Goal: Task Accomplishment & Management: Use online tool/utility

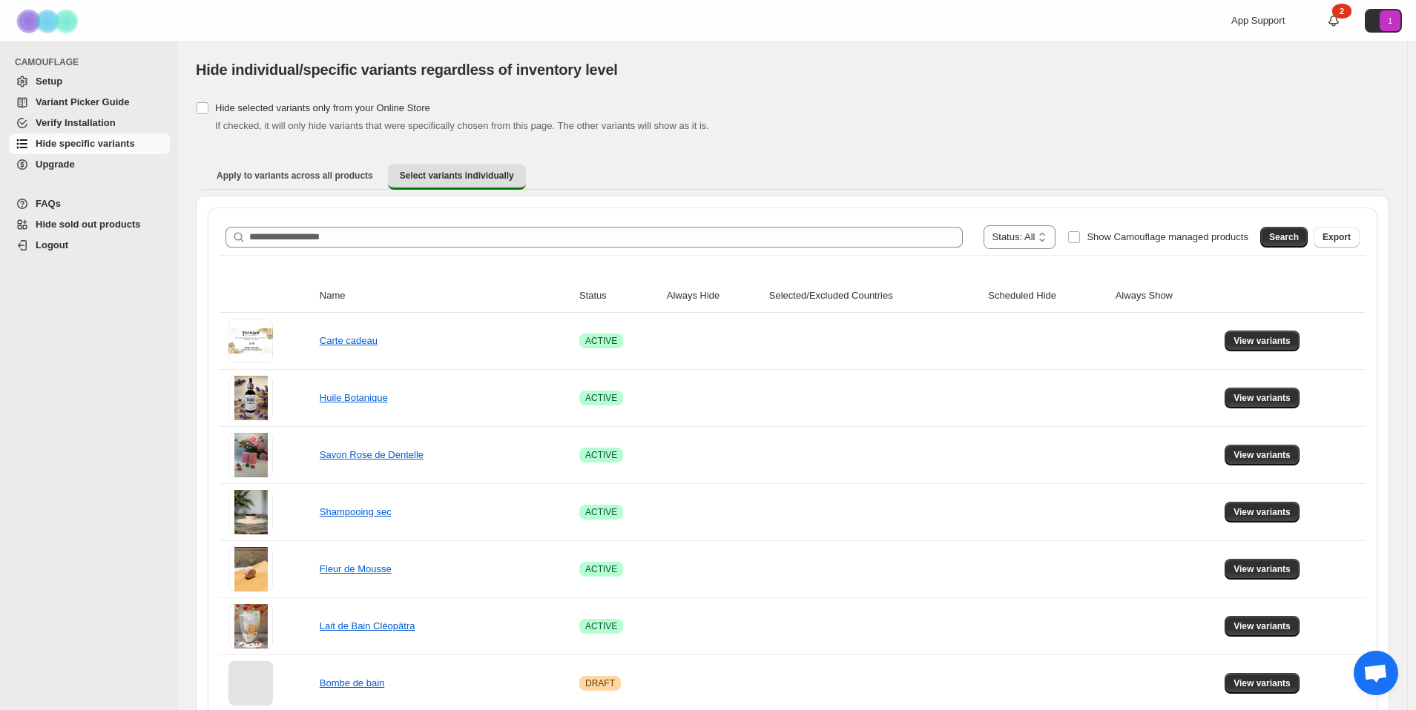
click at [57, 100] on span "Variant Picker Guide" at bounding box center [82, 101] width 93 height 11
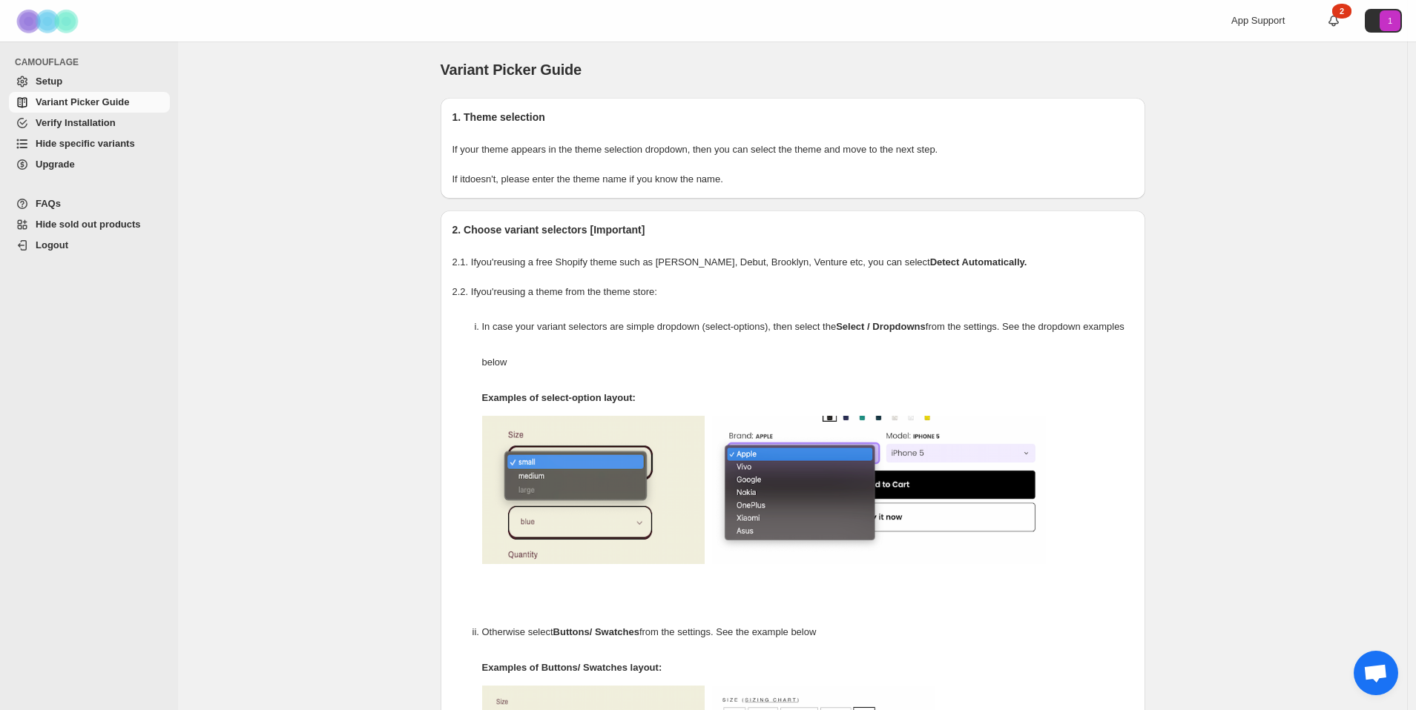
click at [94, 142] on span "Hide specific variants" at bounding box center [85, 143] width 99 height 11
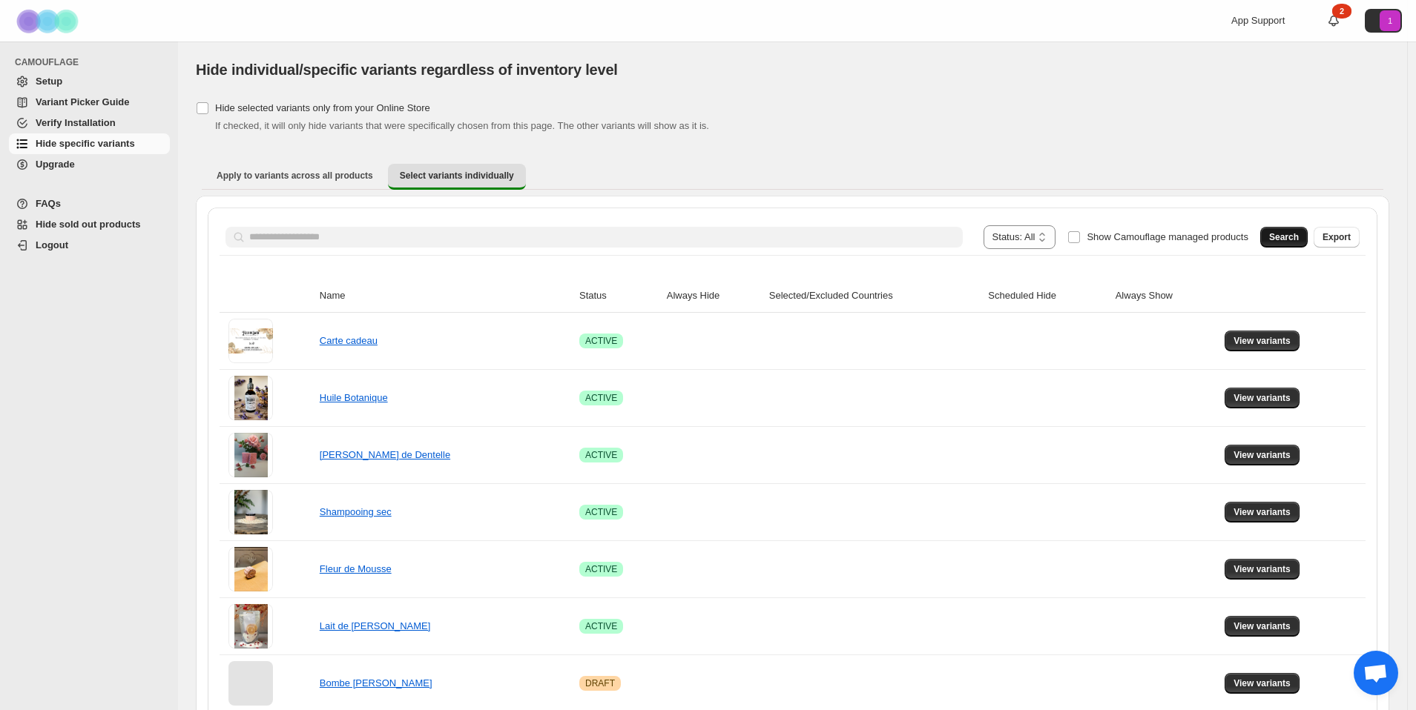
click at [1282, 237] on span "Search" at bounding box center [1284, 237] width 30 height 12
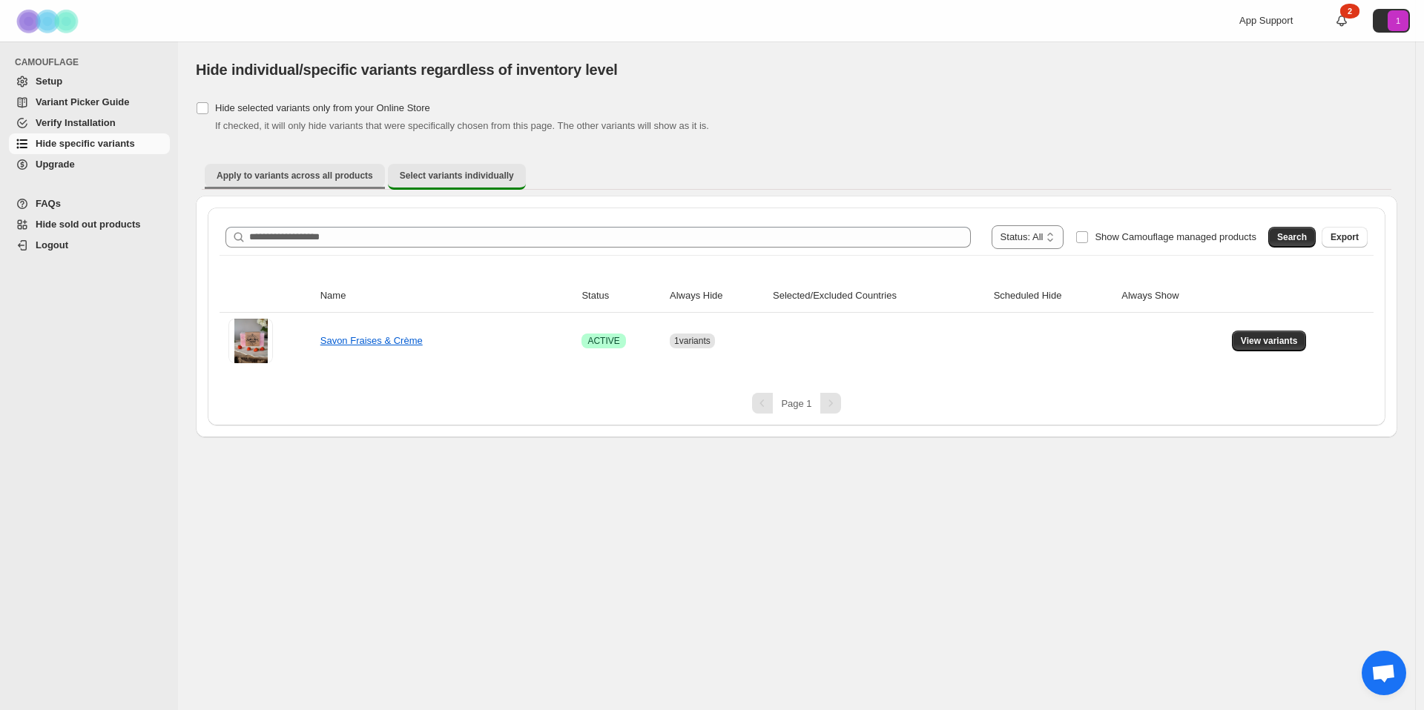
click at [268, 170] on span "Apply to variants across all products" at bounding box center [295, 176] width 156 height 12
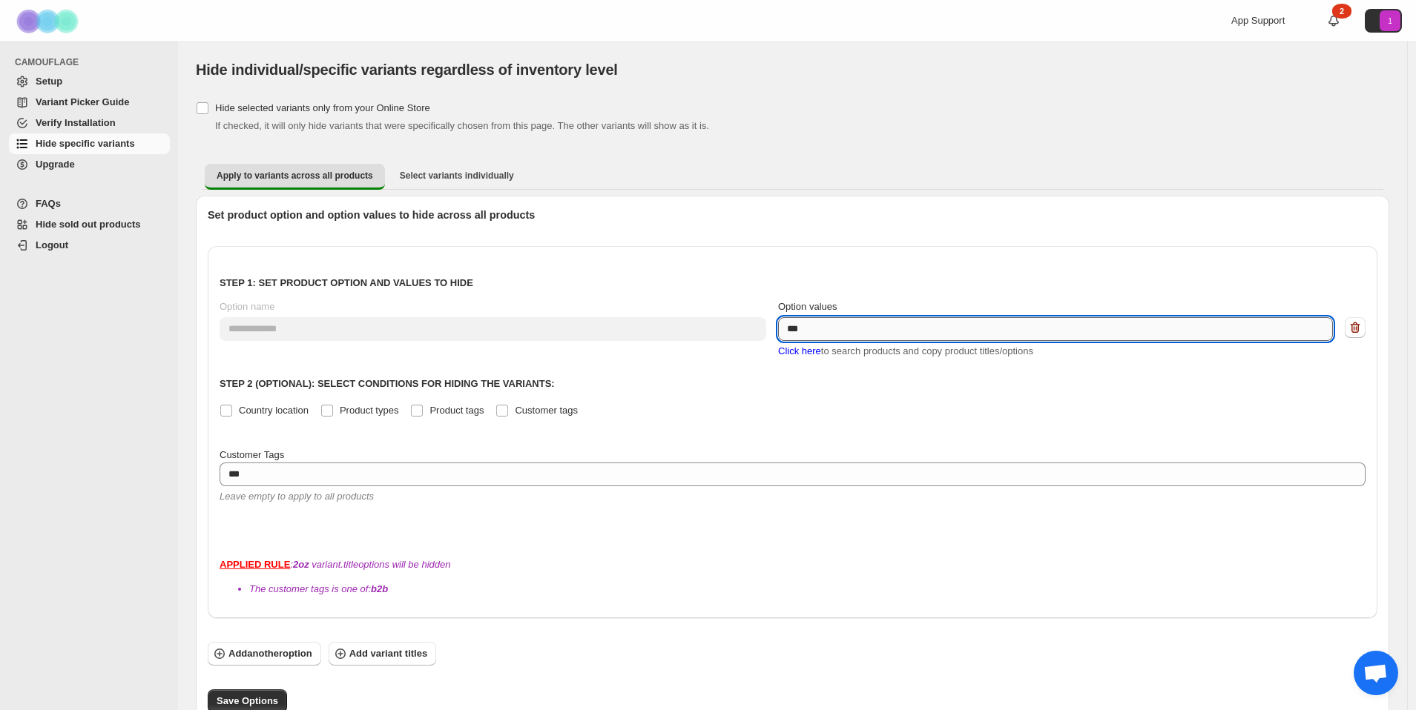
click at [833, 334] on textarea "***" at bounding box center [1055, 329] width 555 height 24
type textarea "*********"
click at [839, 386] on p "Step 2 (Optional): Select conditions for hiding the variants:" at bounding box center [792, 384] width 1146 height 15
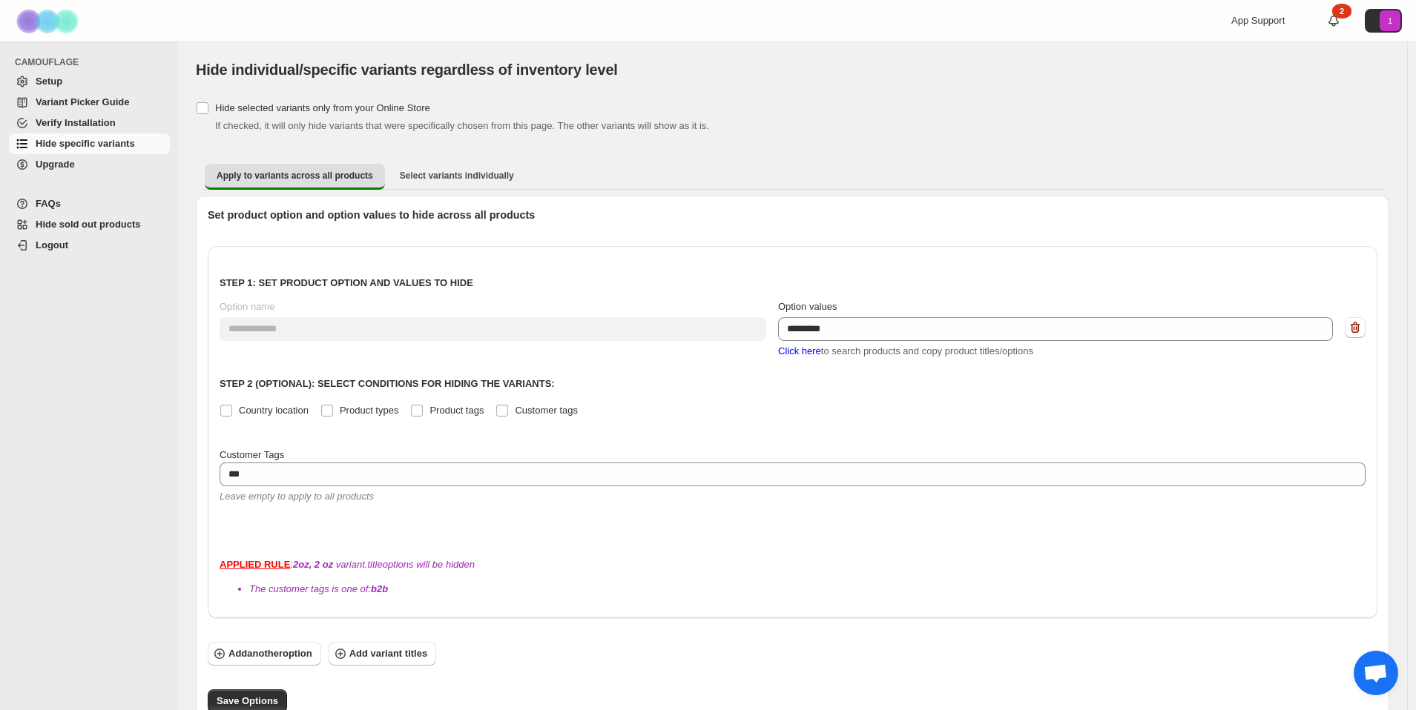
scroll to position [9, 0]
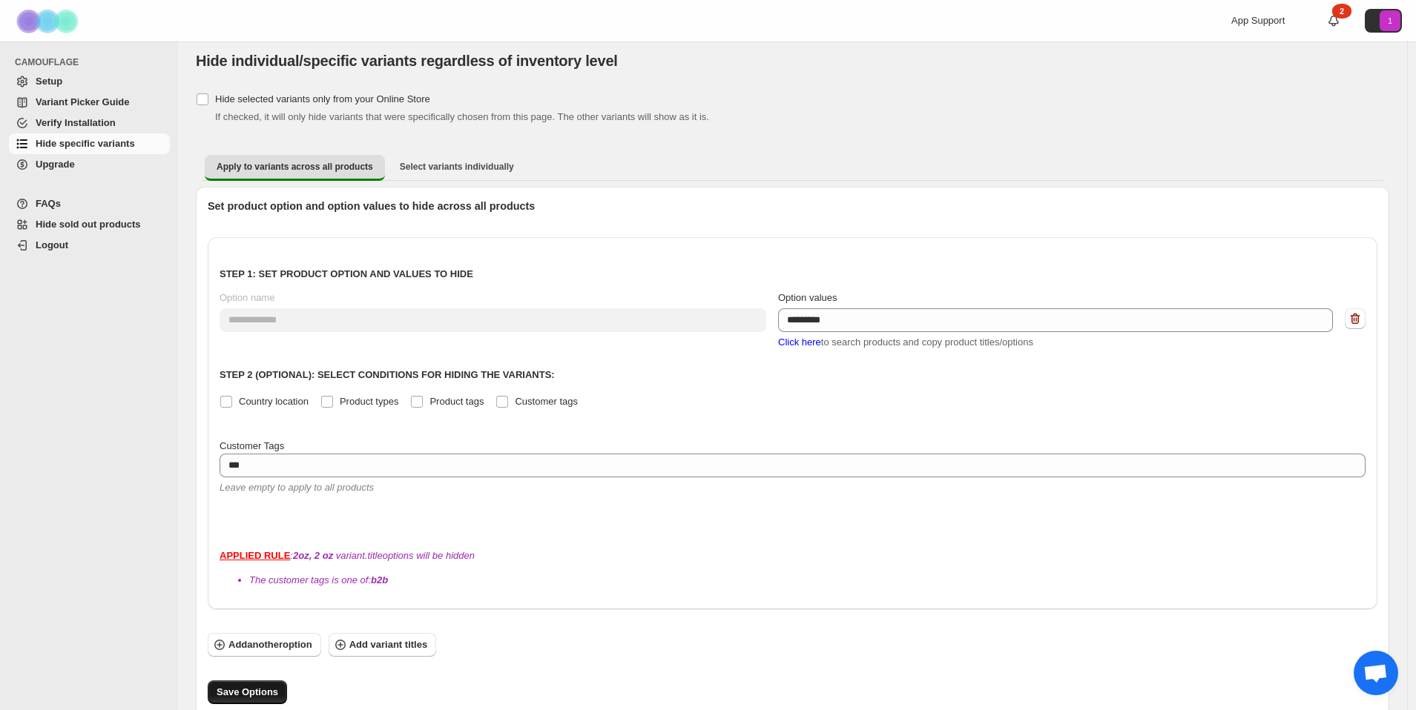
click at [245, 685] on span "Save Options" at bounding box center [248, 692] width 62 height 15
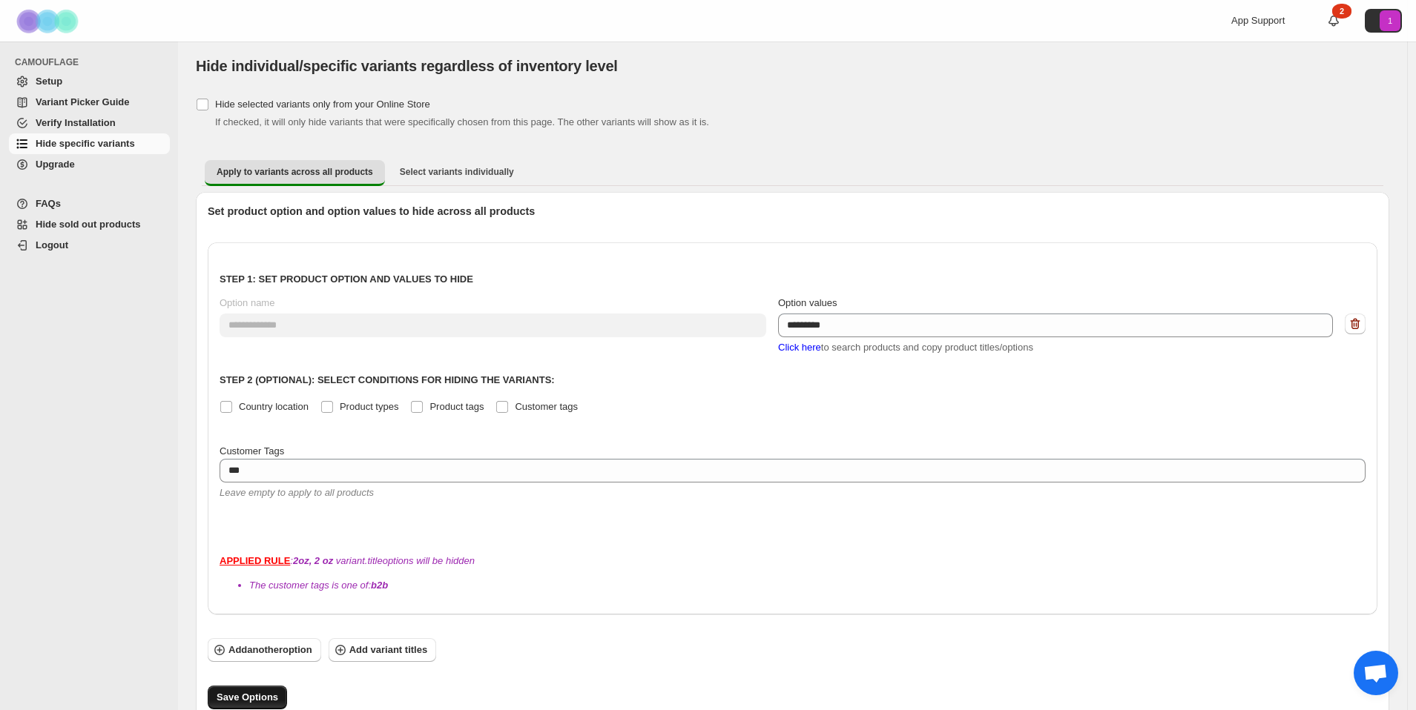
click at [244, 686] on button "Save Options" at bounding box center [247, 698] width 79 height 24
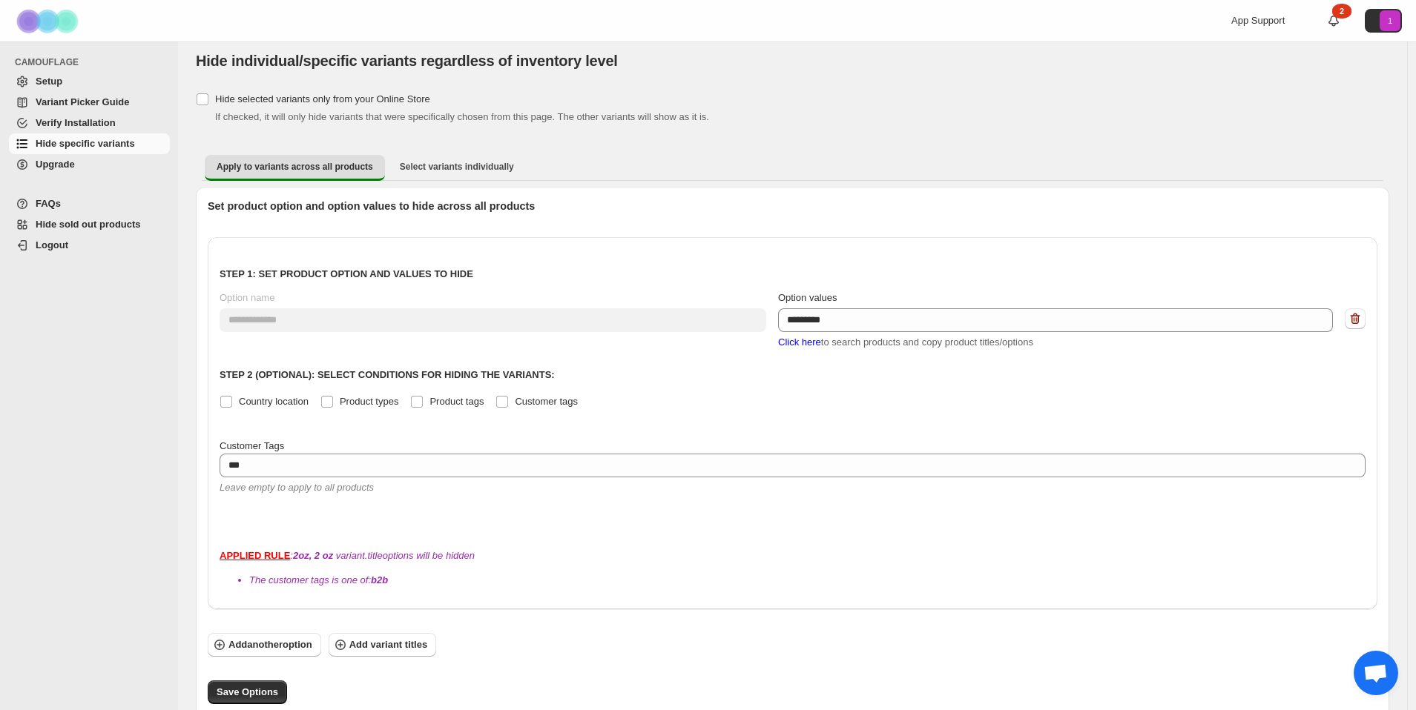
click at [813, 342] on span "Click here" at bounding box center [799, 342] width 43 height 11
click at [818, 340] on span "Click here" at bounding box center [799, 342] width 43 height 11
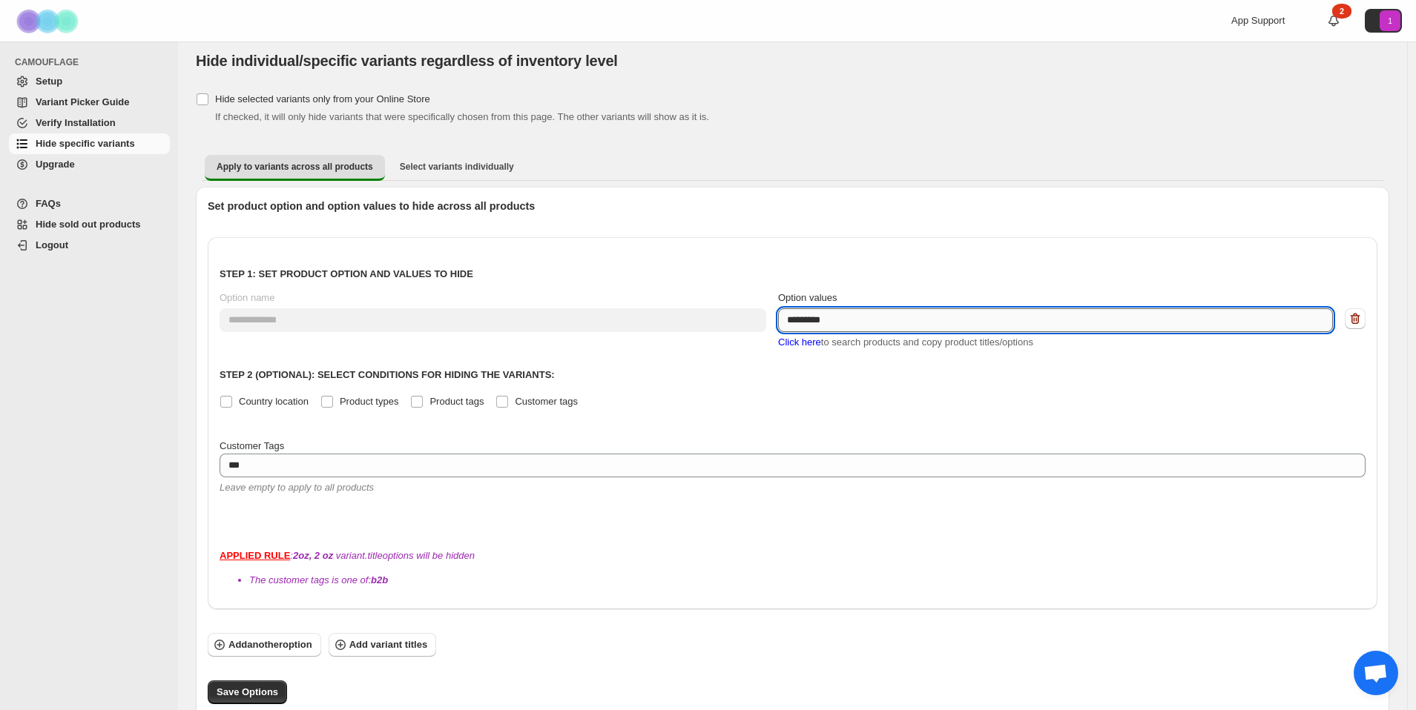
click at [859, 325] on textarea "*********" at bounding box center [1055, 320] width 555 height 24
click at [754, 316] on div "**********" at bounding box center [792, 320] width 1146 height 59
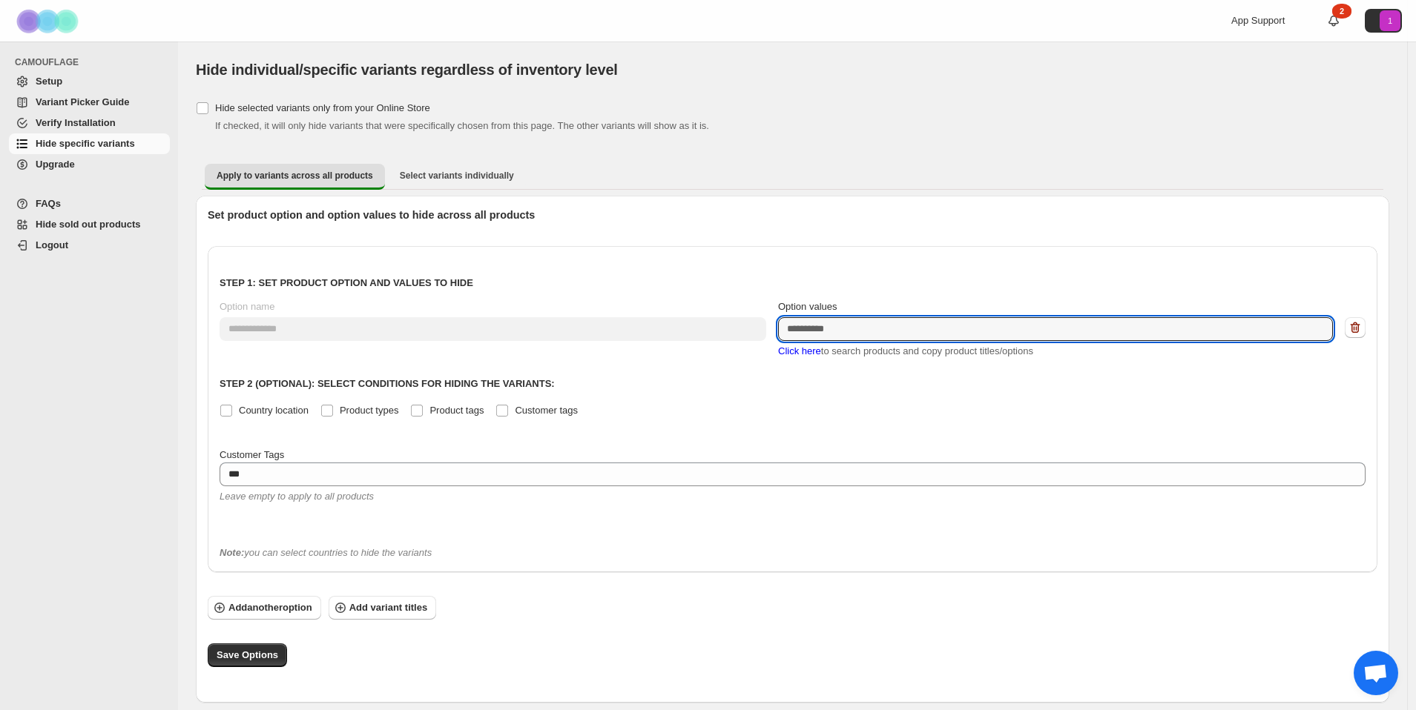
scroll to position [0, 0]
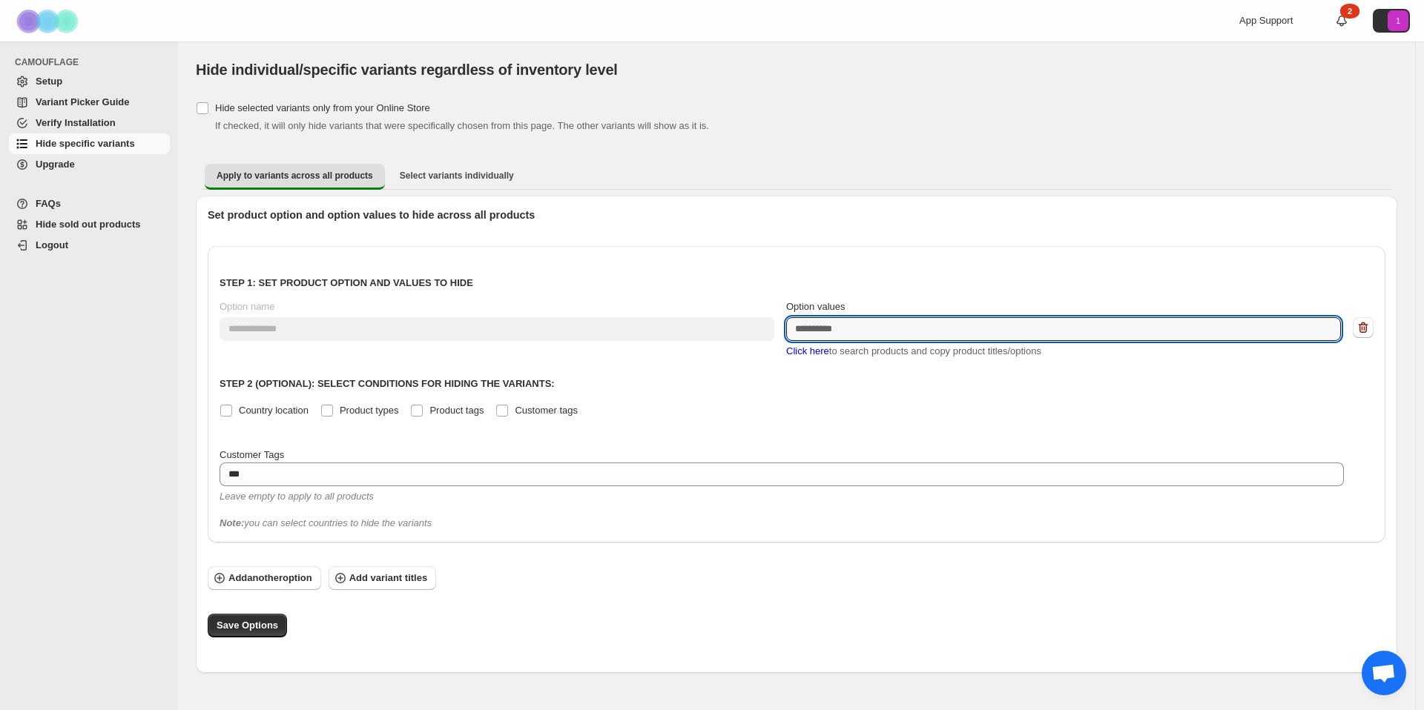
click at [800, 350] on span "Click here" at bounding box center [807, 351] width 43 height 11
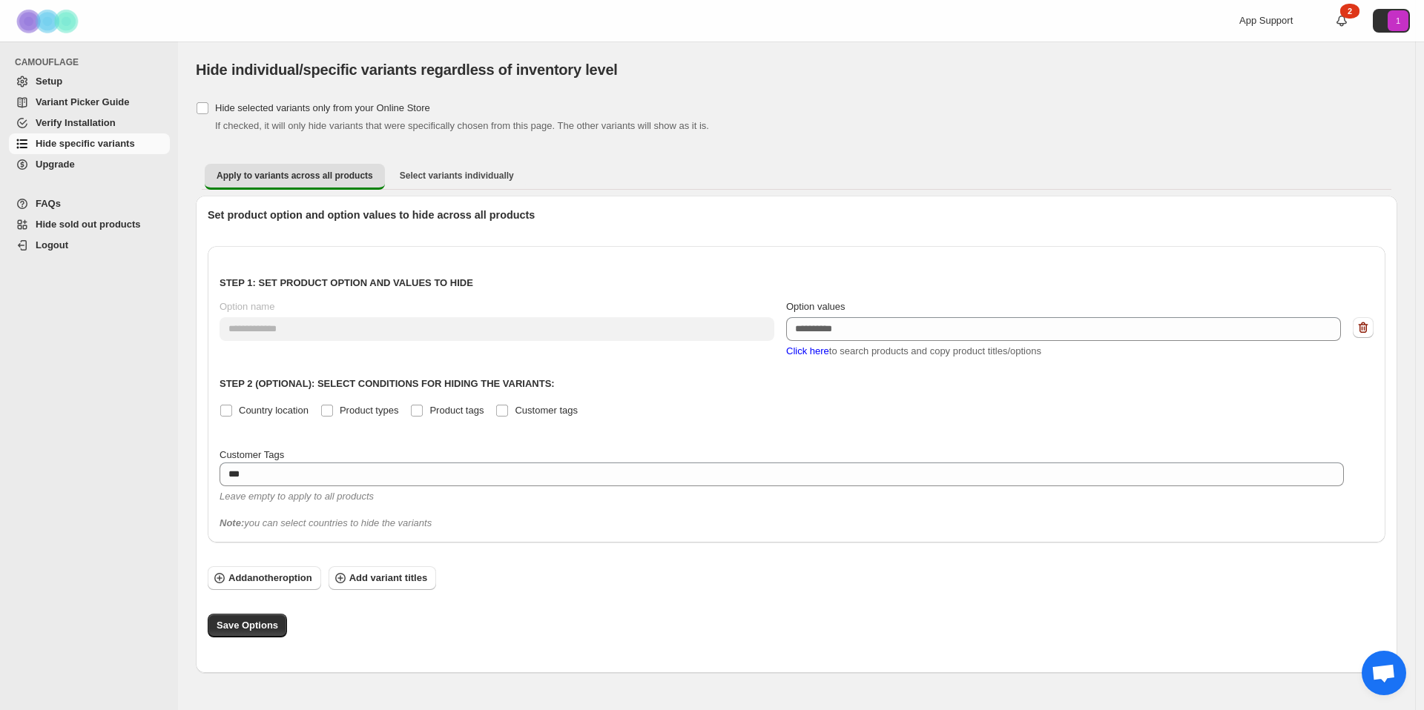
click at [818, 350] on span "Click here" at bounding box center [807, 351] width 43 height 11
click at [813, 350] on span "Click here" at bounding box center [807, 351] width 43 height 11
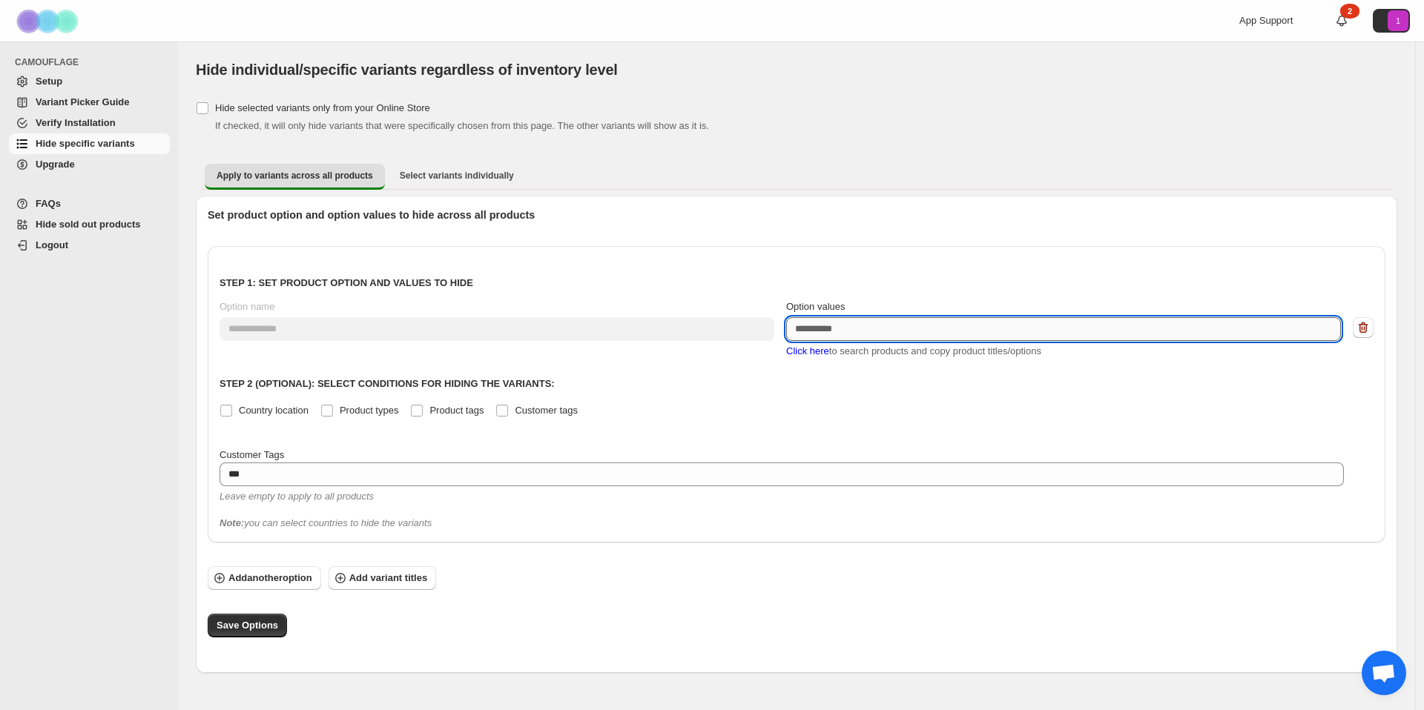
click at [830, 328] on textarea "Option values" at bounding box center [1063, 329] width 555 height 24
click at [828, 334] on textarea "Option values" at bounding box center [1063, 329] width 555 height 24
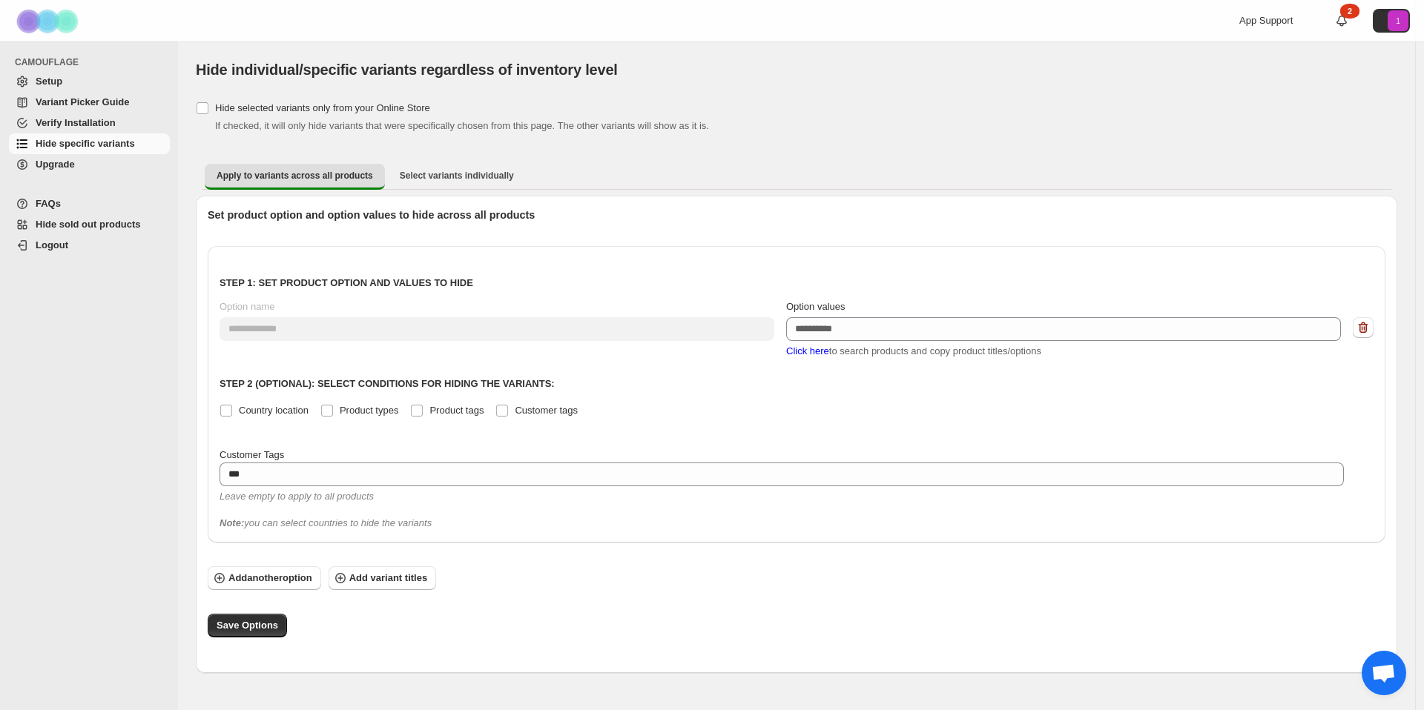
click at [814, 351] on span "Click here" at bounding box center [807, 351] width 43 height 11
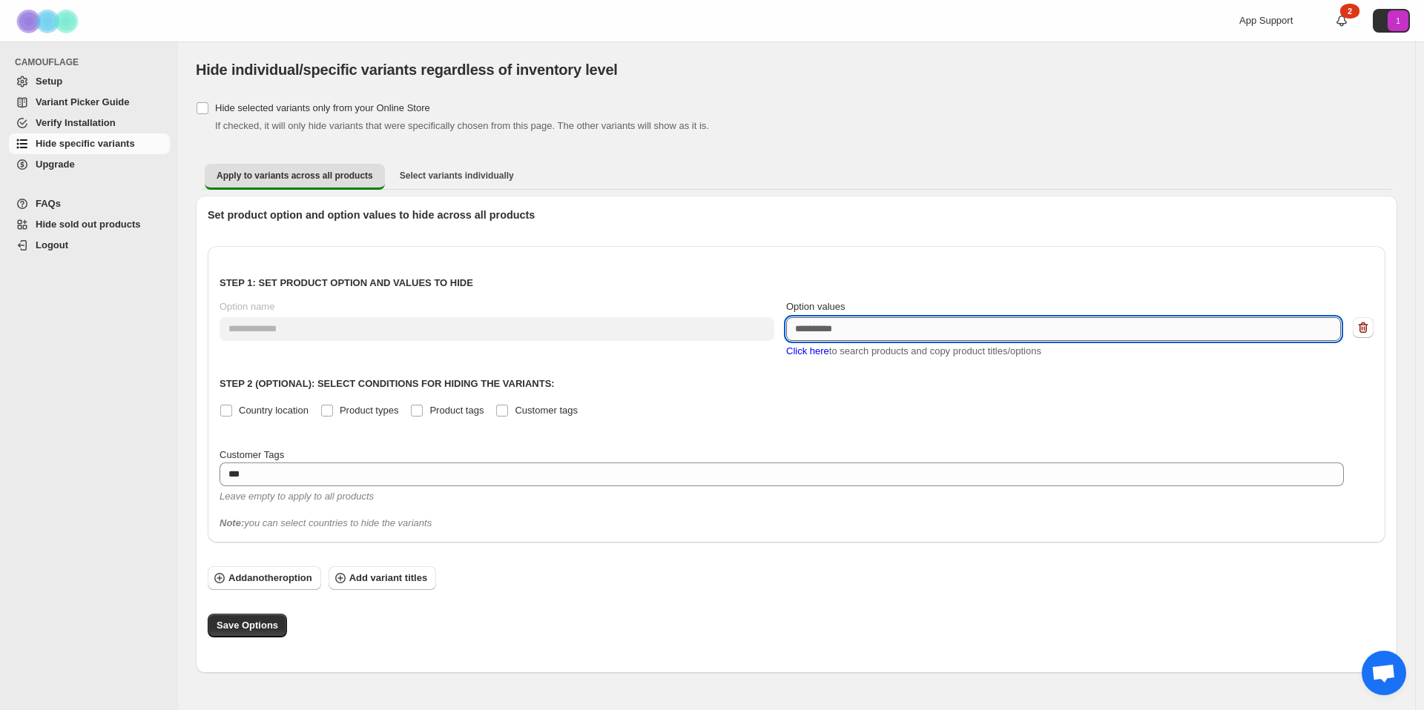
click at [819, 326] on textarea "Option values" at bounding box center [1063, 329] width 555 height 24
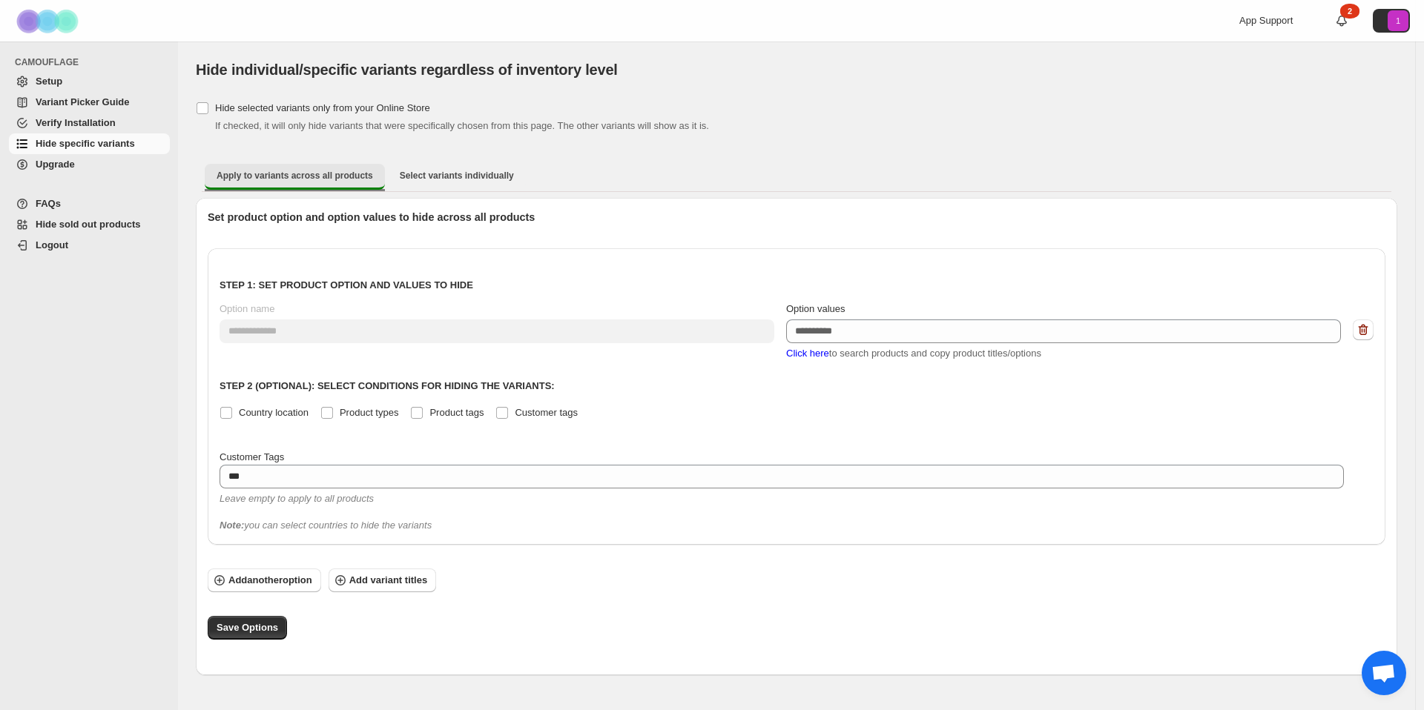
click at [286, 176] on span "Apply to variants across all products" at bounding box center [295, 176] width 156 height 12
click at [816, 351] on span "Click here" at bounding box center [807, 351] width 43 height 11
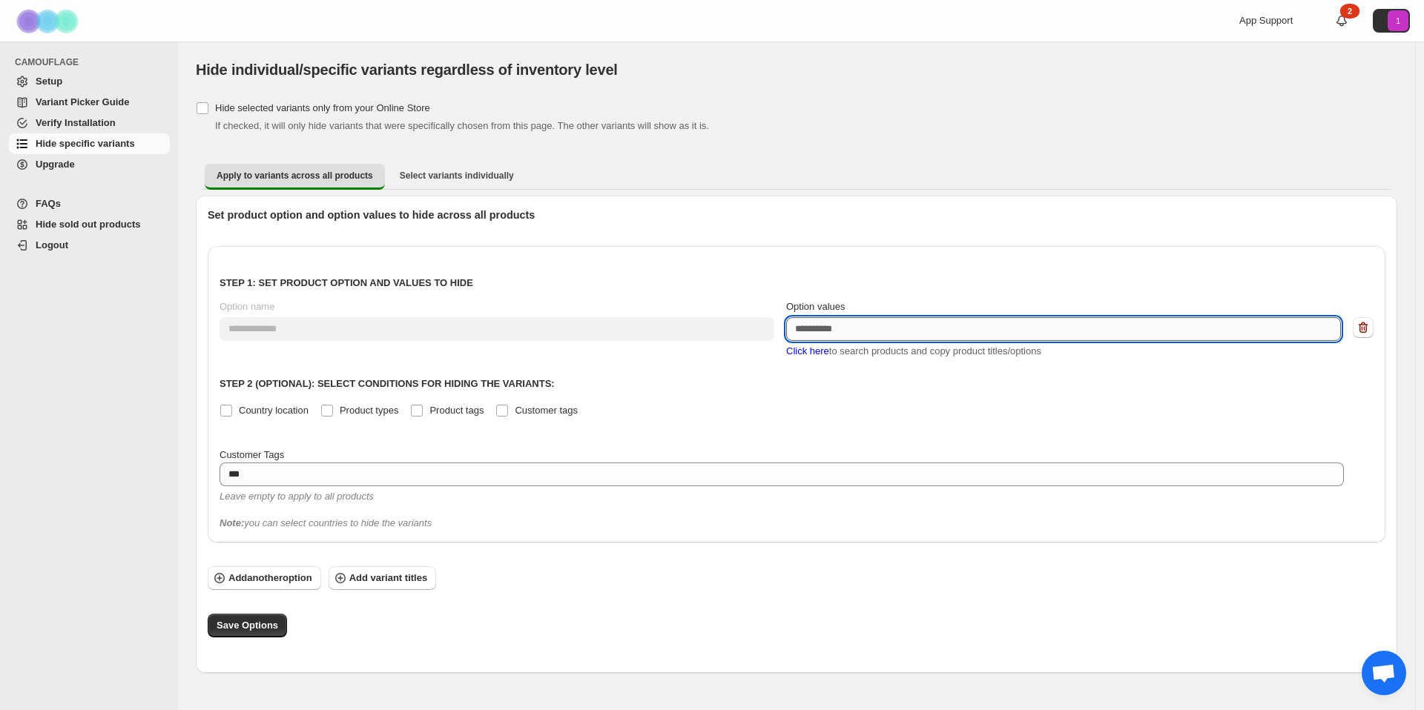
click at [844, 328] on textarea "Option values" at bounding box center [1063, 329] width 555 height 24
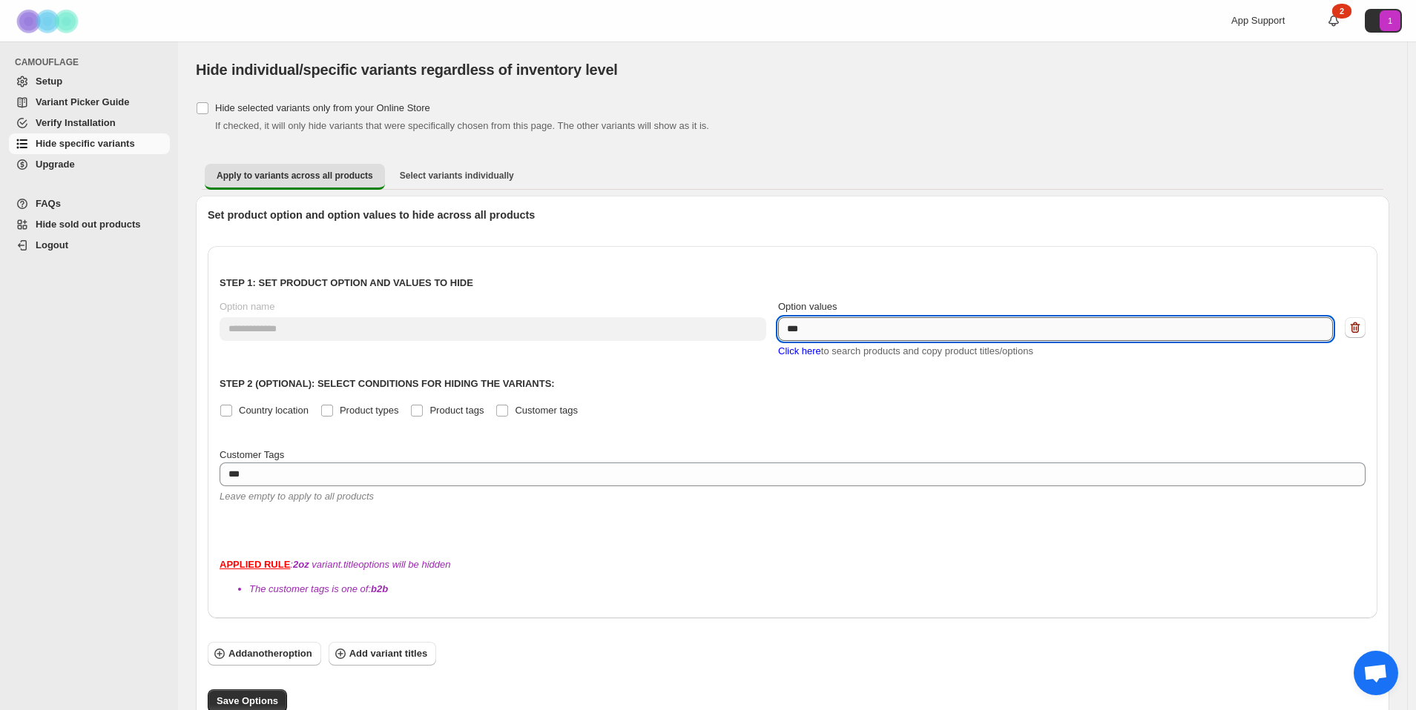
scroll to position [9, 0]
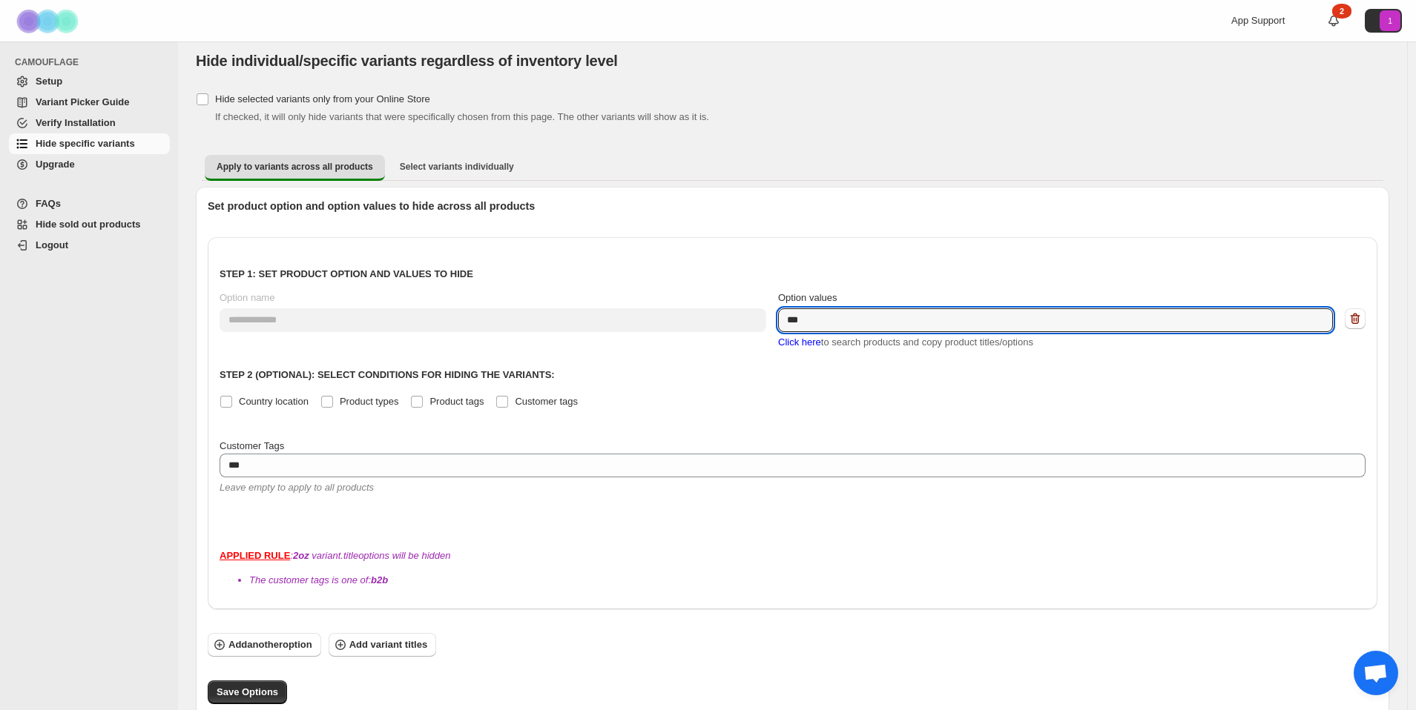
type textarea "***"
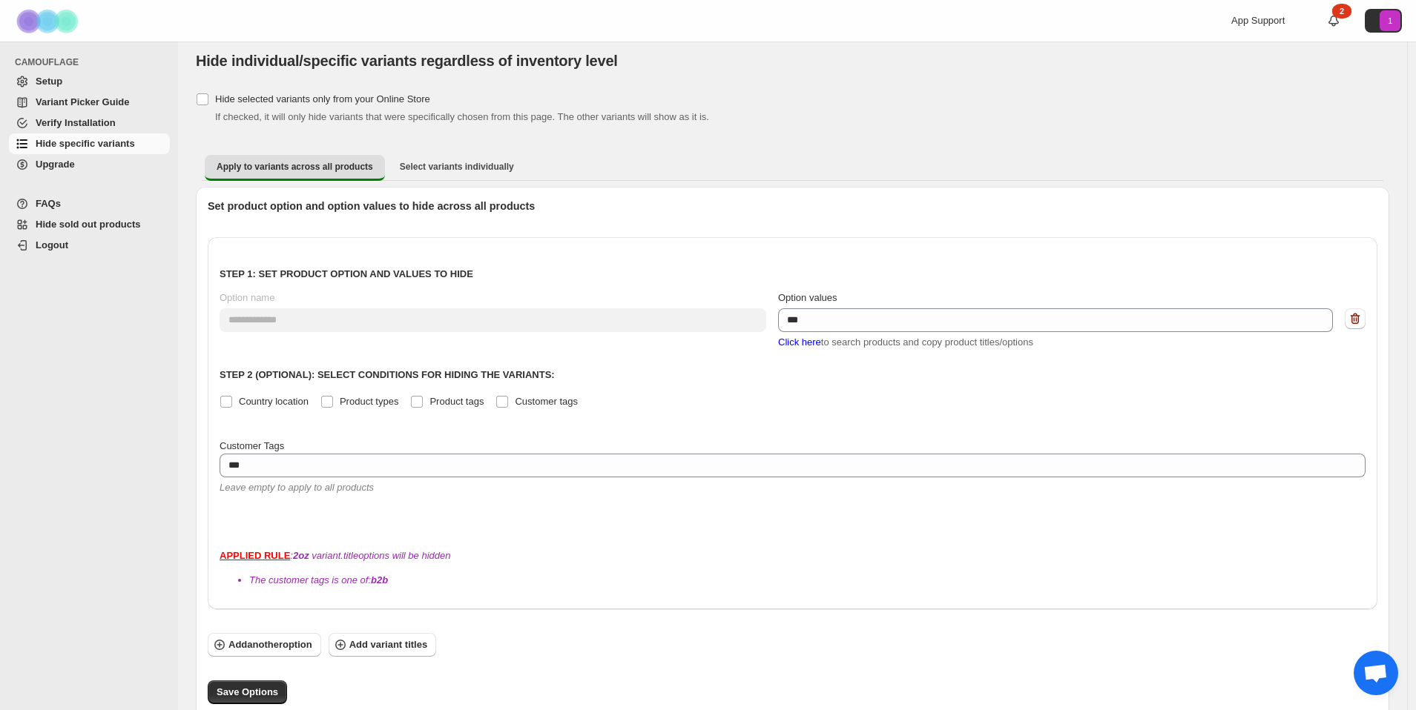
click at [850, 397] on div "Country location Product types Product tags Customer tags" at bounding box center [792, 402] width 1146 height 21
click at [245, 685] on span "Save Options" at bounding box center [248, 692] width 62 height 15
click at [411, 170] on span "Select variants individually" at bounding box center [457, 167] width 114 height 12
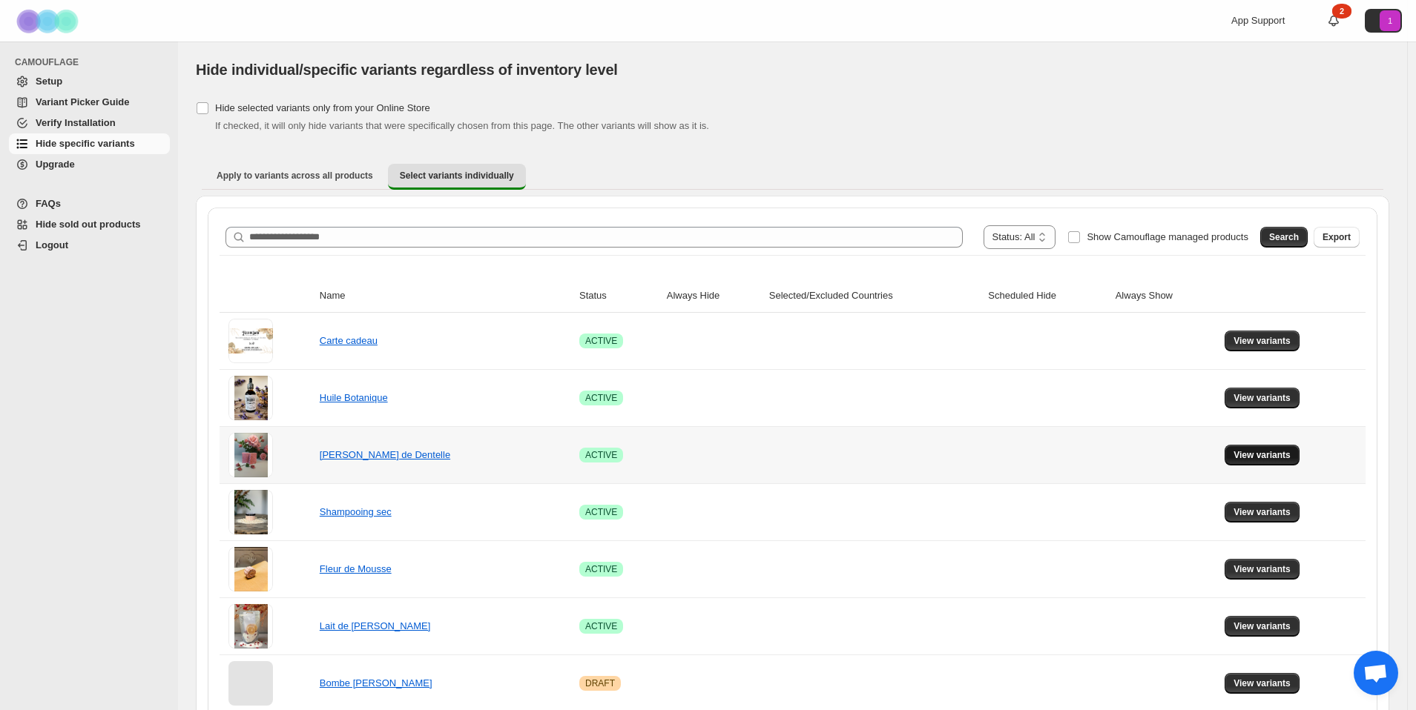
click at [1285, 457] on span "View variants" at bounding box center [1261, 455] width 57 height 12
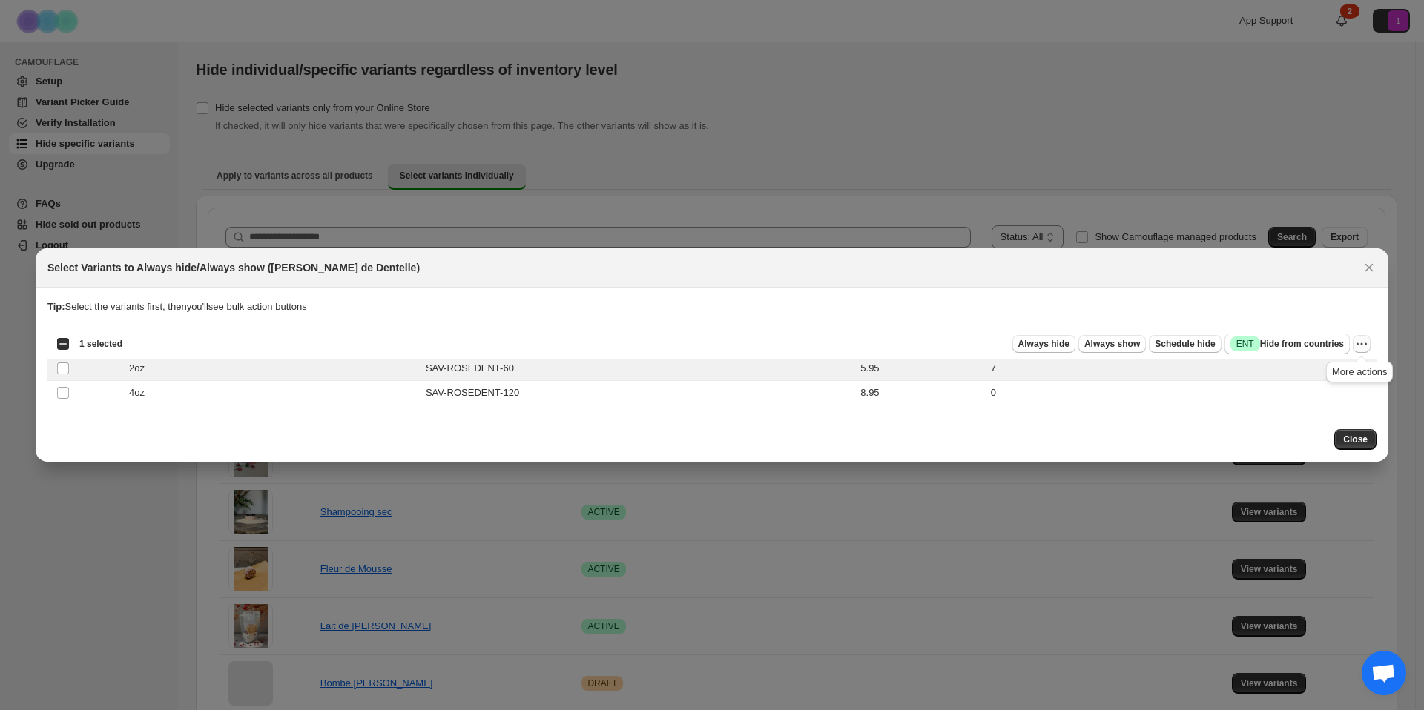
click at [1361, 346] on icon "More actions" at bounding box center [1361, 344] width 15 height 15
drag, startPoint x: 1126, startPoint y: 434, endPoint x: 1112, endPoint y: 429, distance: 15.0
click at [1126, 433] on div "Close" at bounding box center [711, 439] width 1329 height 21
click at [1363, 345] on icon "More actions" at bounding box center [1361, 344] width 15 height 15
click at [1156, 422] on div "Close" at bounding box center [712, 439] width 1353 height 45
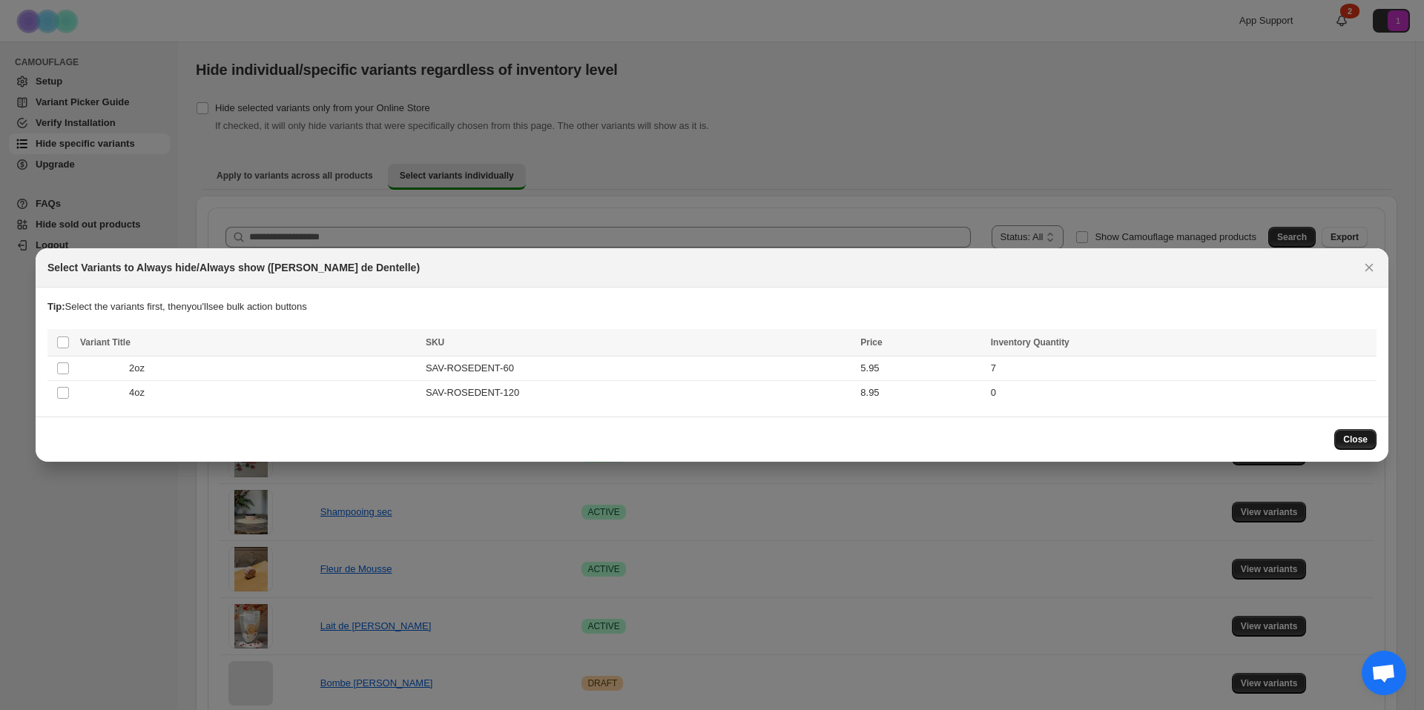
click at [1347, 435] on span "Close" at bounding box center [1355, 440] width 24 height 12
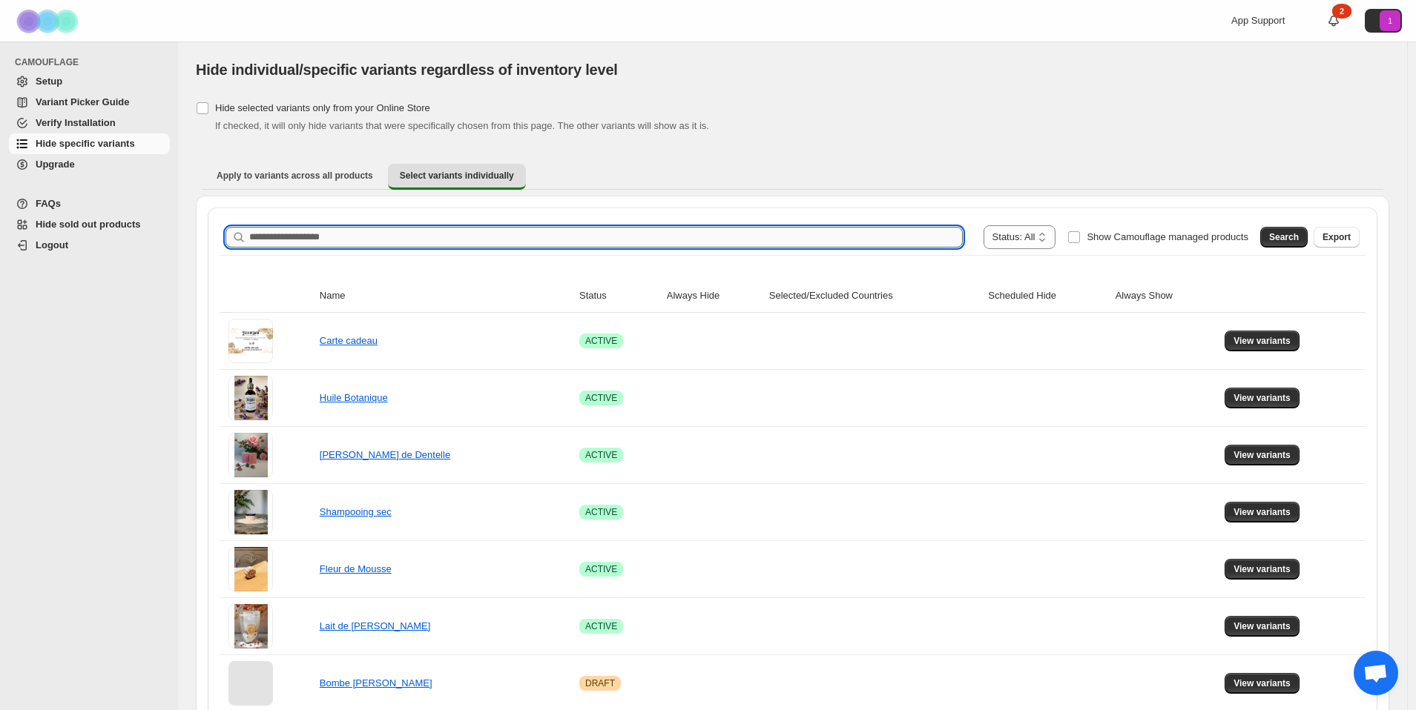
click at [347, 241] on input "Search product name" at bounding box center [605, 237] width 713 height 21
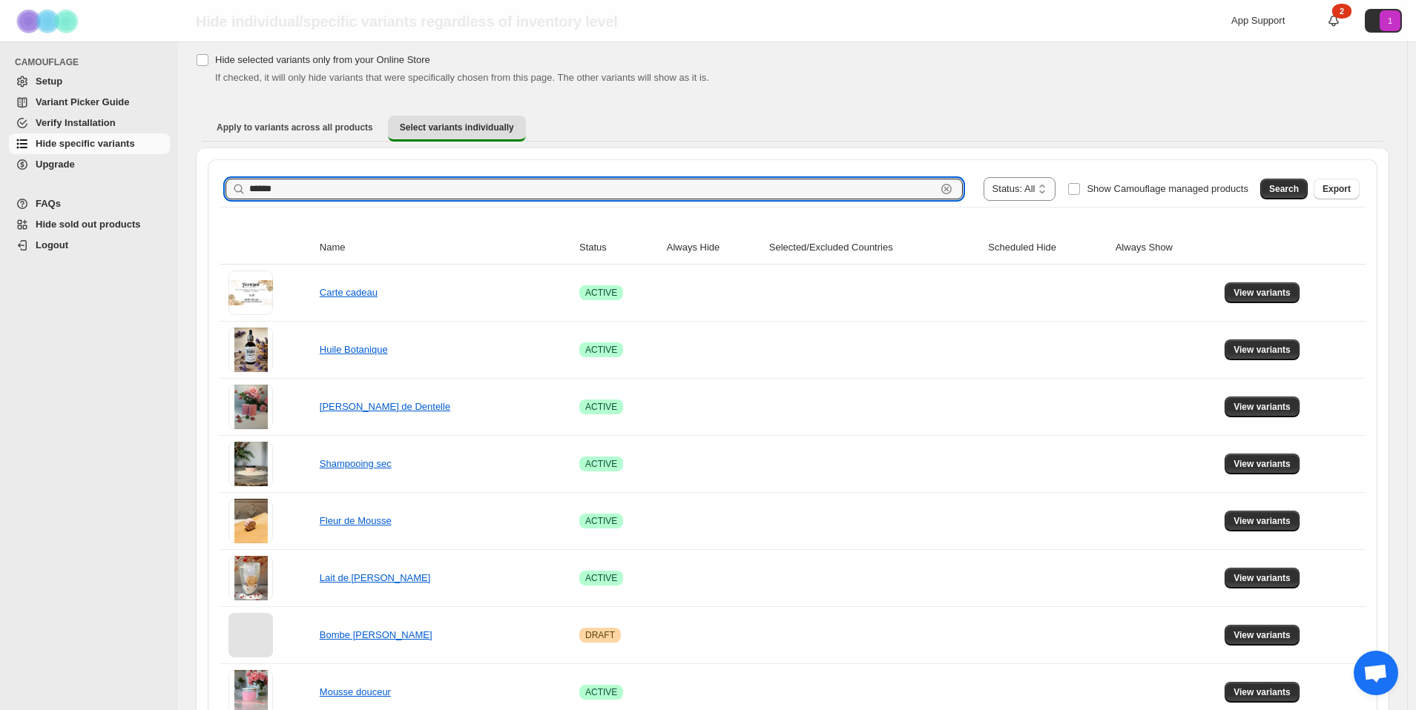
scroll to position [49, 0]
type input "******"
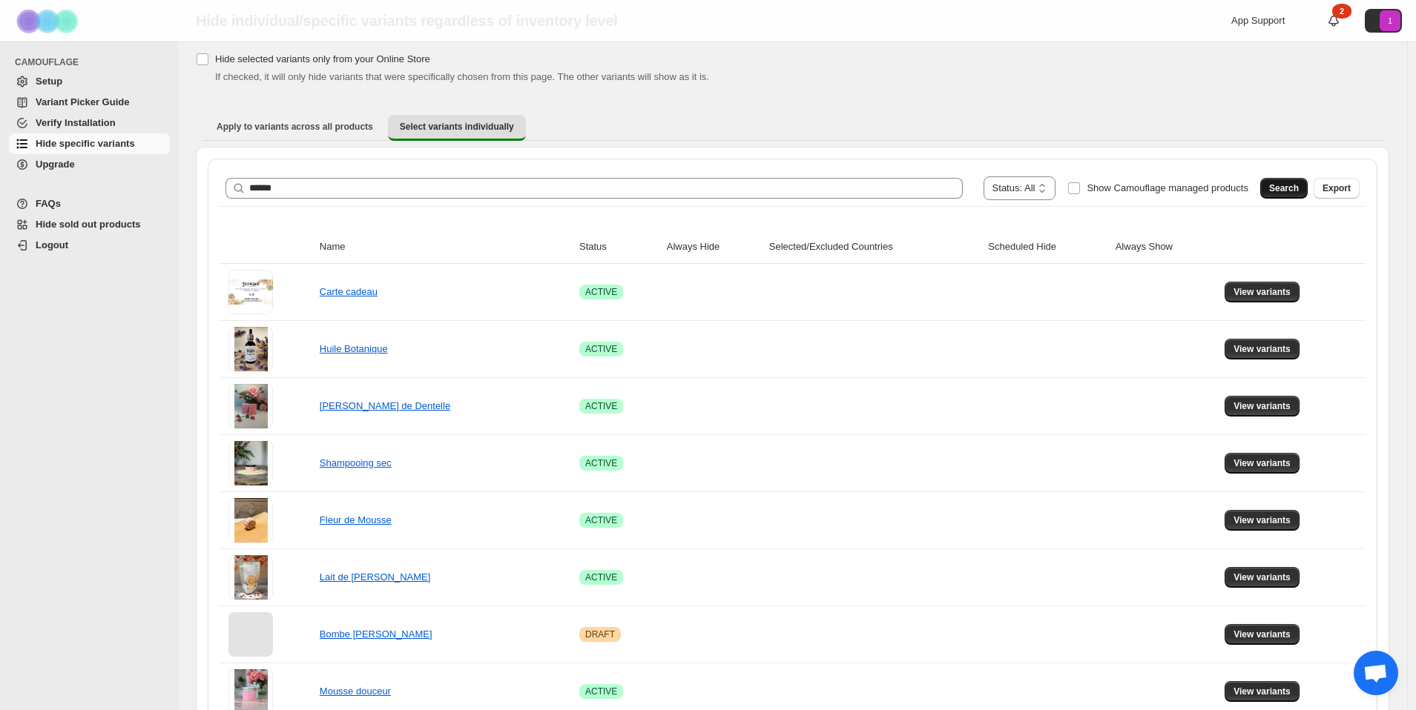
click at [1275, 182] on button "Search" at bounding box center [1283, 188] width 47 height 21
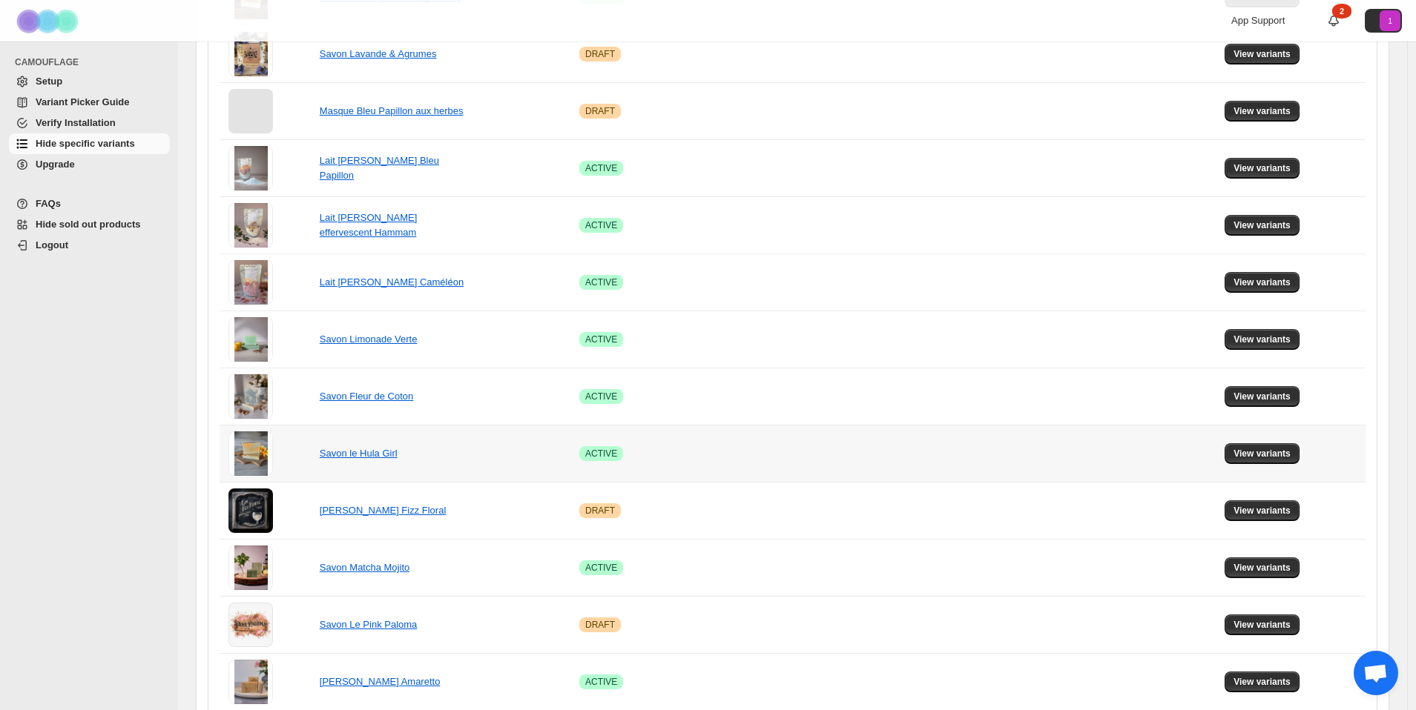
scroll to position [812, 0]
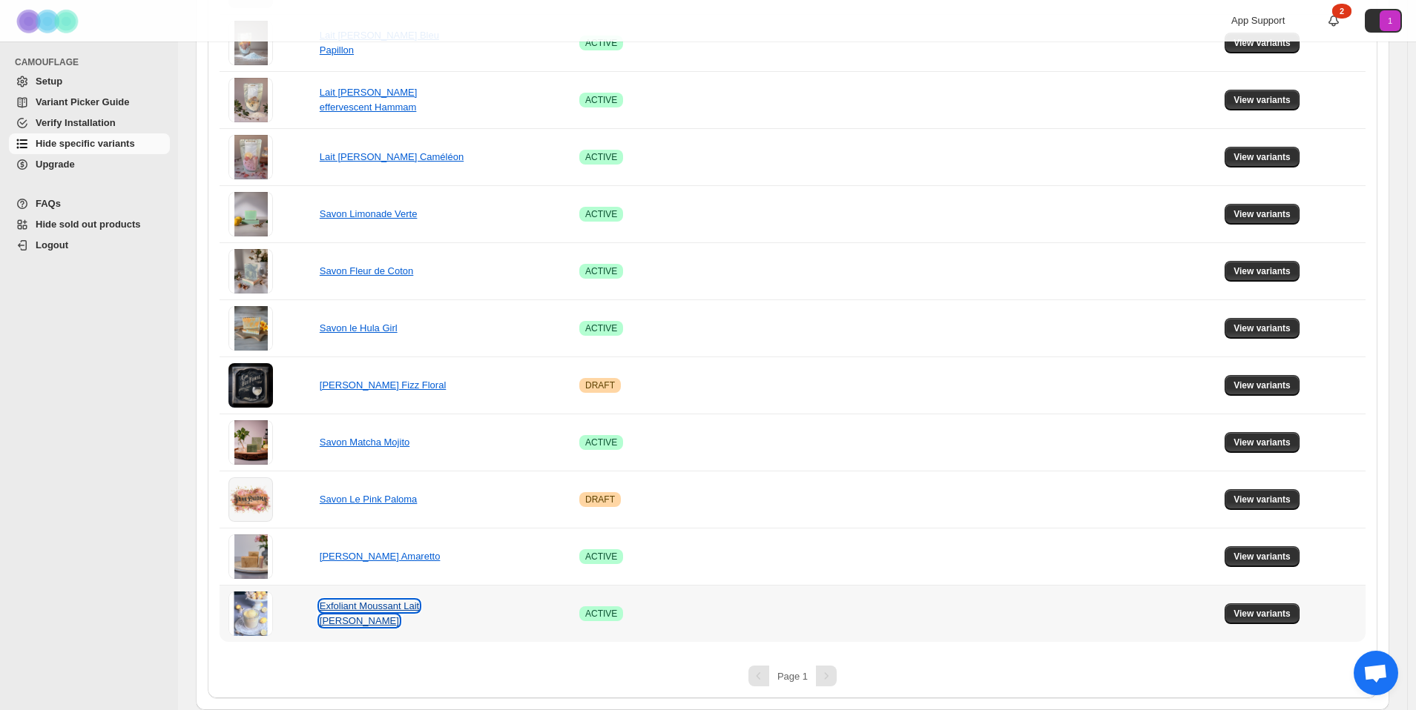
click at [360, 603] on link "Exfoliant Moussant Lait de Citron" at bounding box center [369, 614] width 99 height 26
click at [1255, 610] on span "View variants" at bounding box center [1261, 615] width 57 height 12
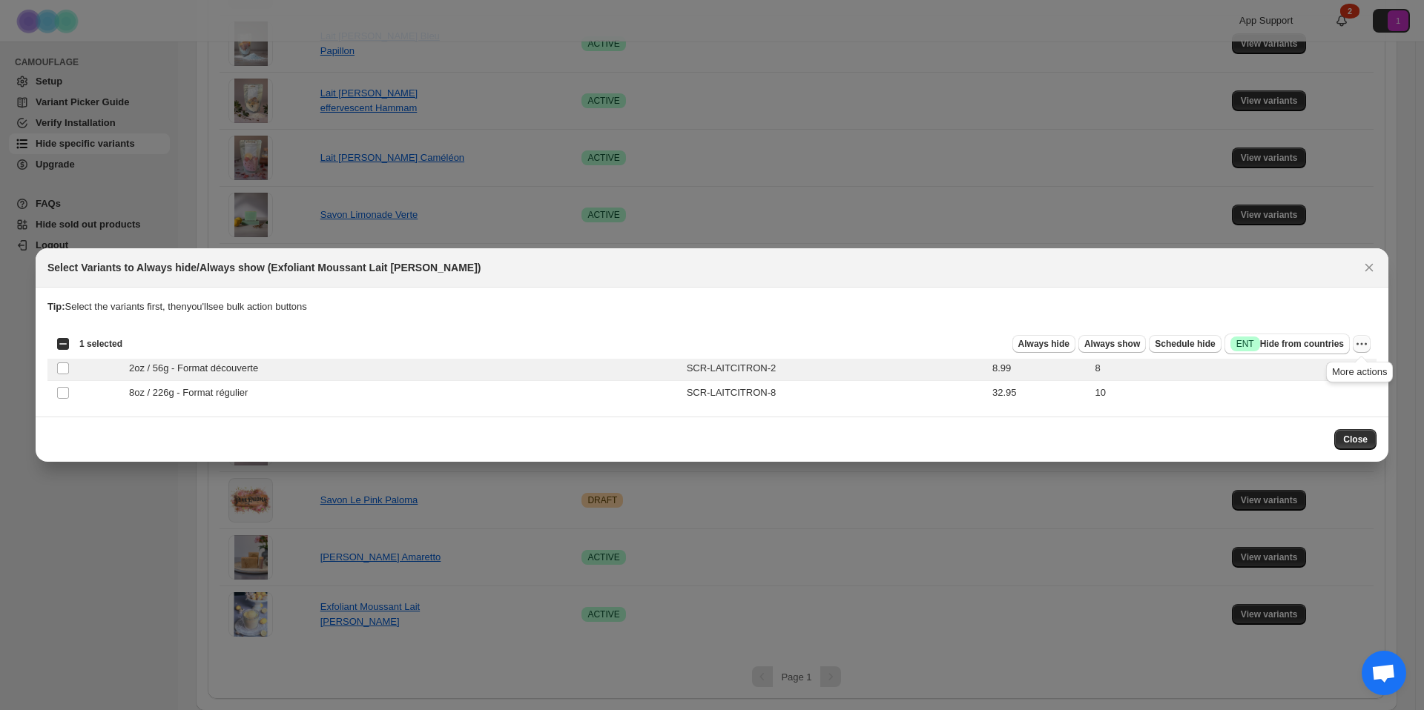
click at [1358, 340] on icon "More actions" at bounding box center [1361, 344] width 15 height 15
click at [1140, 420] on div "Close" at bounding box center [712, 439] width 1353 height 45
click at [1353, 437] on span "Close" at bounding box center [1355, 440] width 24 height 12
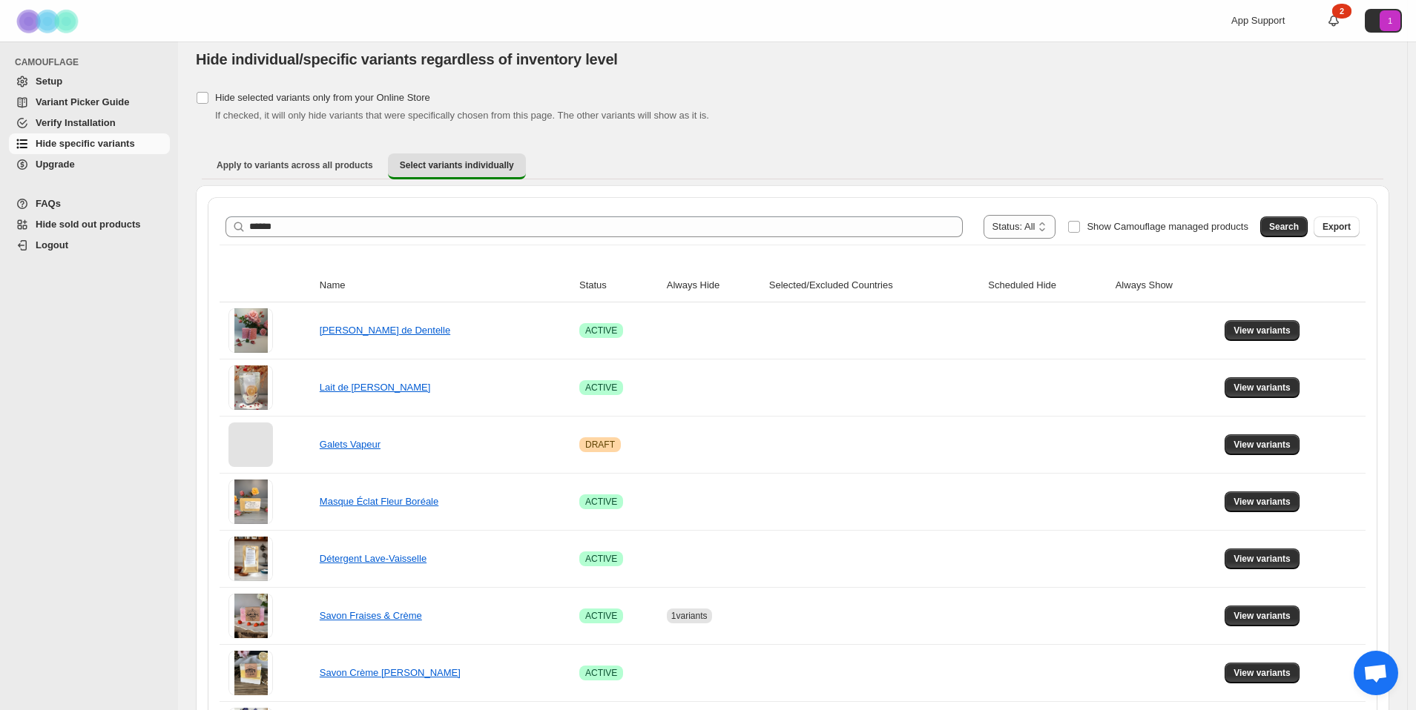
scroll to position [12, 0]
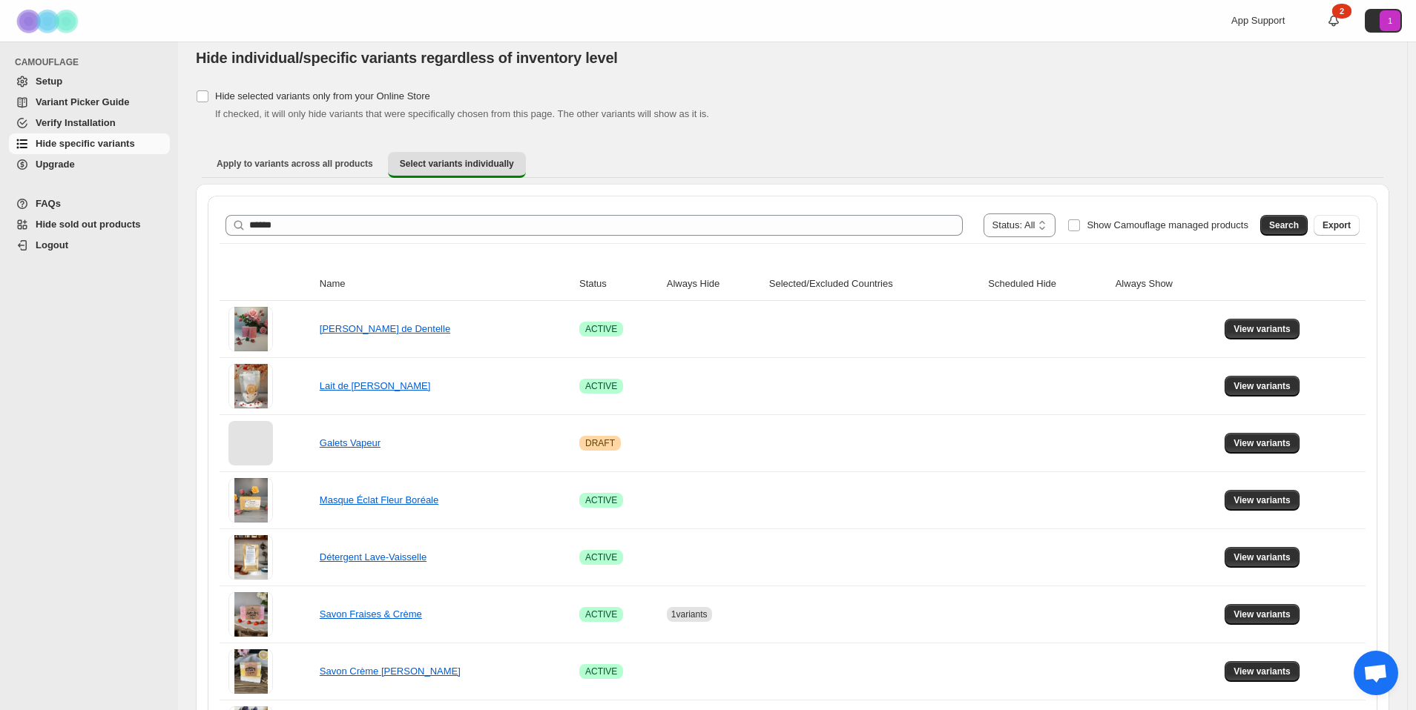
click at [52, 76] on span "Setup" at bounding box center [49, 81] width 27 height 11
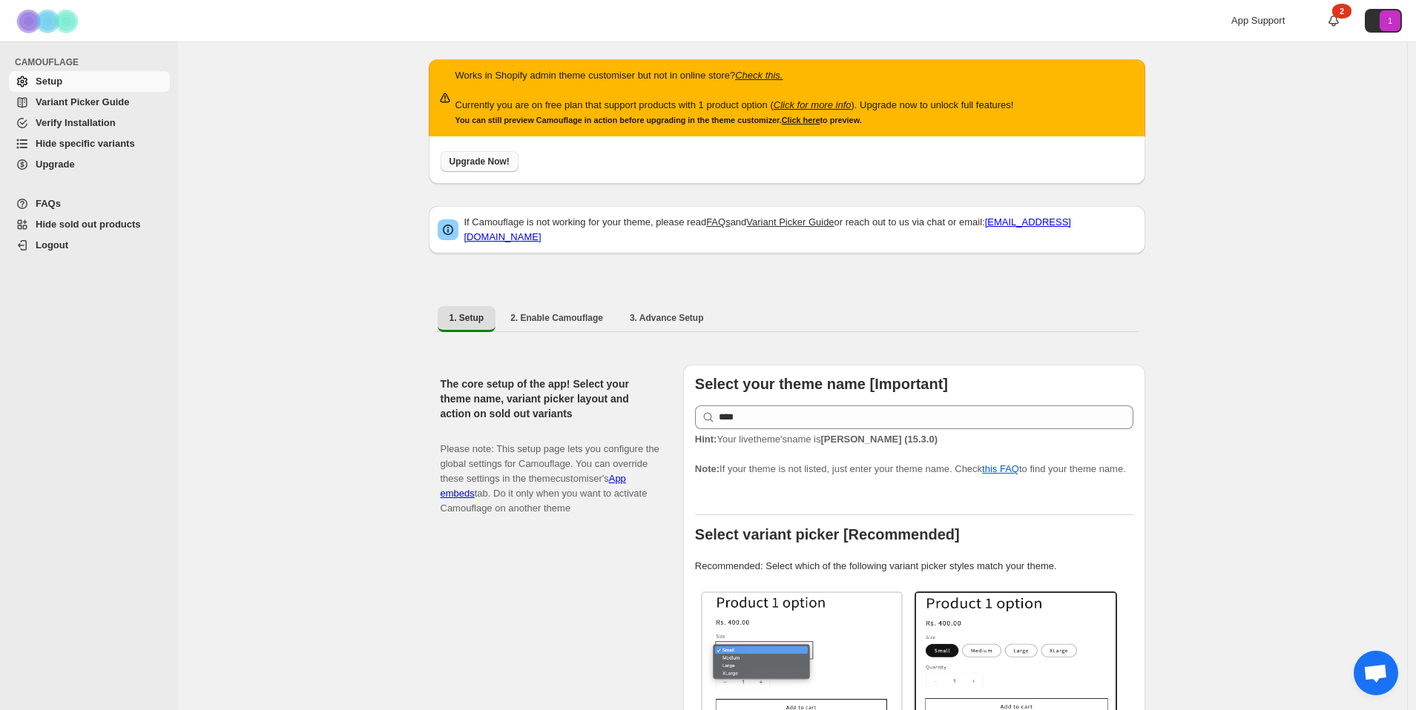
click at [494, 158] on span "Upgrade Now!" at bounding box center [479, 162] width 60 height 12
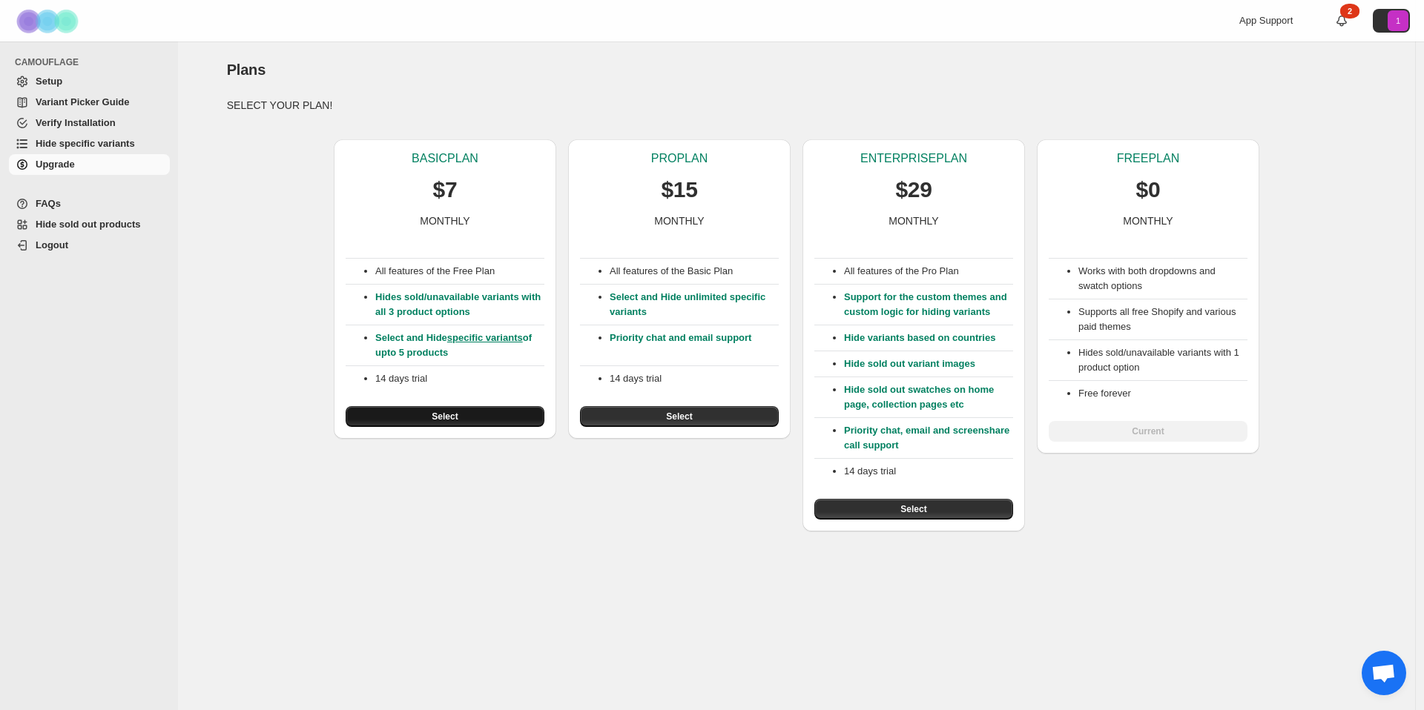
click at [426, 416] on button "Select" at bounding box center [445, 416] width 199 height 21
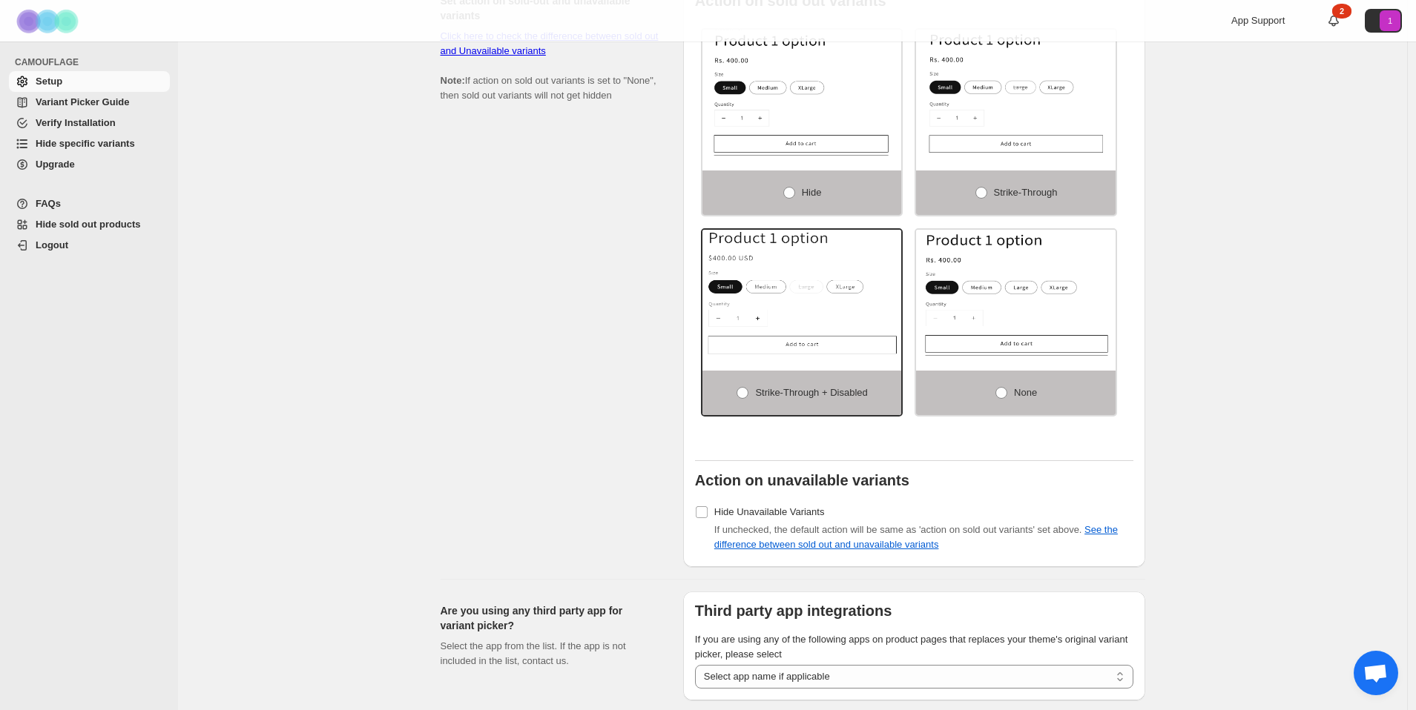
scroll to position [865, 0]
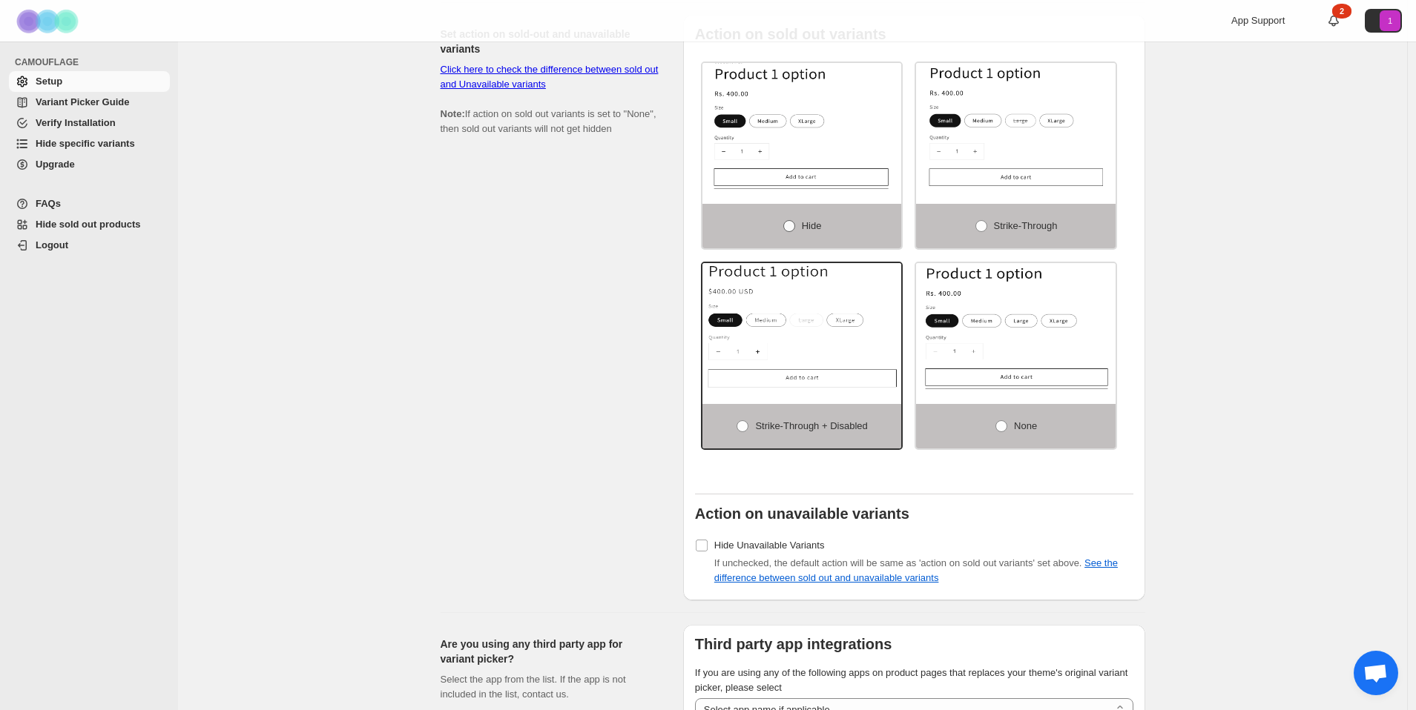
click at [799, 230] on label "Hide" at bounding box center [801, 226] width 199 height 44
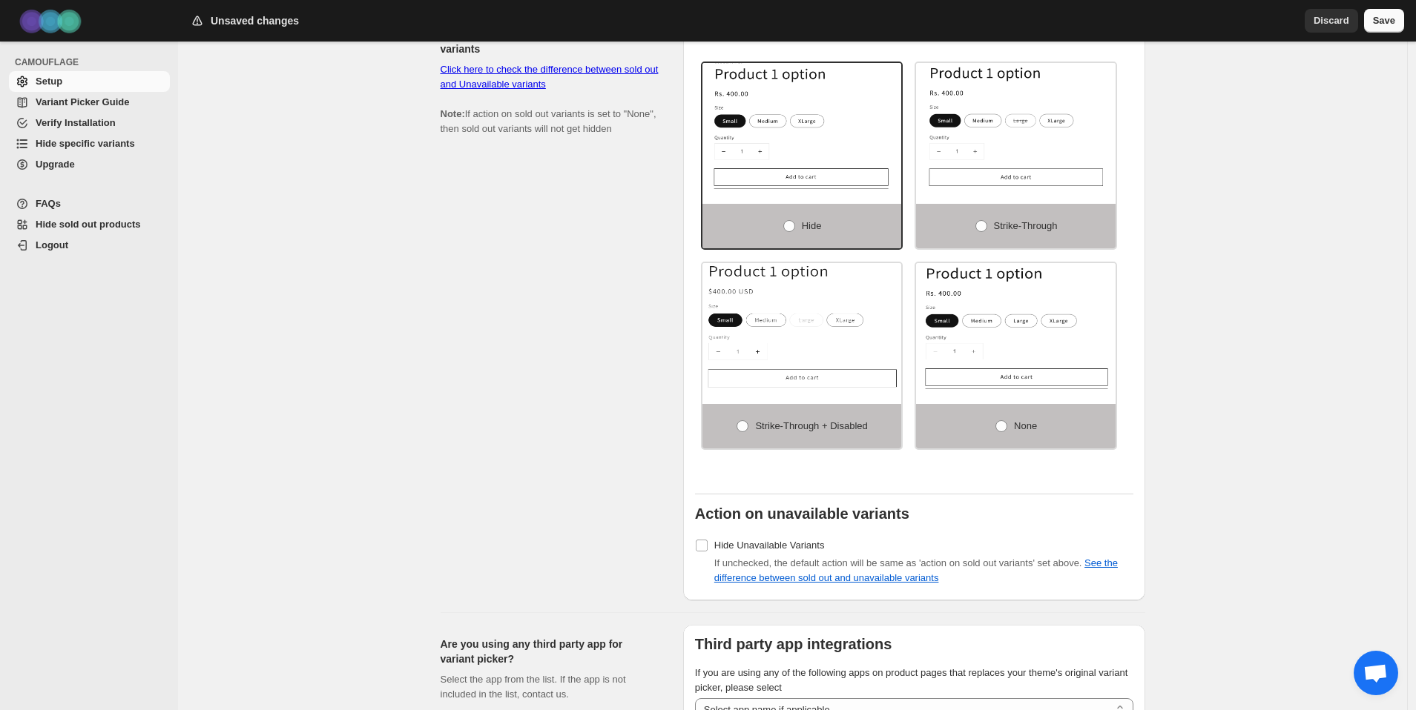
click at [1378, 21] on span "Save" at bounding box center [1384, 20] width 22 height 15
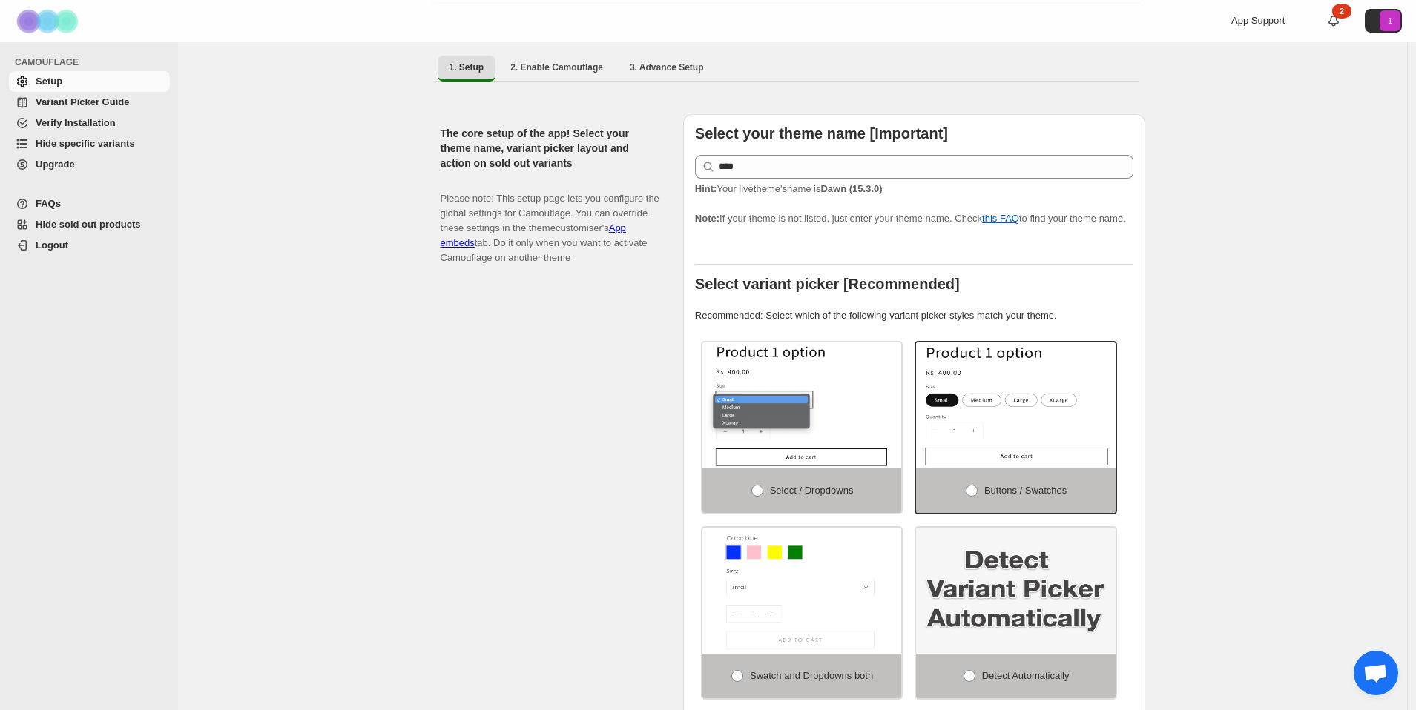
scroll to position [0, 0]
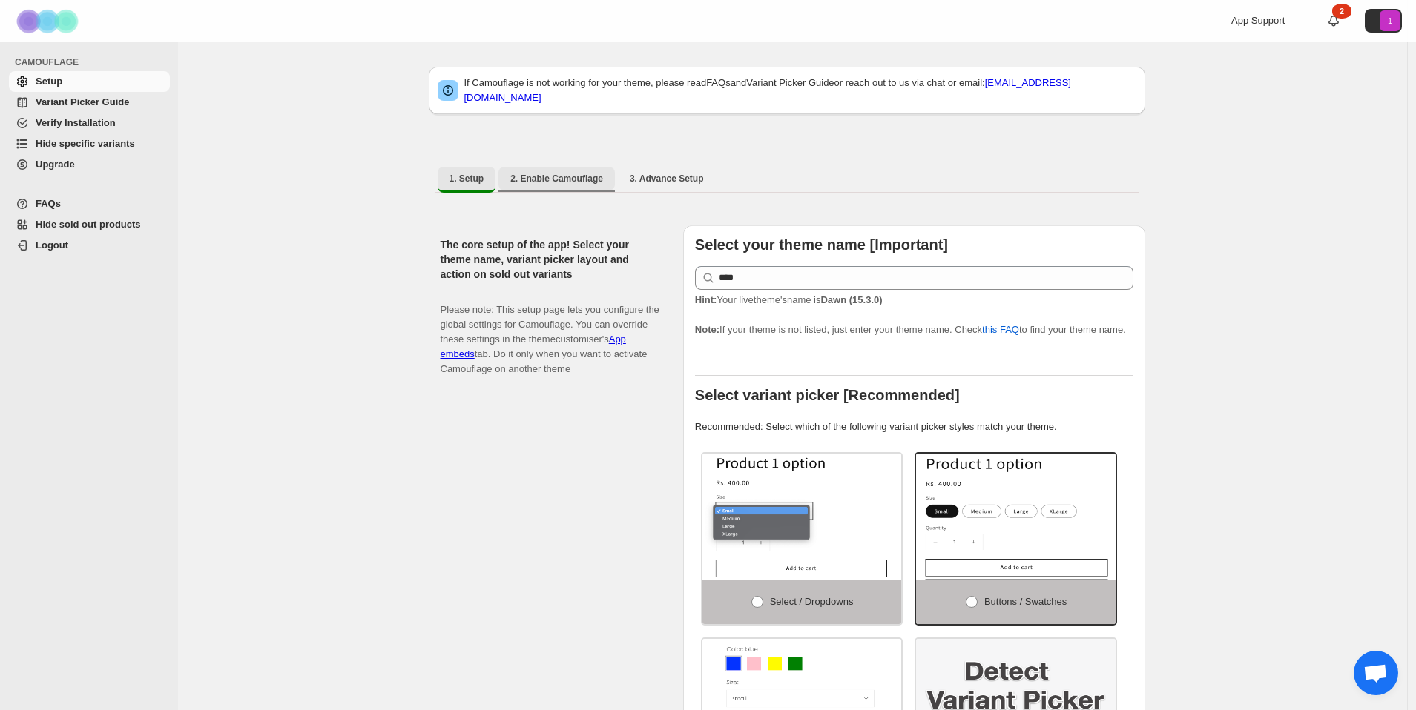
click at [578, 173] on span "2. Enable Camouflage" at bounding box center [556, 179] width 93 height 12
select select "**********"
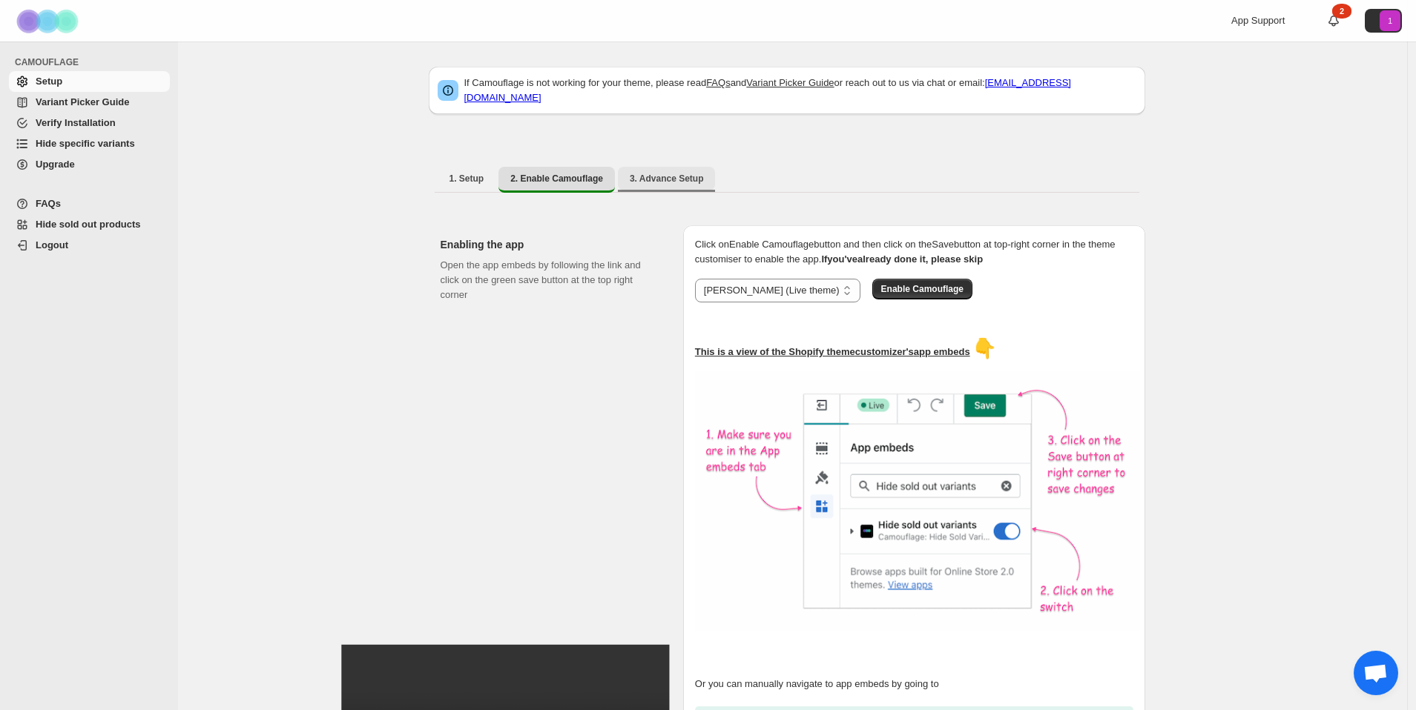
click at [689, 173] on span "3. Advance Setup" at bounding box center [667, 179] width 74 height 12
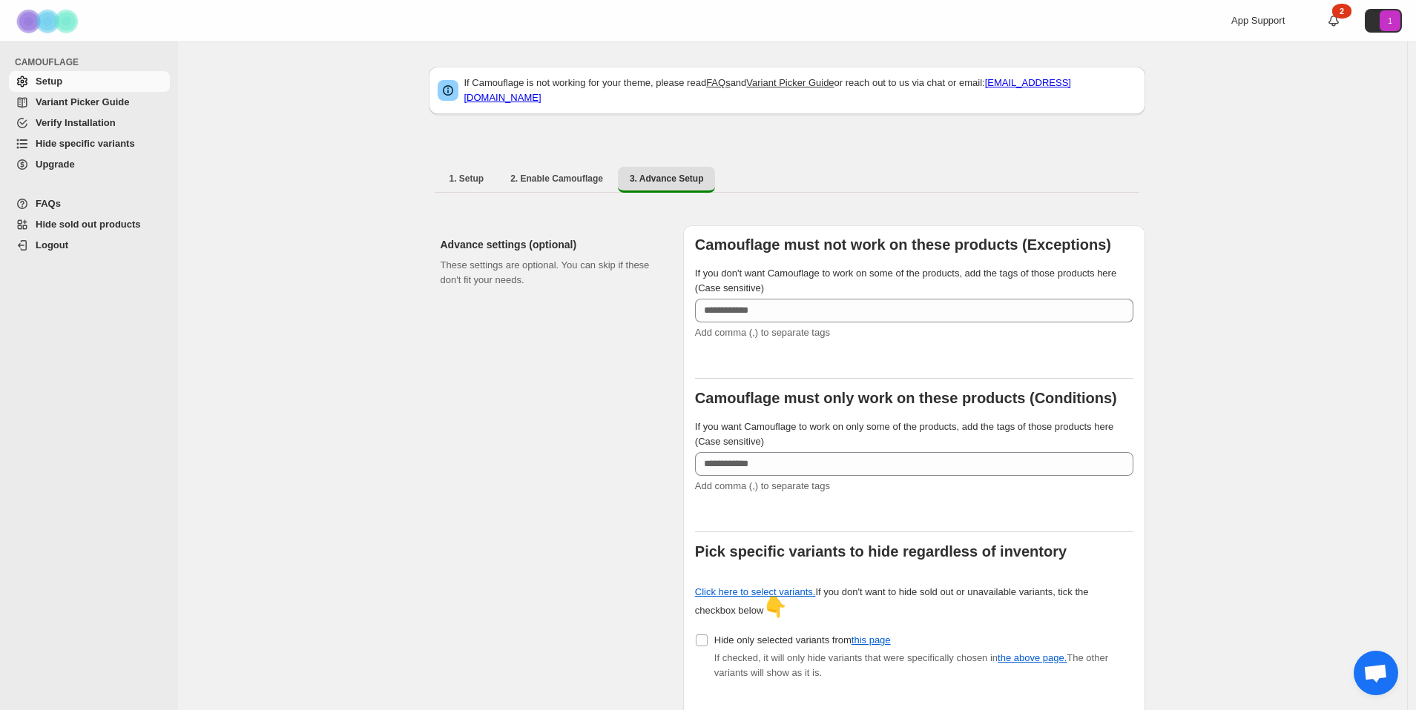
click at [66, 100] on span "Variant Picker Guide" at bounding box center [82, 101] width 93 height 11
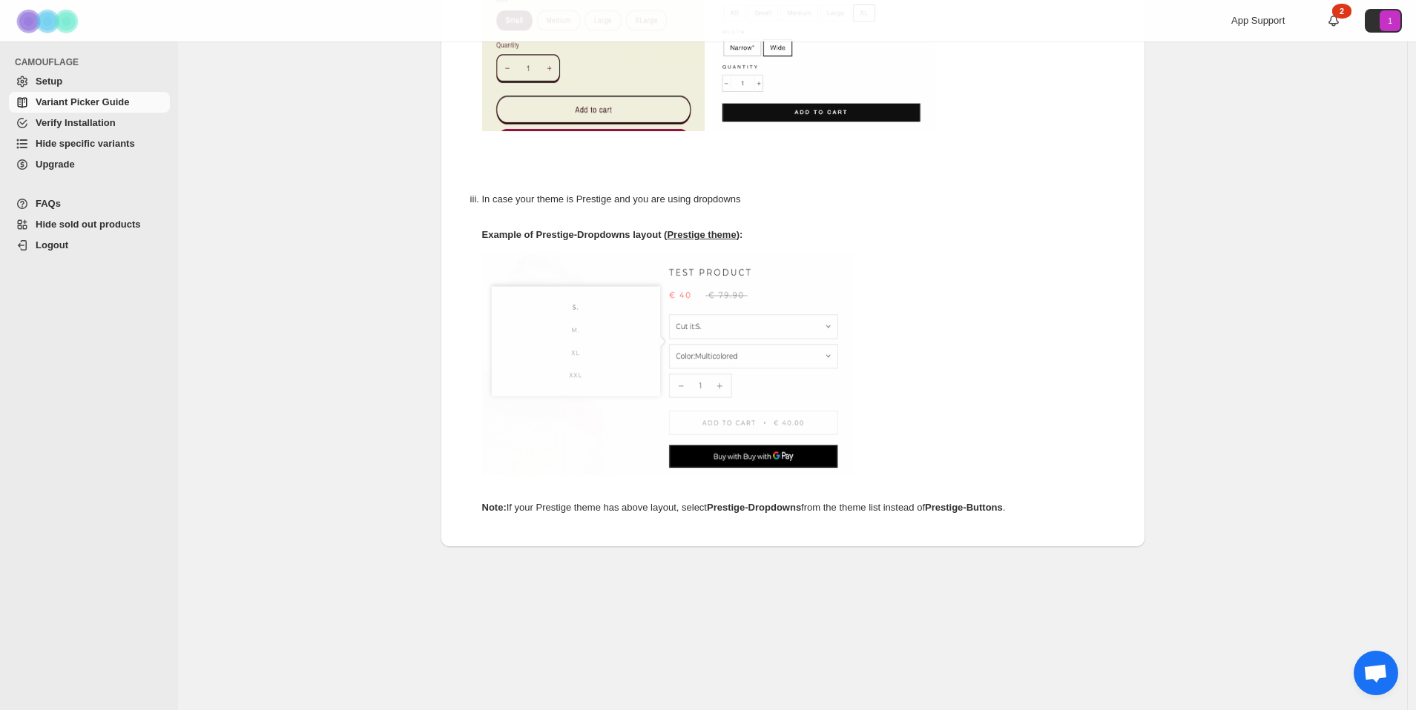
scroll to position [716, 0]
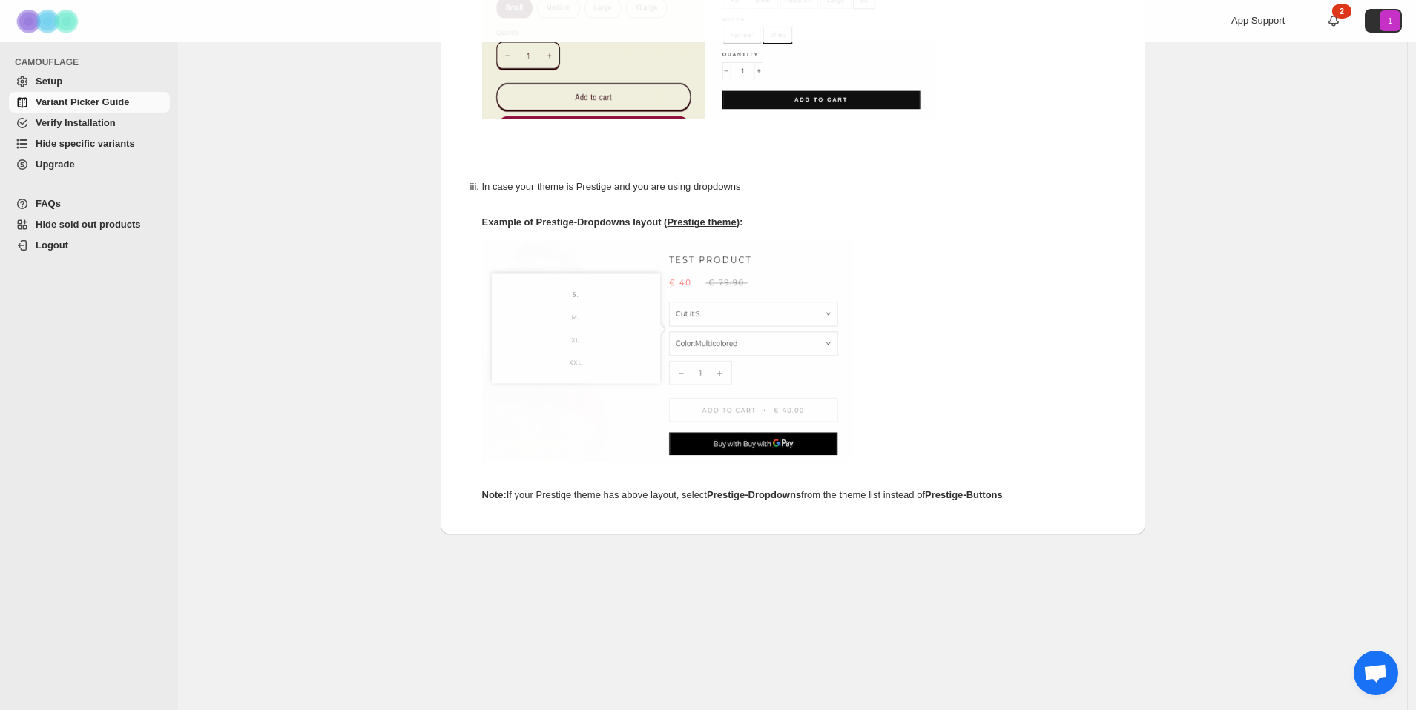
click at [68, 119] on span "Verify Installation" at bounding box center [76, 122] width 80 height 11
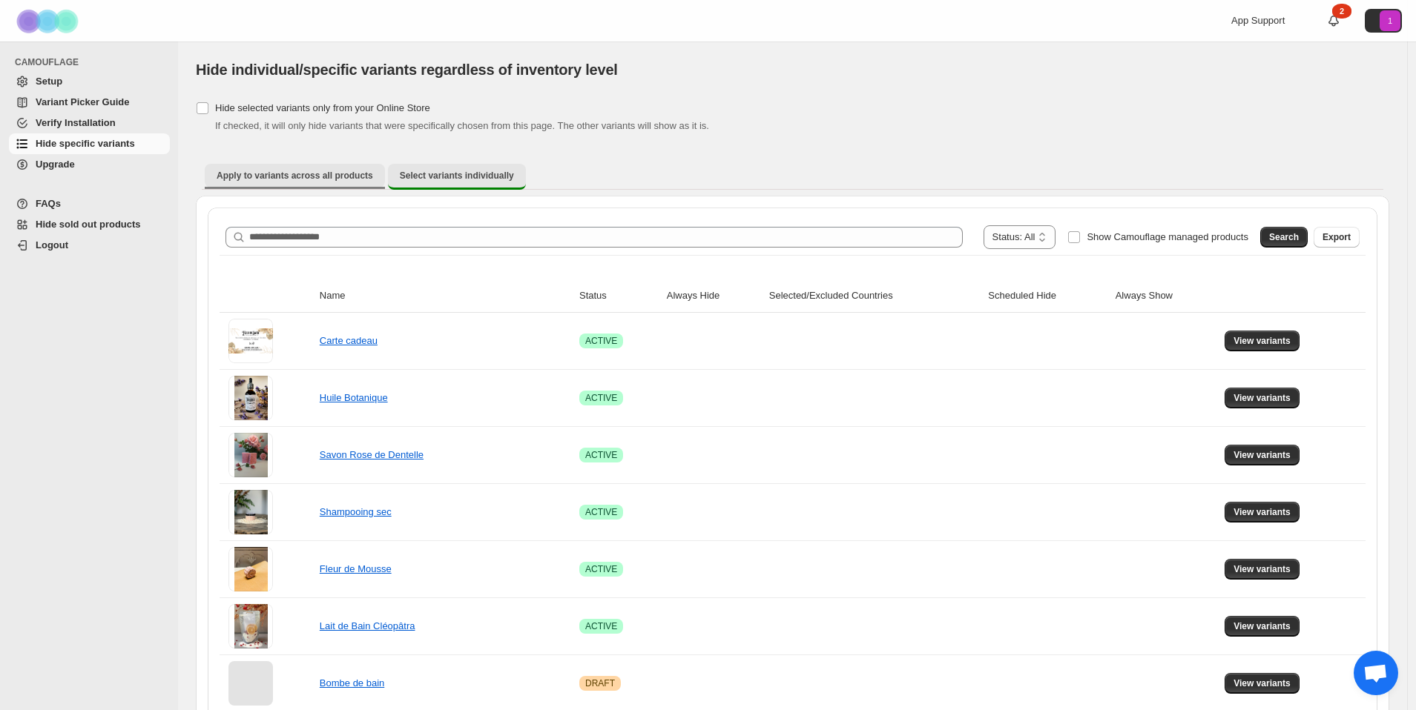
click at [322, 177] on span "Apply to variants across all products" at bounding box center [295, 176] width 156 height 12
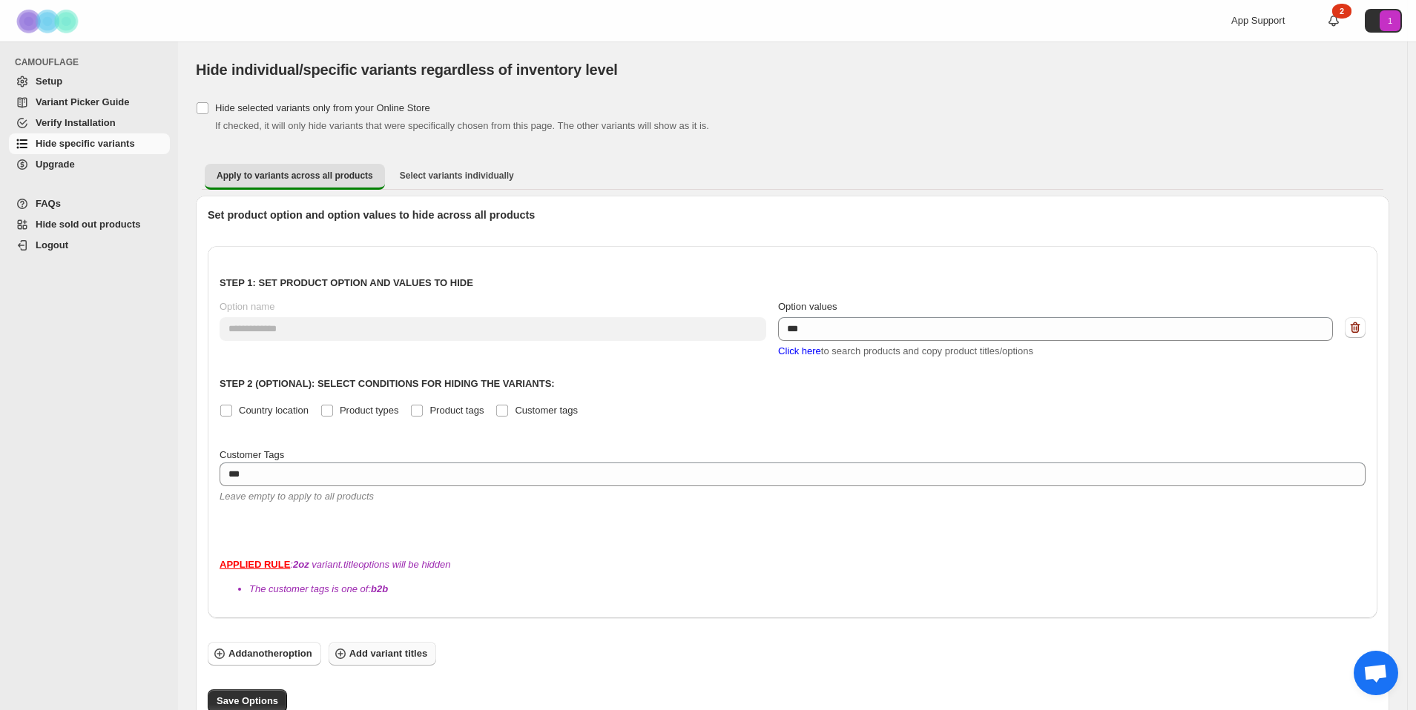
click at [375, 647] on span "Add variant titles" at bounding box center [388, 654] width 78 height 15
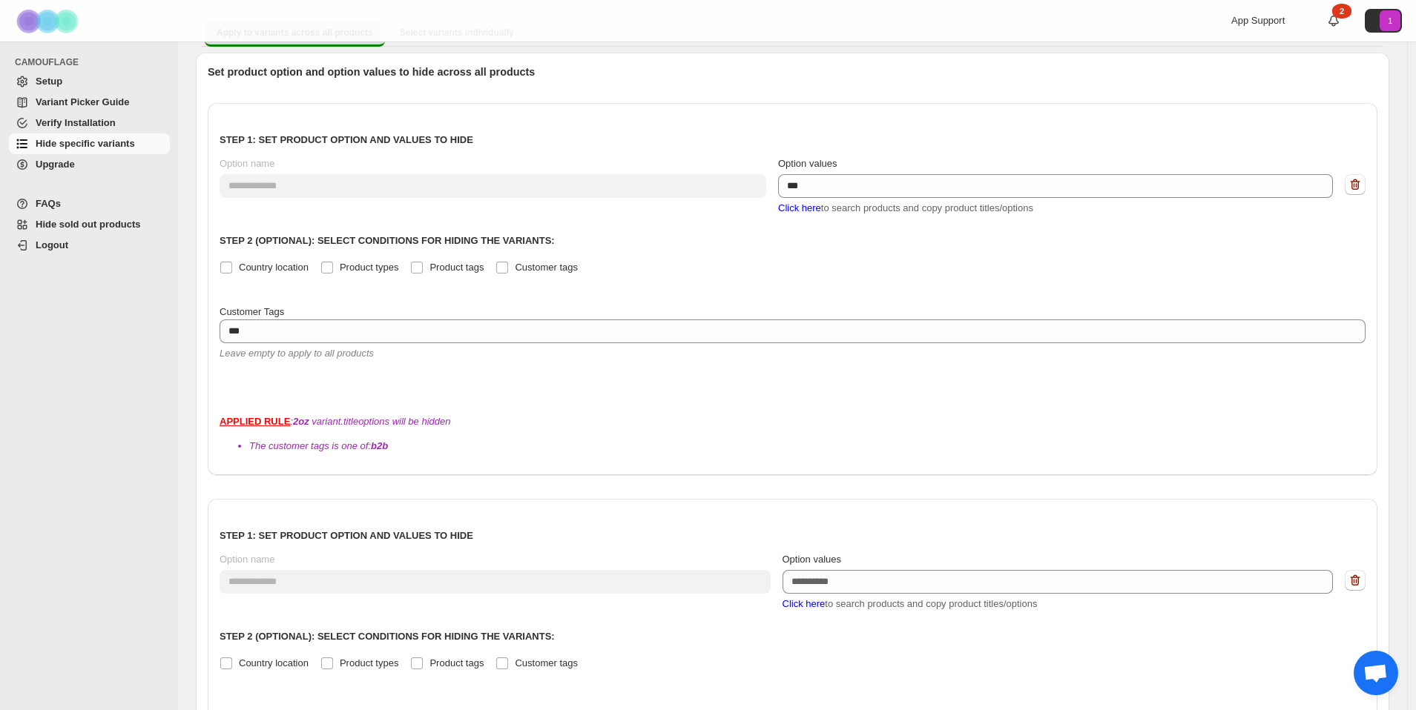
scroll to position [191, 0]
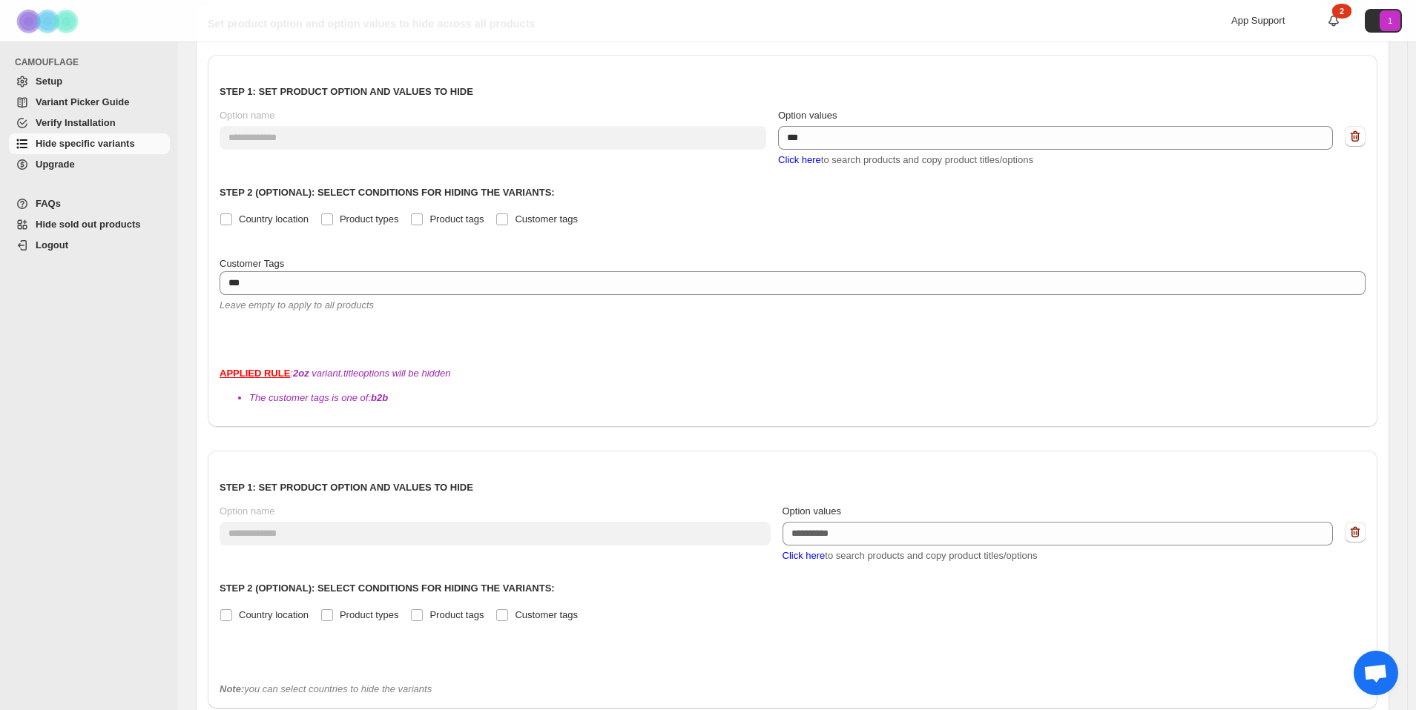
click at [813, 550] on span "Click here" at bounding box center [803, 555] width 43 height 11
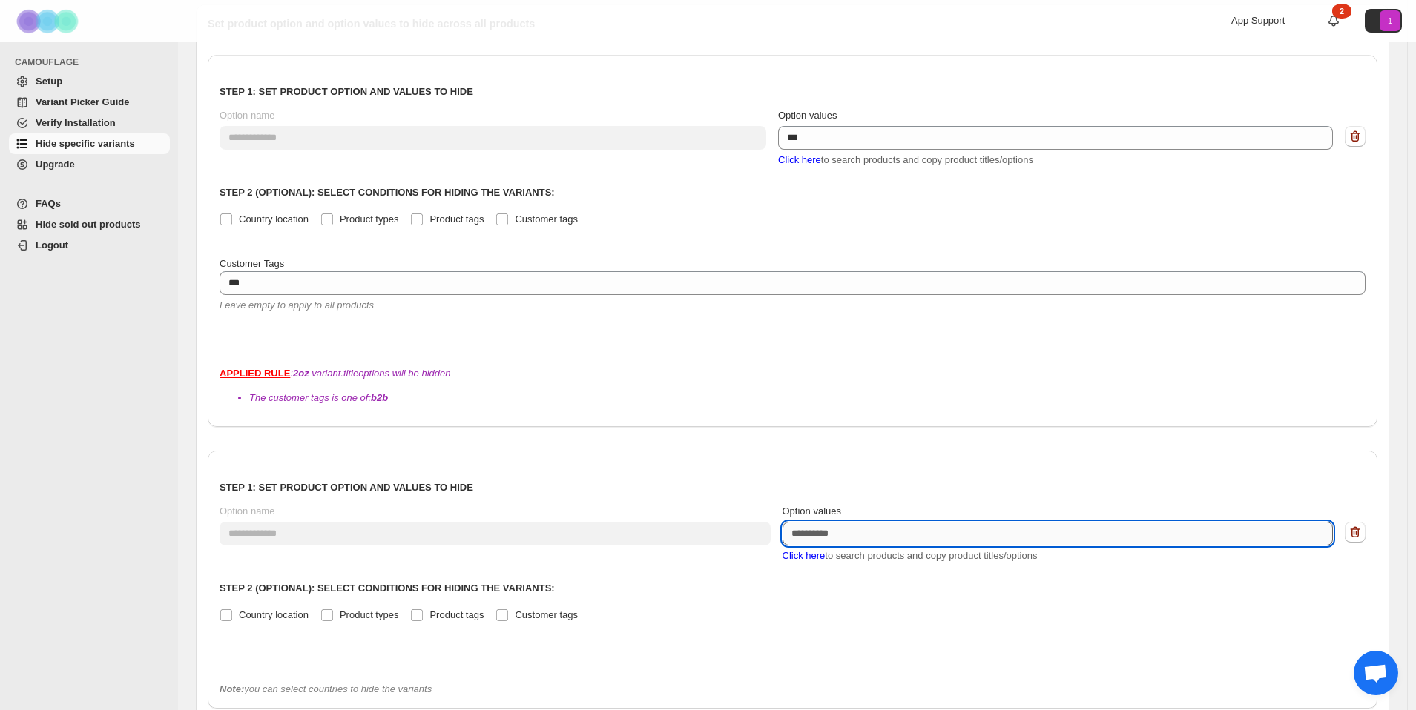
click at [814, 522] on textarea "Option values" at bounding box center [1057, 534] width 551 height 24
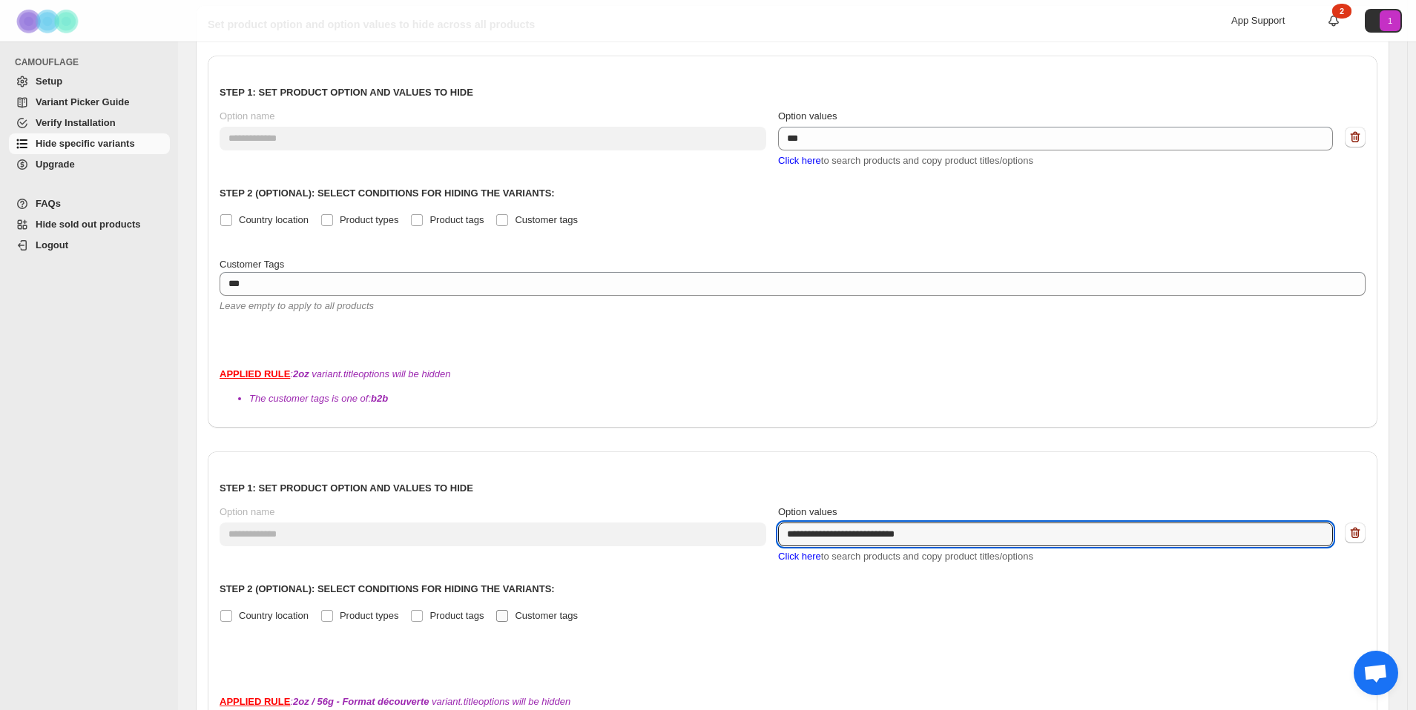
type textarea "**********"
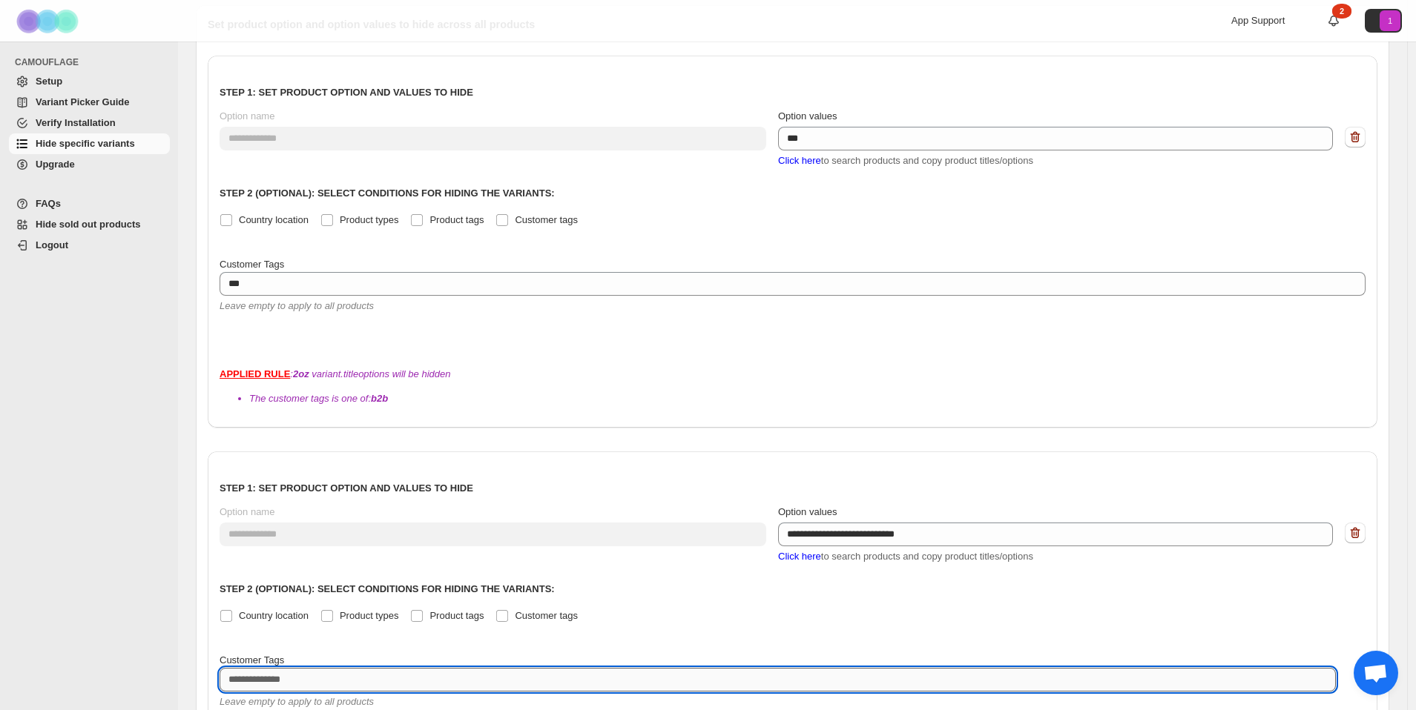
click at [328, 668] on textarea at bounding box center [777, 680] width 1116 height 24
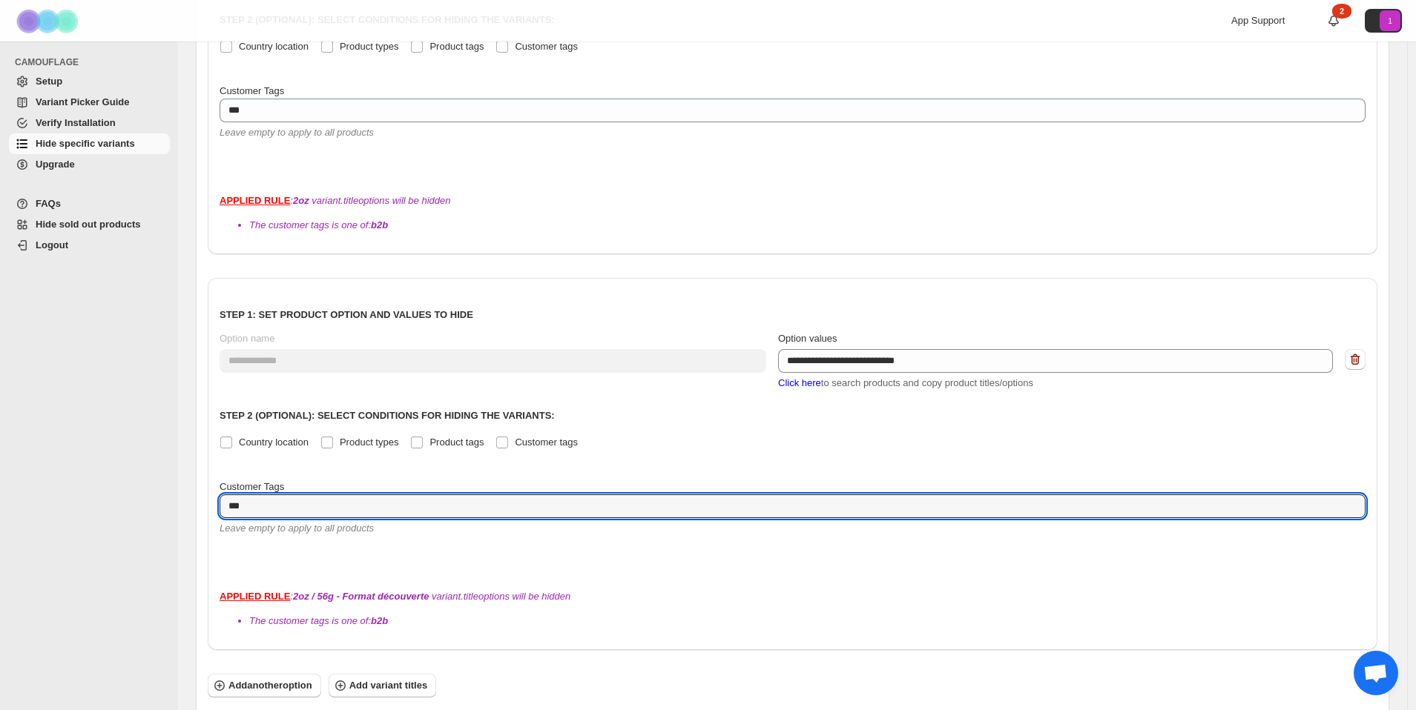
scroll to position [375, 0]
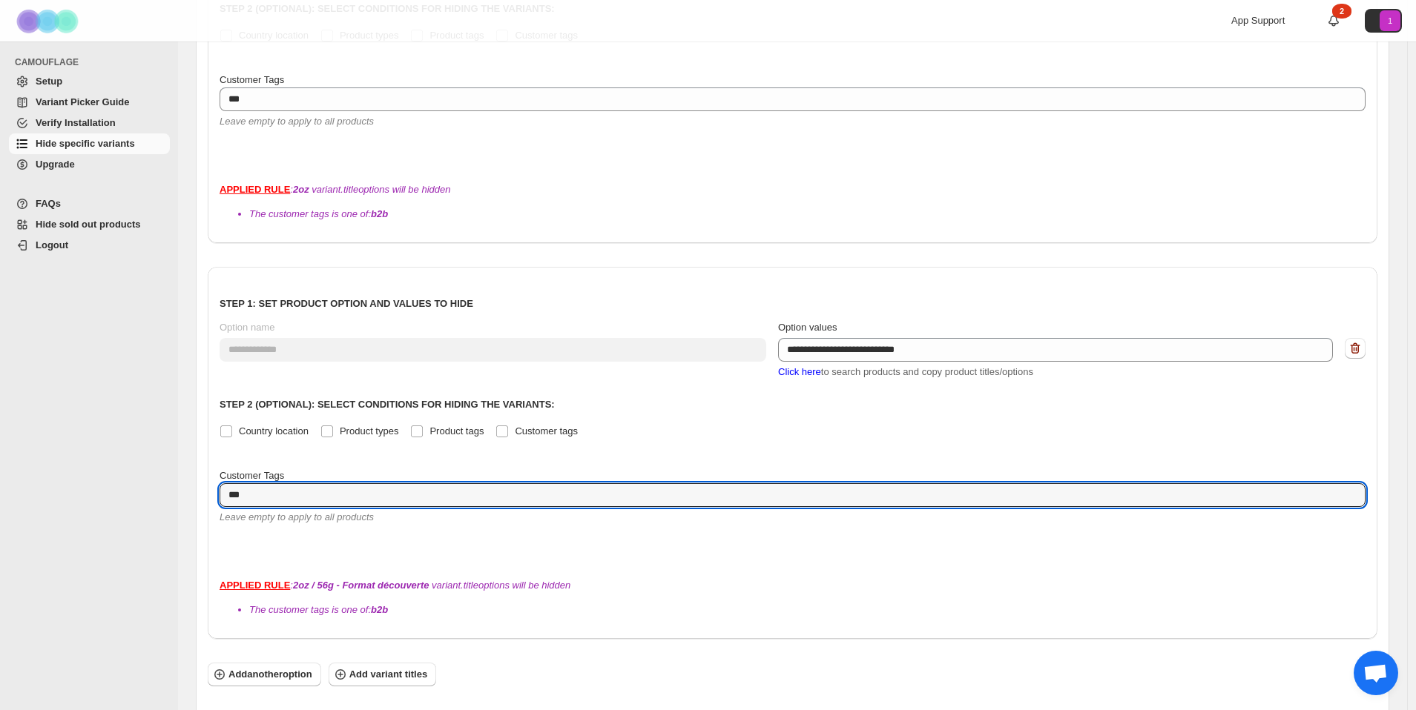
type textarea "***"
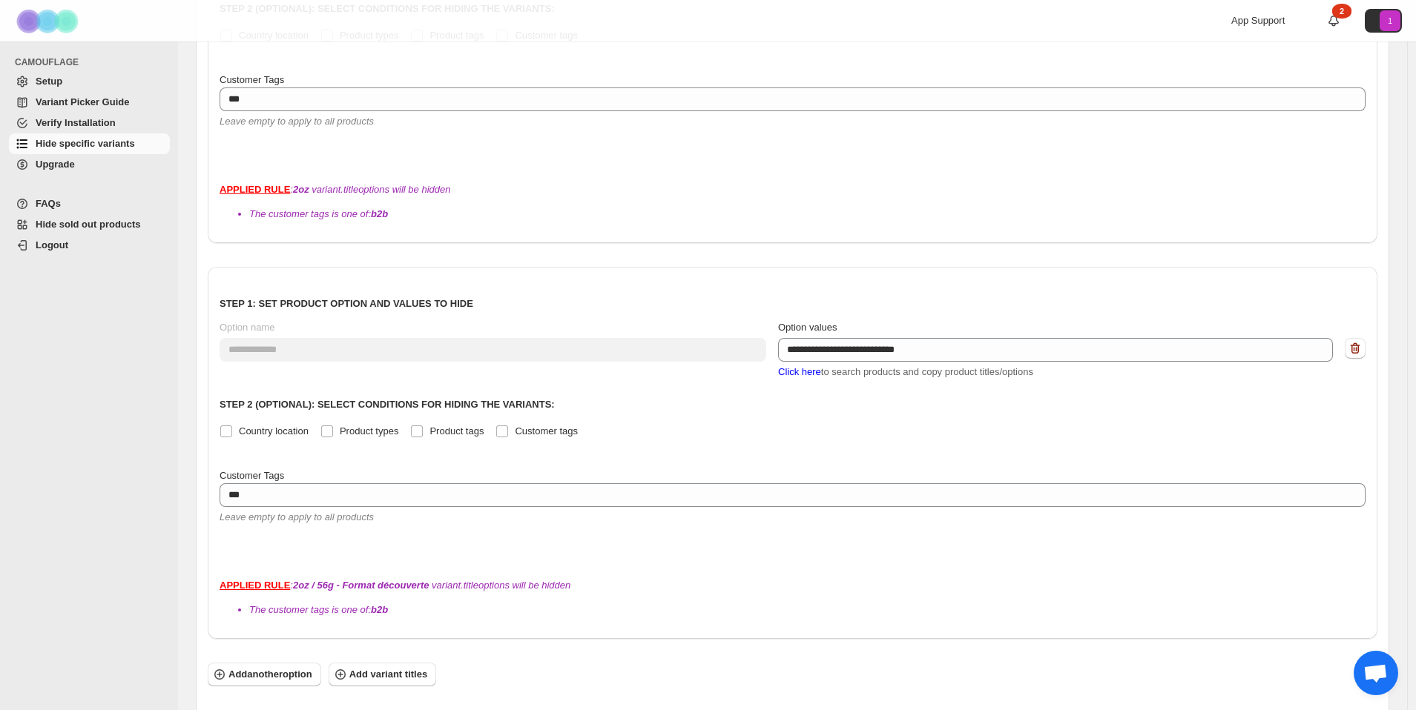
click at [220, 710] on span "Save Options" at bounding box center [248, 722] width 62 height 15
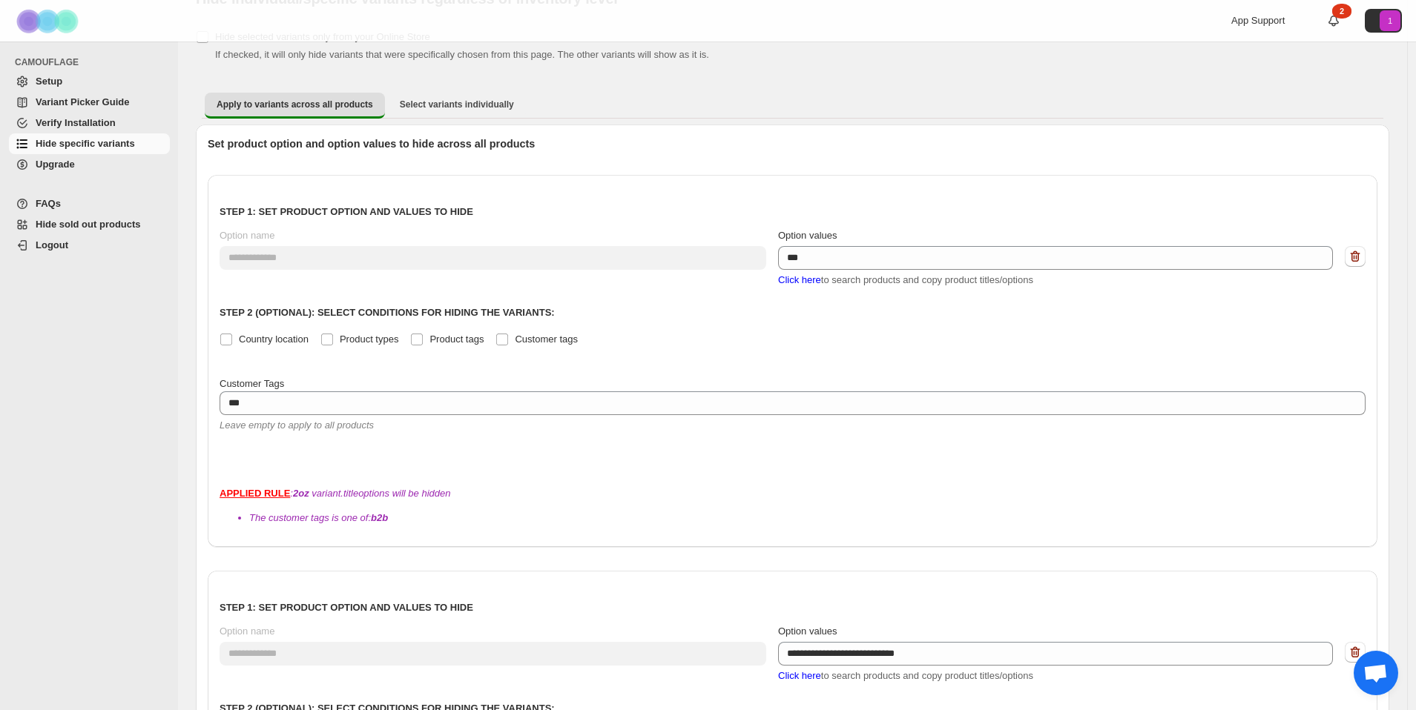
scroll to position [0, 0]
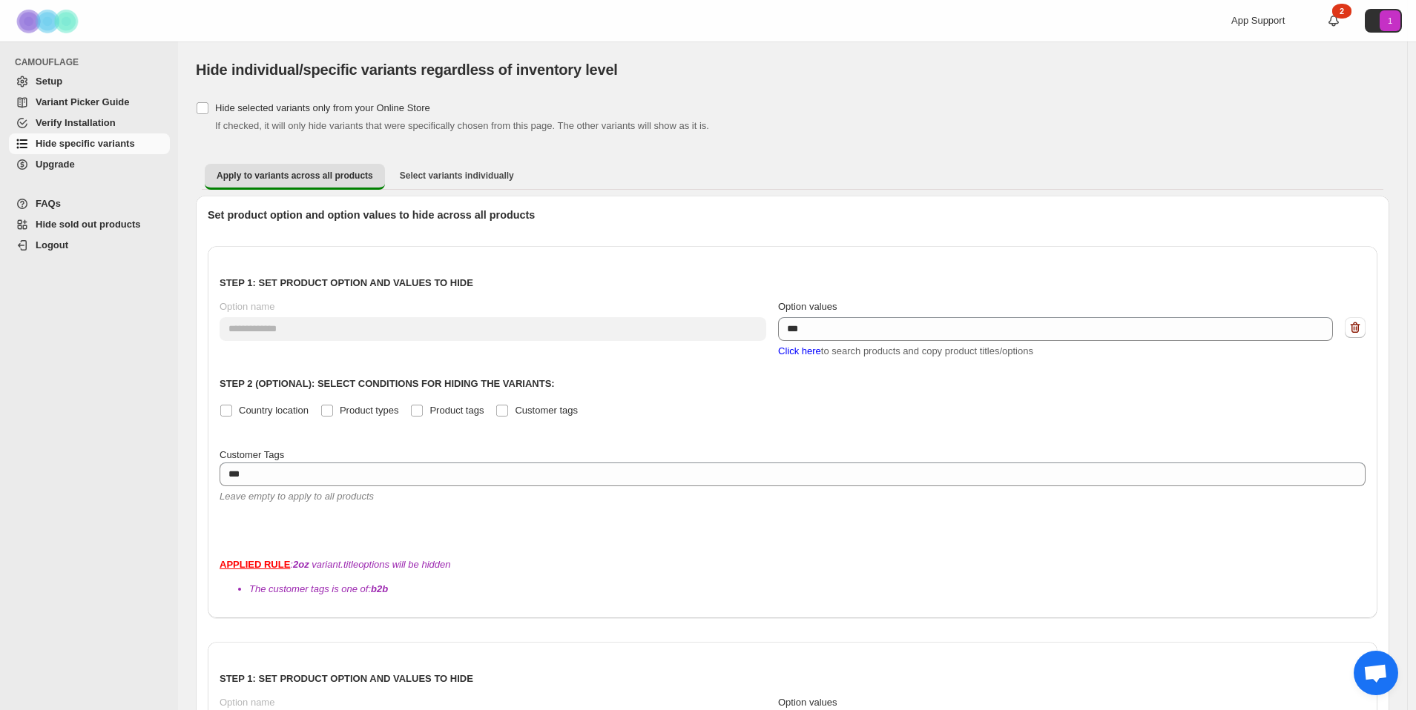
click at [1364, 670] on span "Open chat" at bounding box center [1375, 674] width 24 height 21
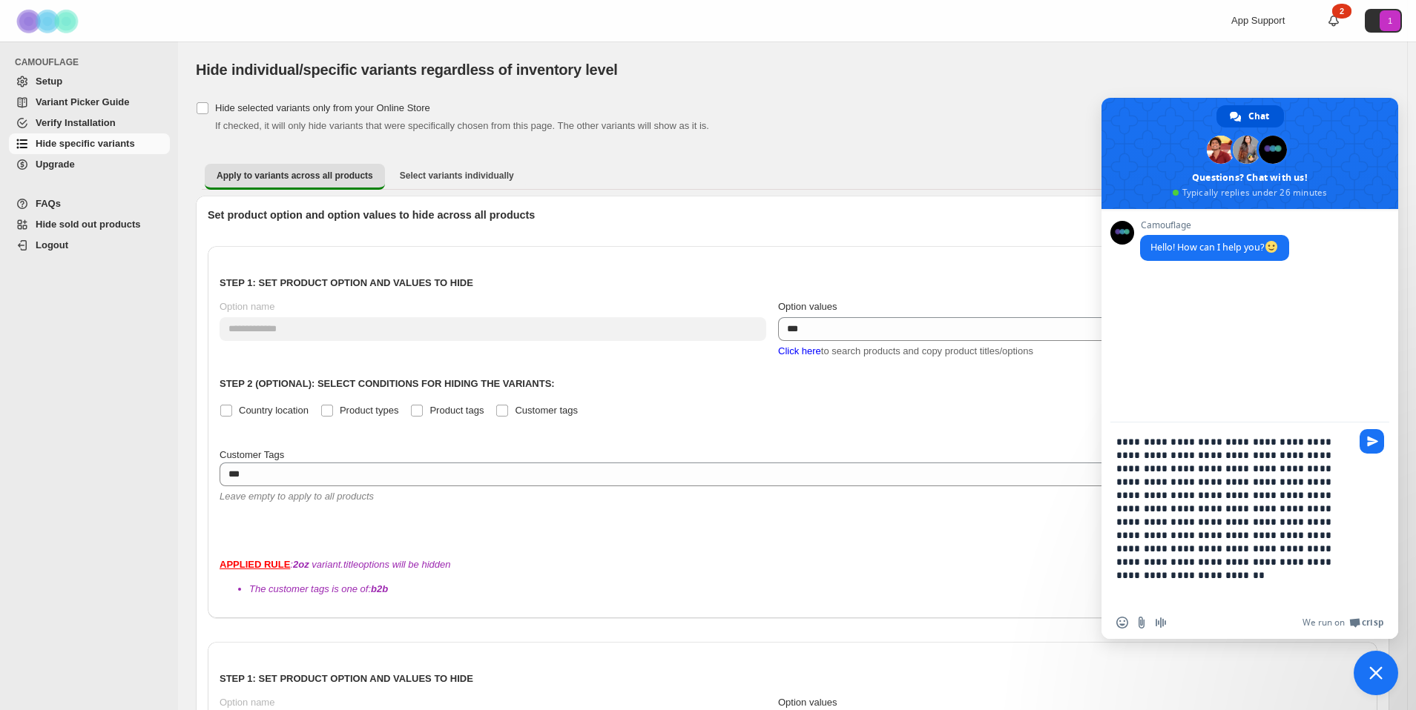
type textarea "**********"
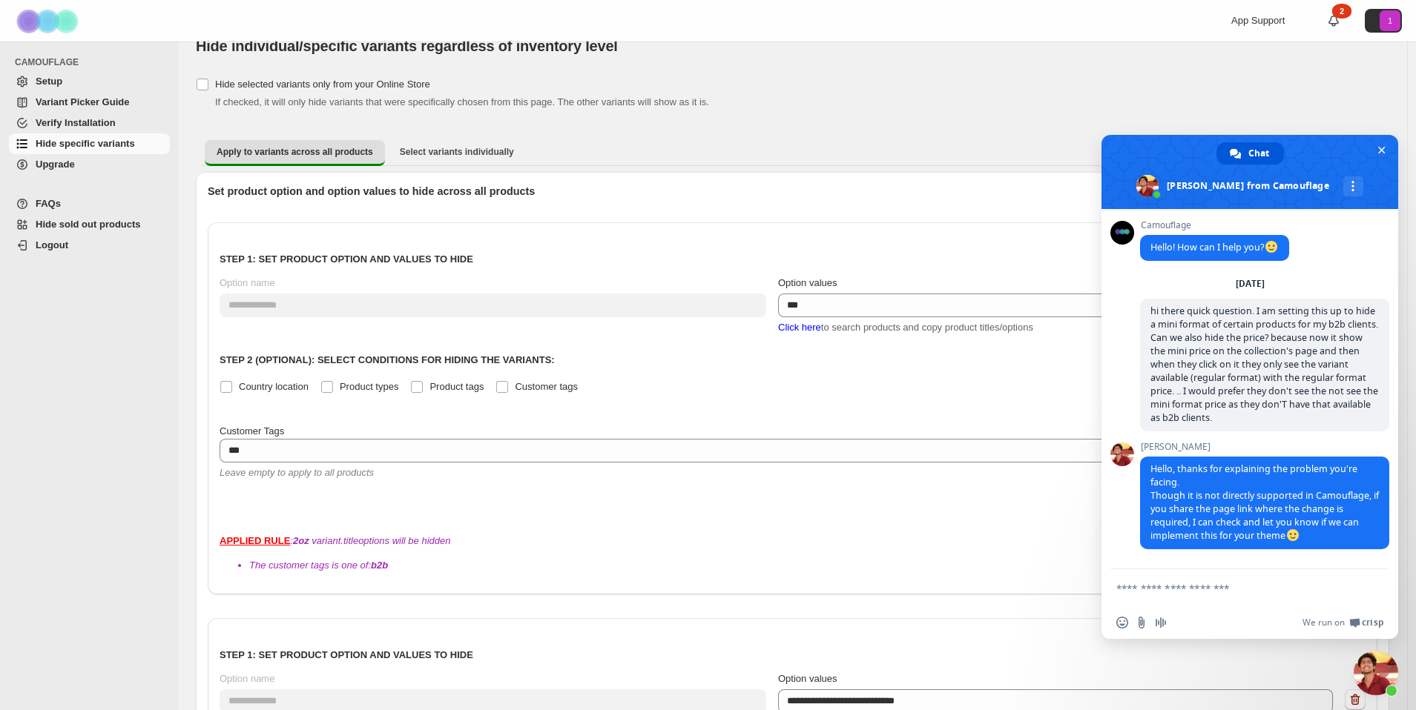
scroll to position [22, 0]
paste textarea "**********"
type textarea "**********"
click at [1370, 575] on span "Send" at bounding box center [1372, 574] width 11 height 11
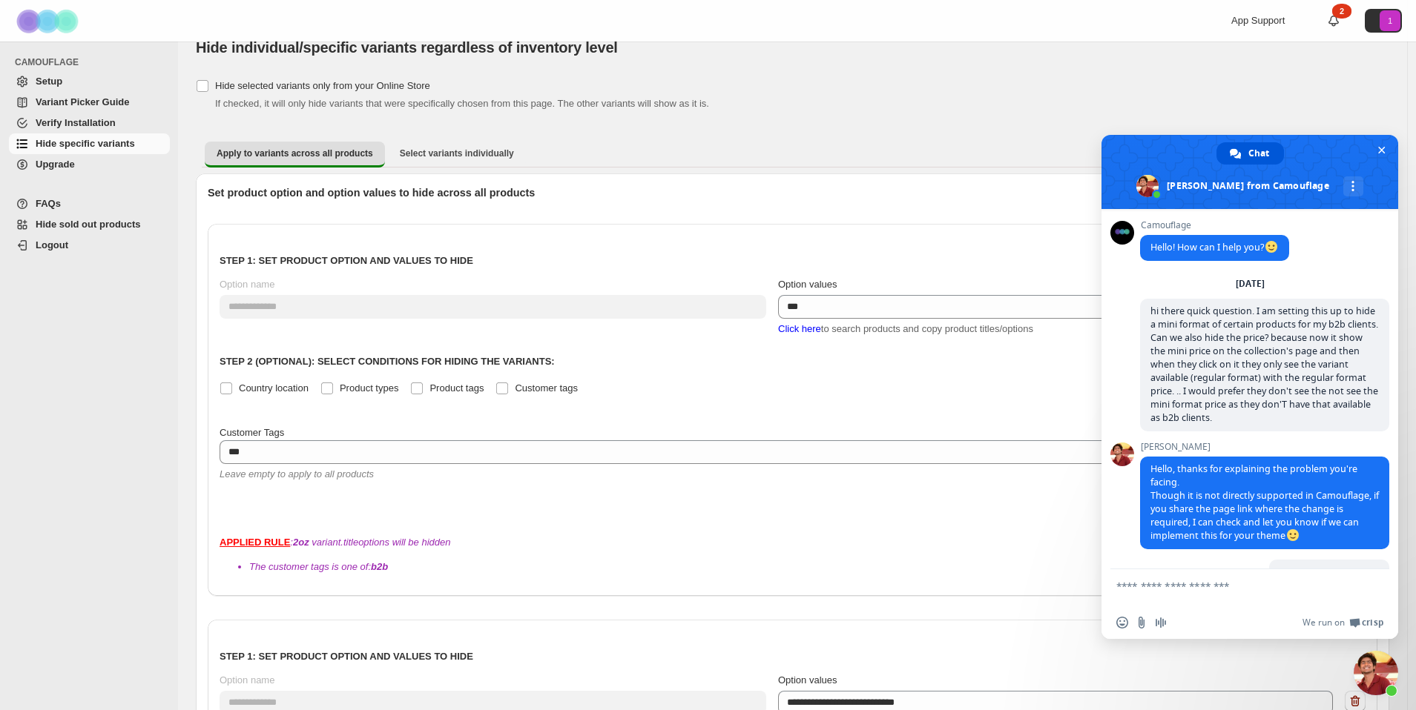
scroll to position [63, 0]
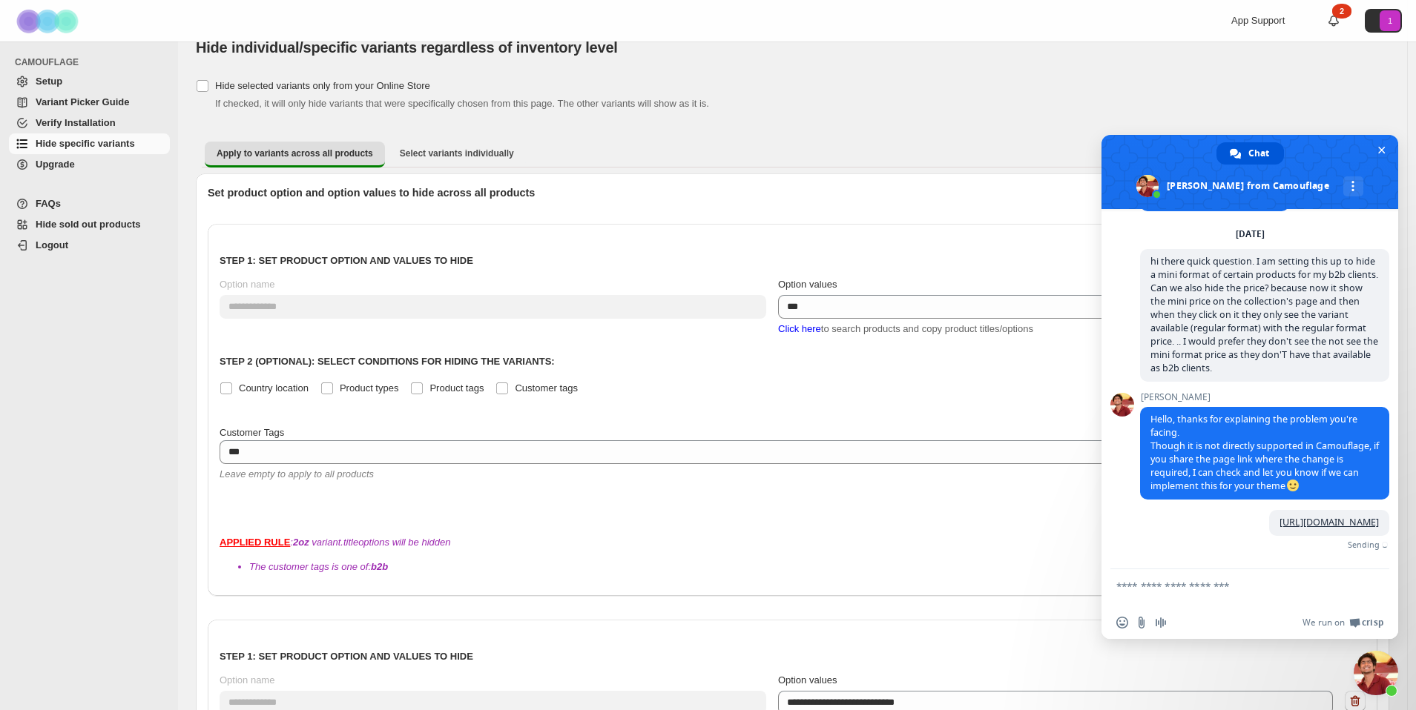
click at [1194, 593] on textarea "Compose your message..." at bounding box center [1234, 587] width 237 height 37
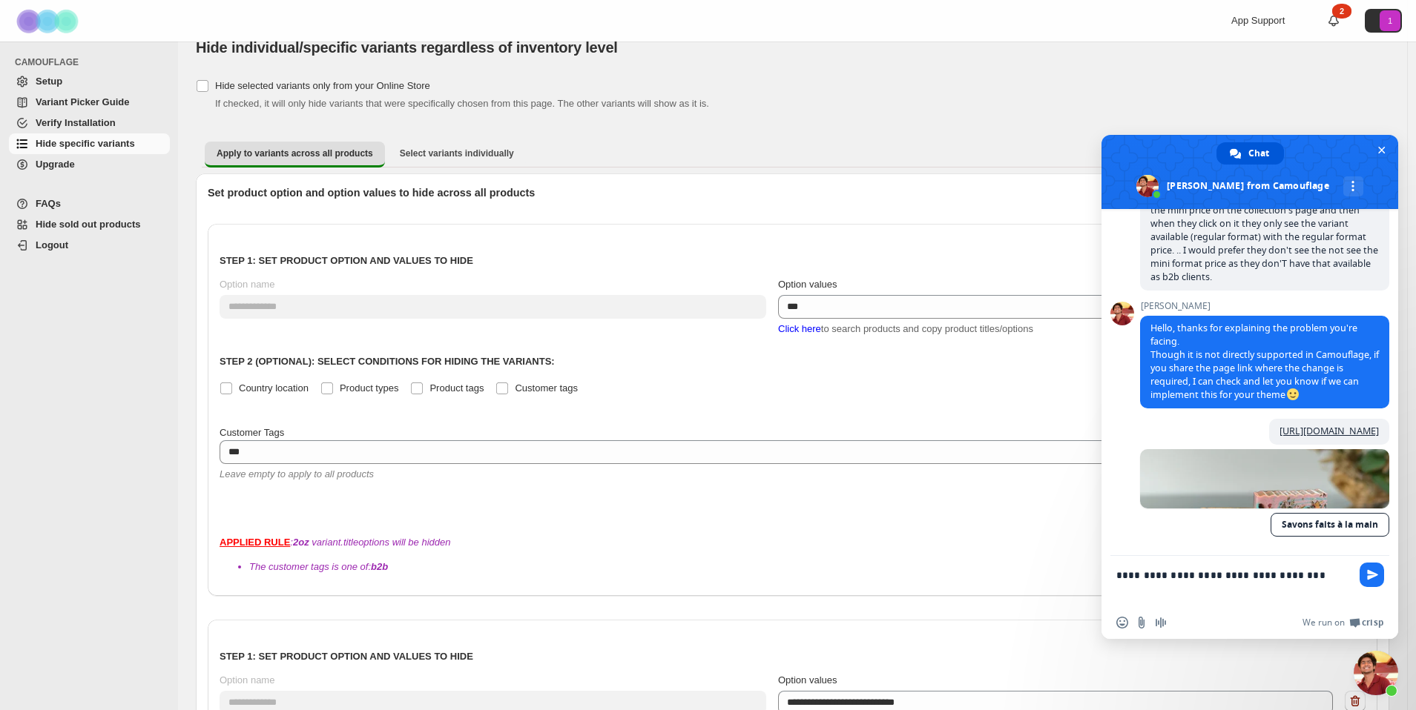
scroll to position [0, 0]
type textarea "**********"
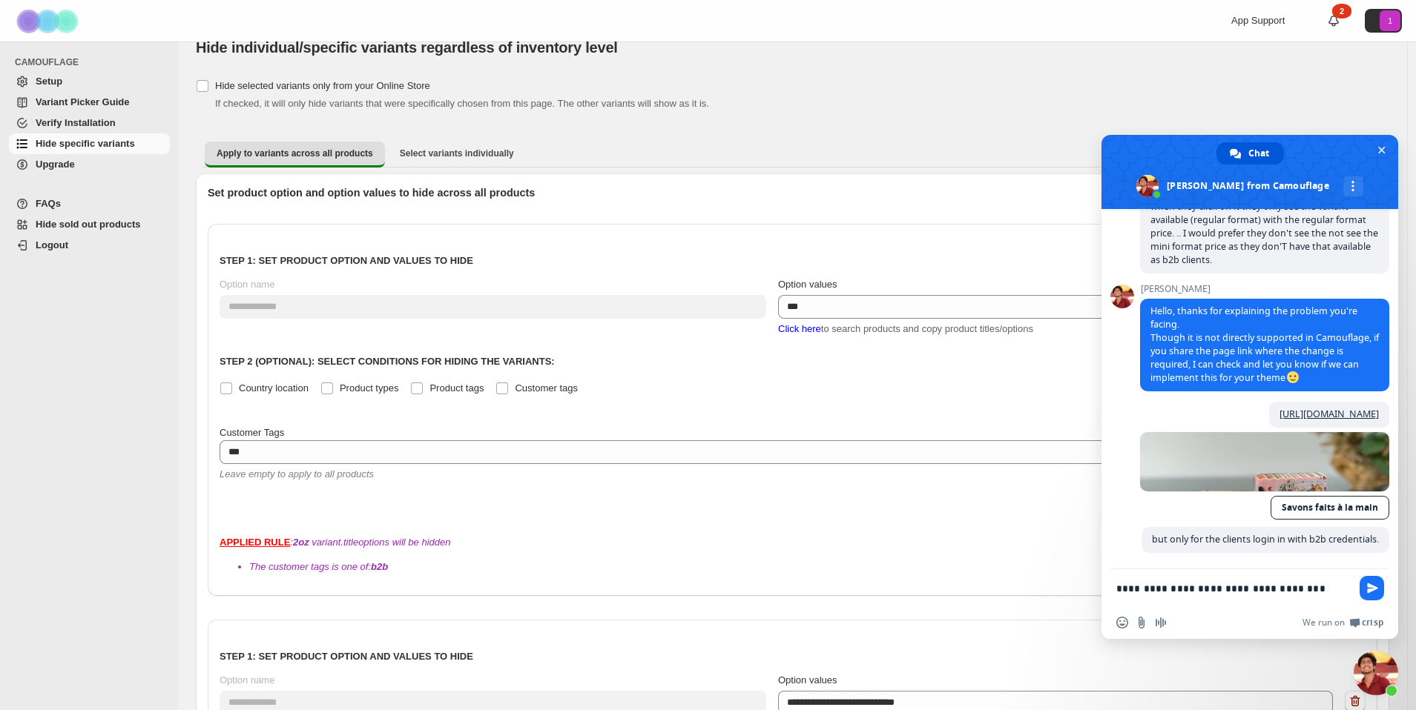
scroll to position [198, 0]
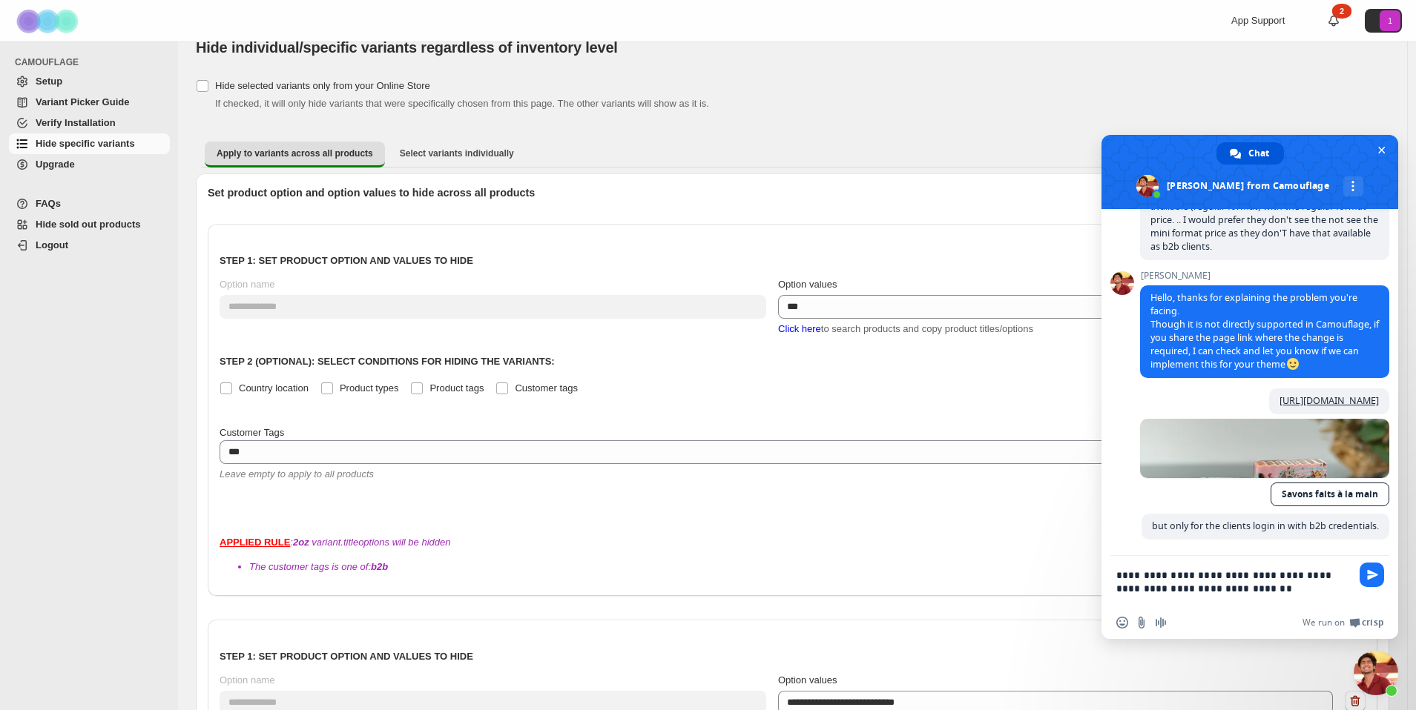
type textarea "**********"
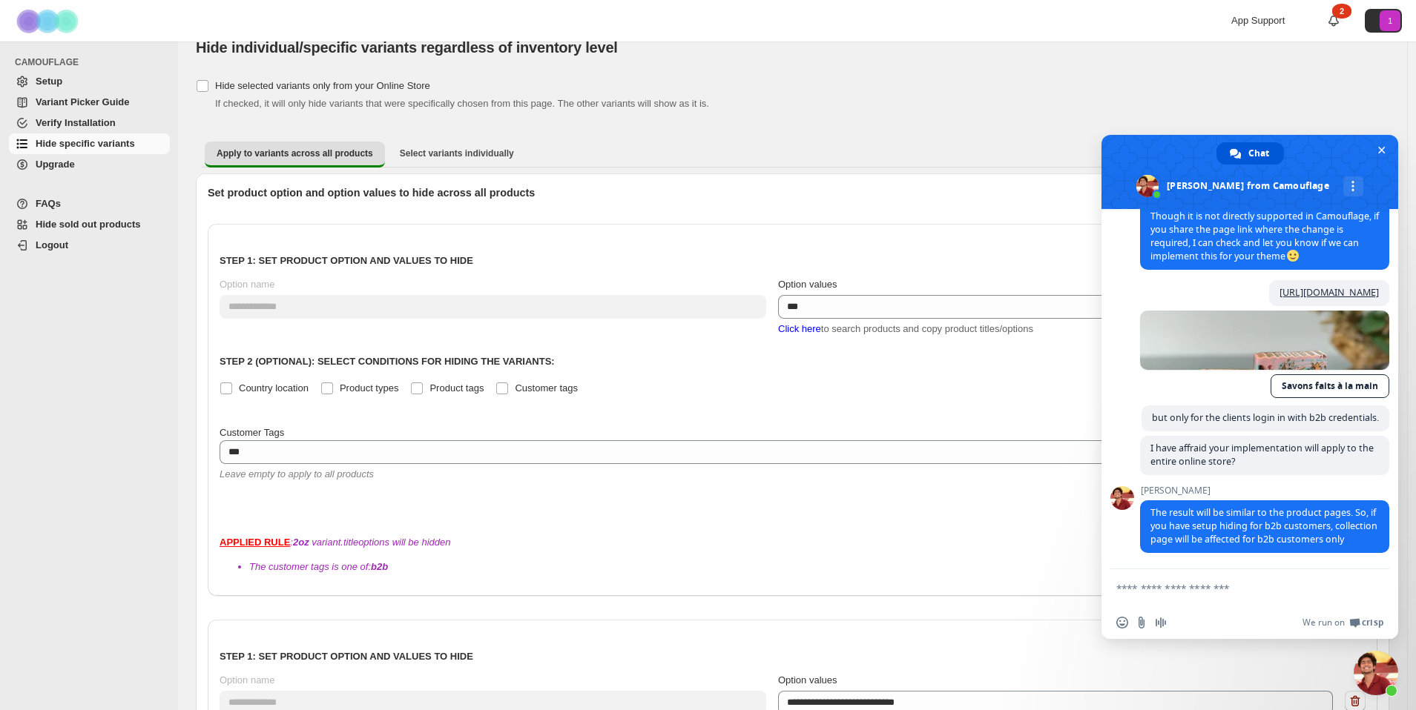
scroll to position [350, 0]
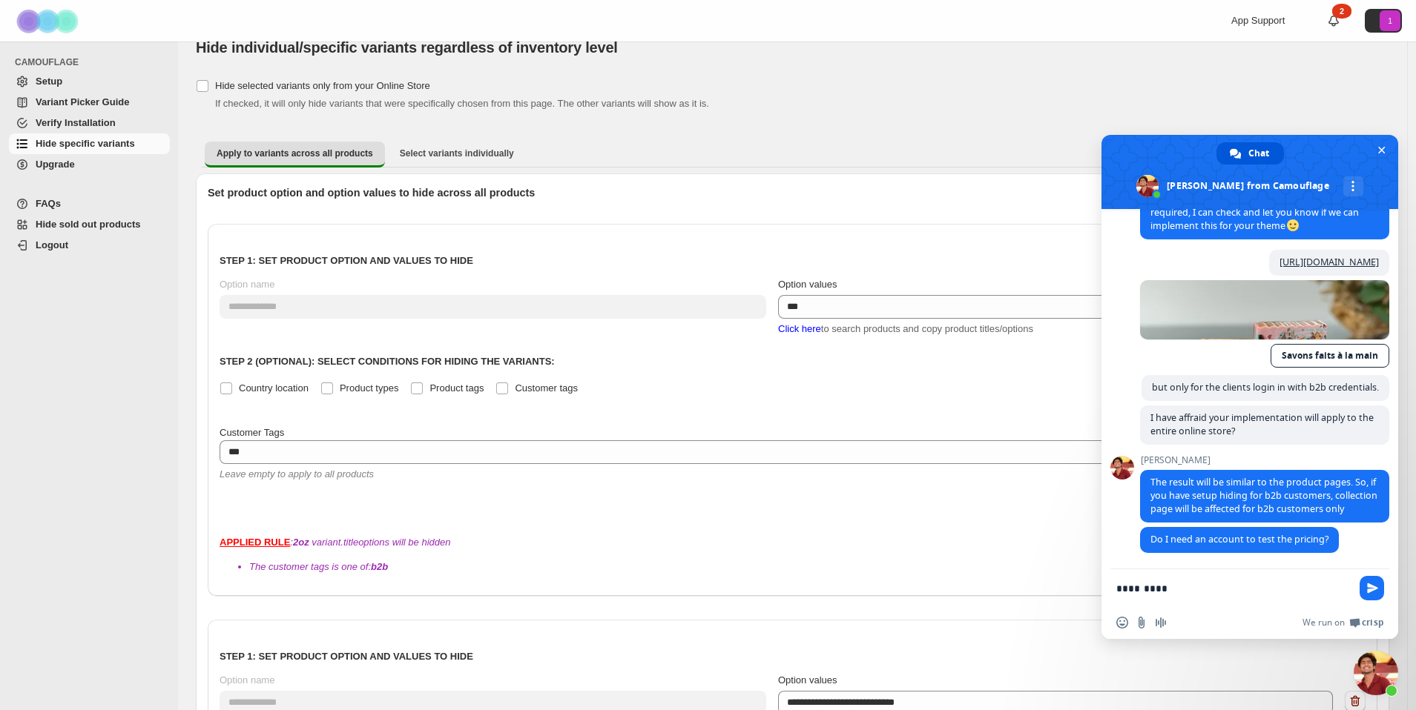
type textarea "**********"
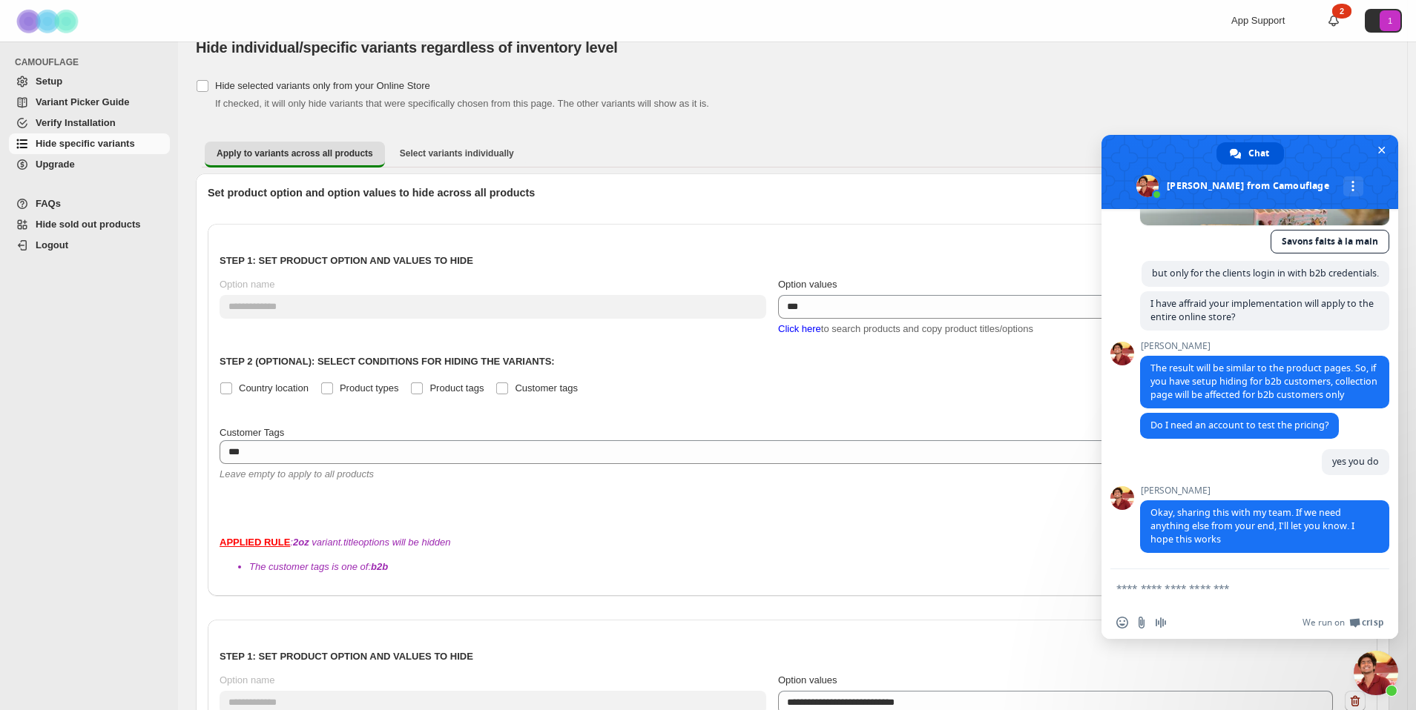
scroll to position [521, 0]
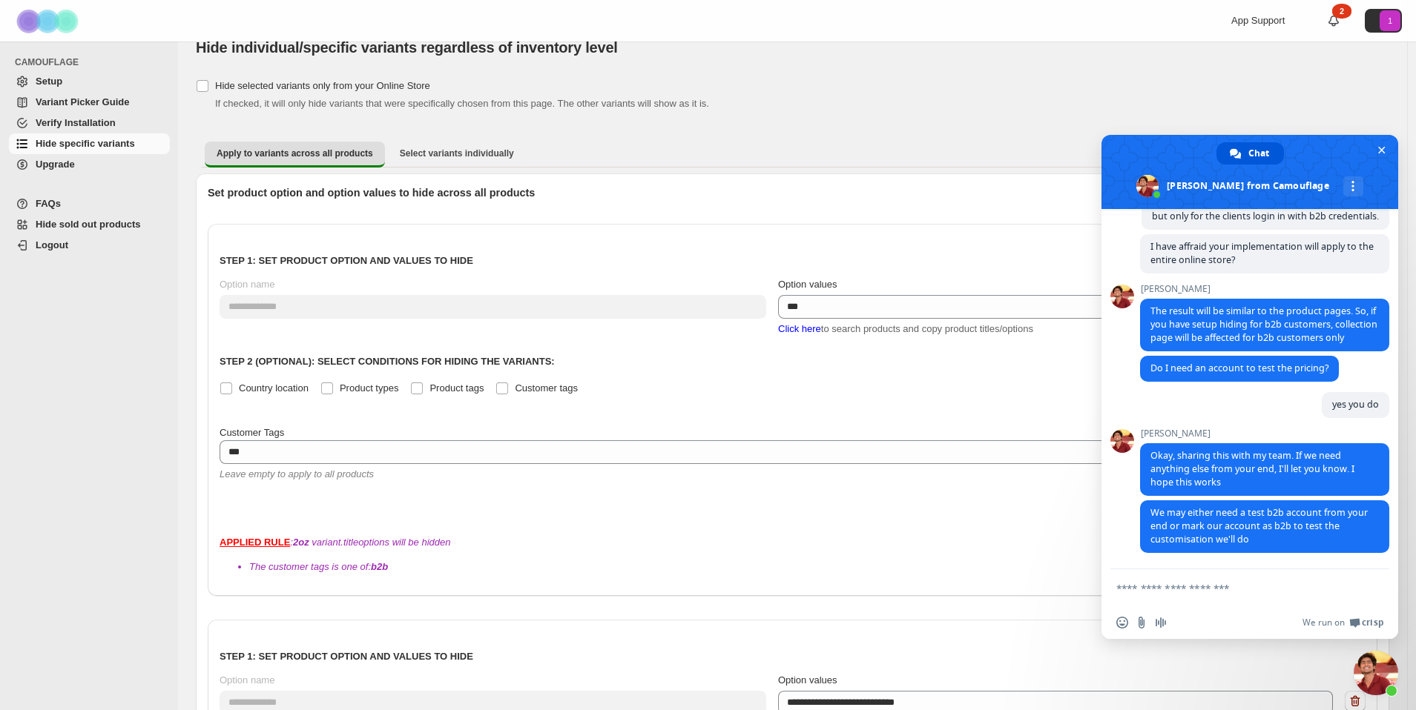
click at [1172, 590] on textarea "Compose your message..." at bounding box center [1234, 587] width 237 height 37
type textarea "**********"
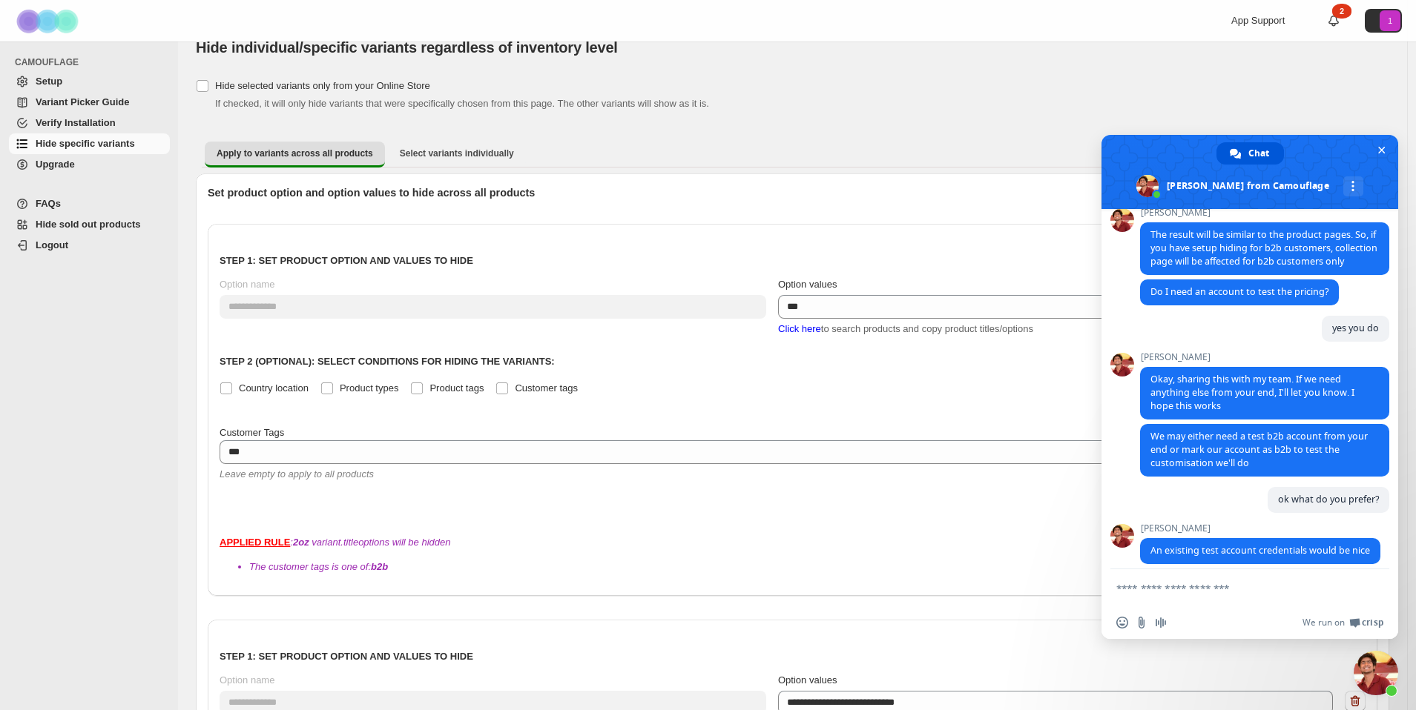
scroll to position [622, 0]
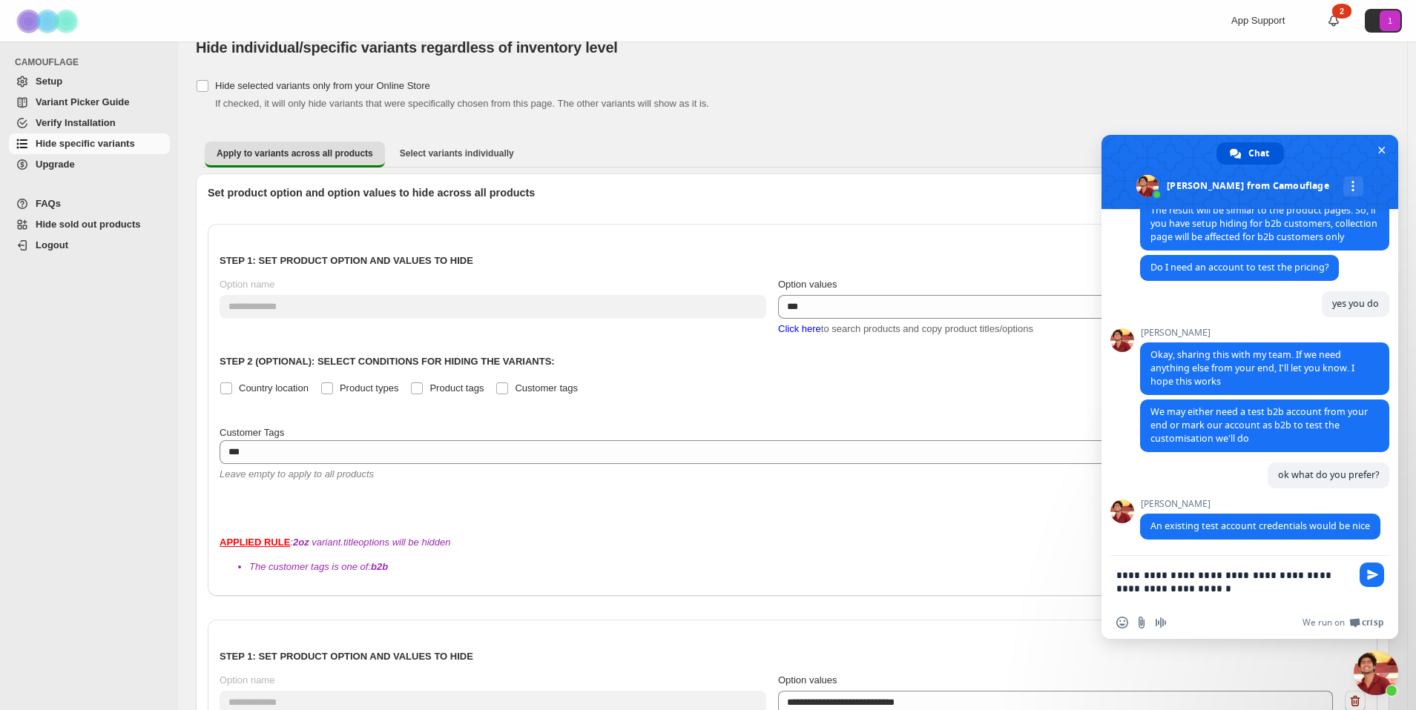
type textarea "**********"
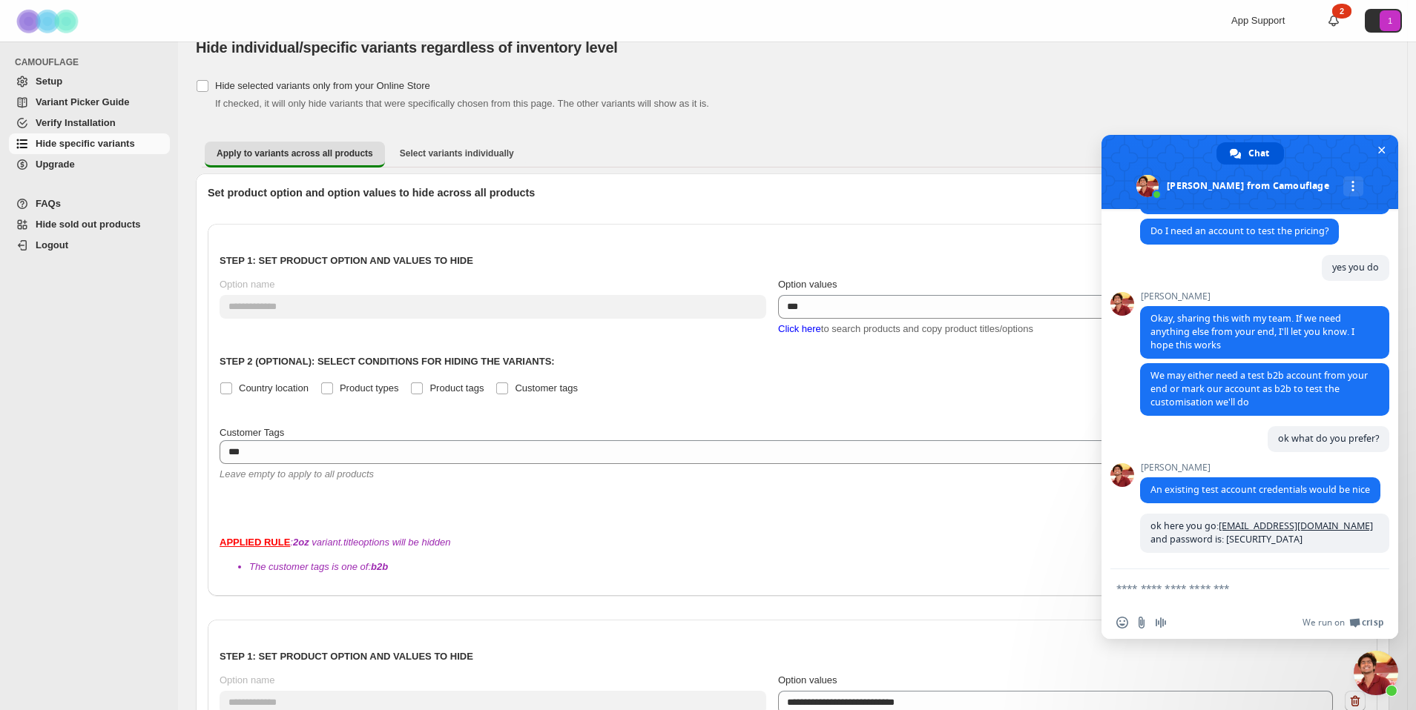
scroll to position [723, 0]
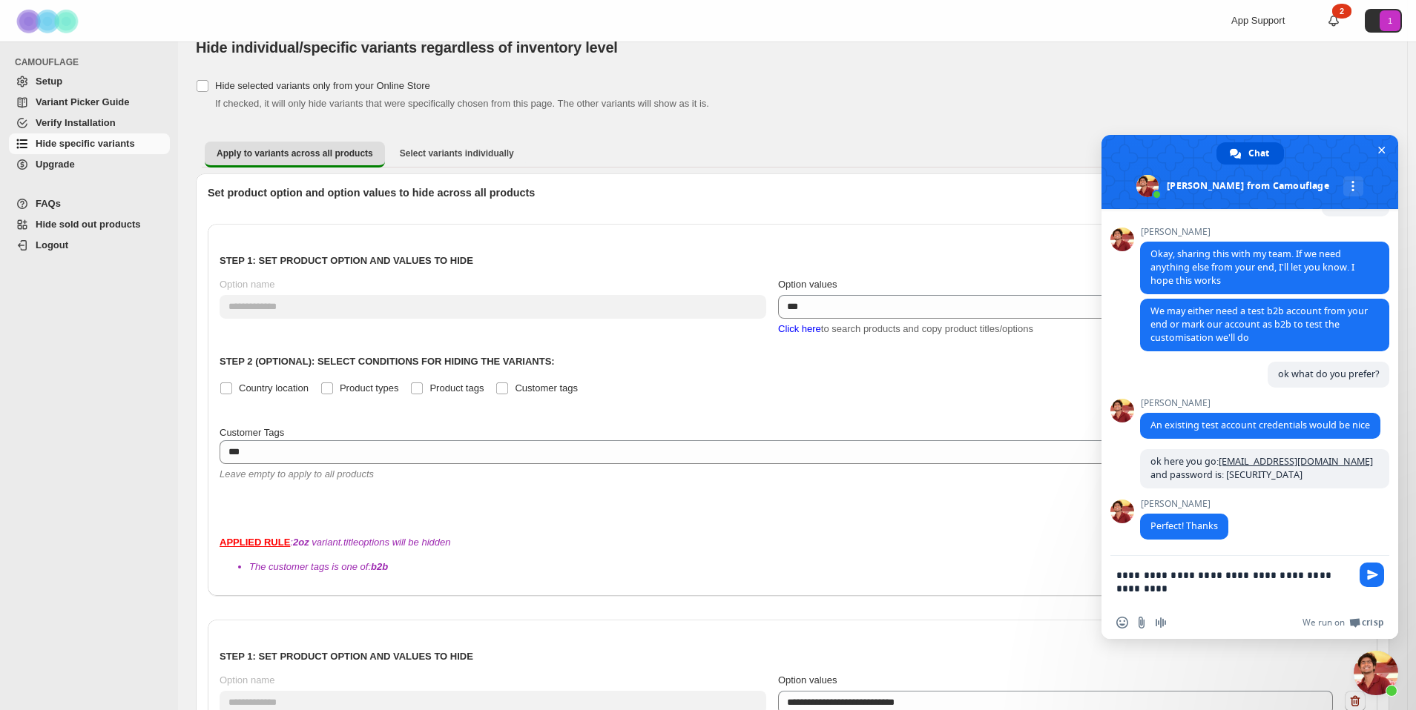
type textarea "**********"
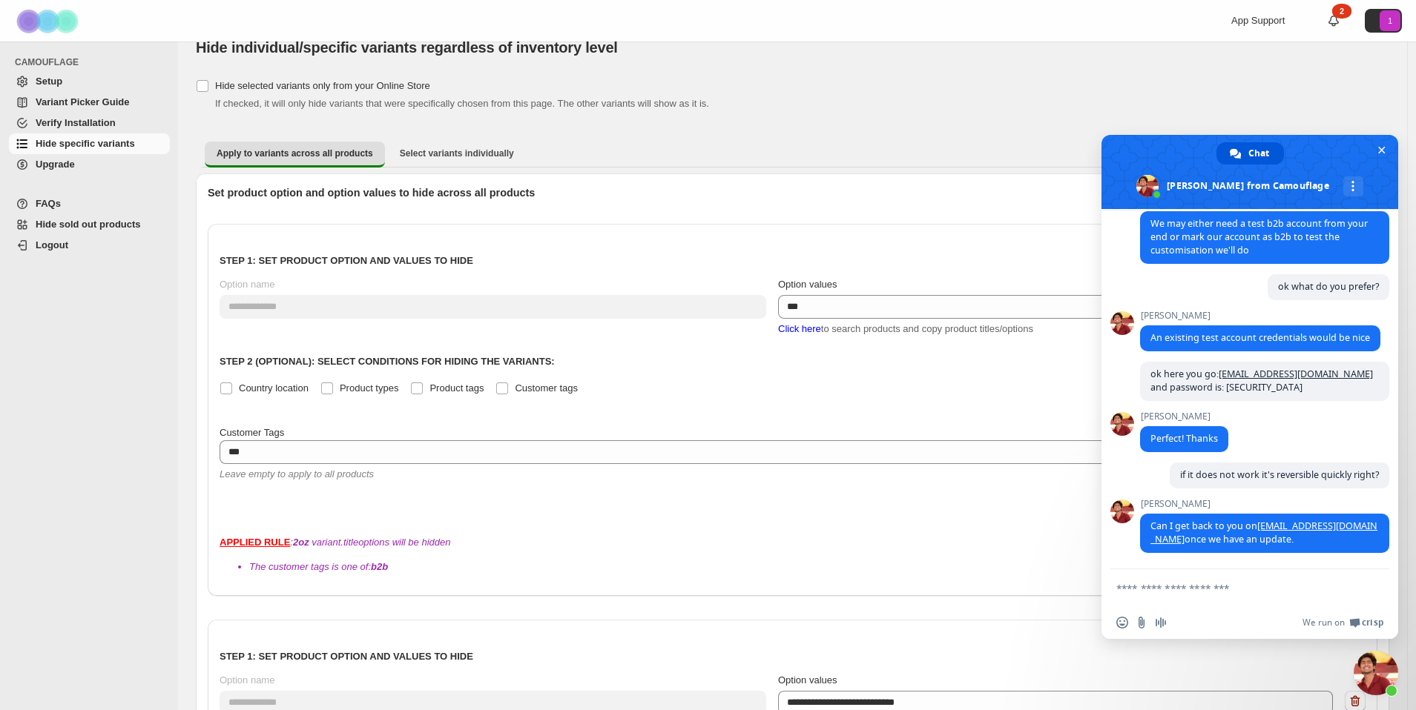
scroll to position [822, 0]
type textarea "**********"
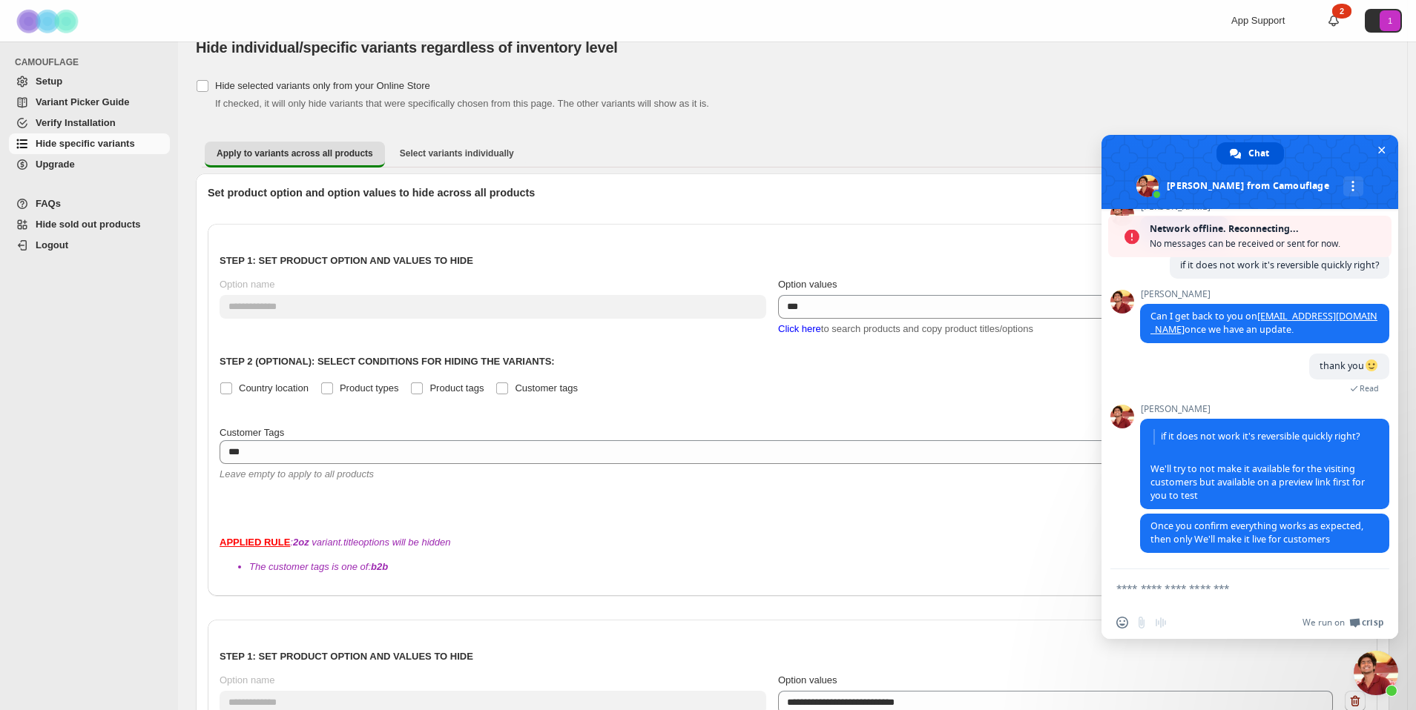
scroll to position [1034, 0]
click at [1381, 147] on span "Close chat" at bounding box center [1381, 150] width 7 height 10
